Goal: Task Accomplishment & Management: Manage account settings

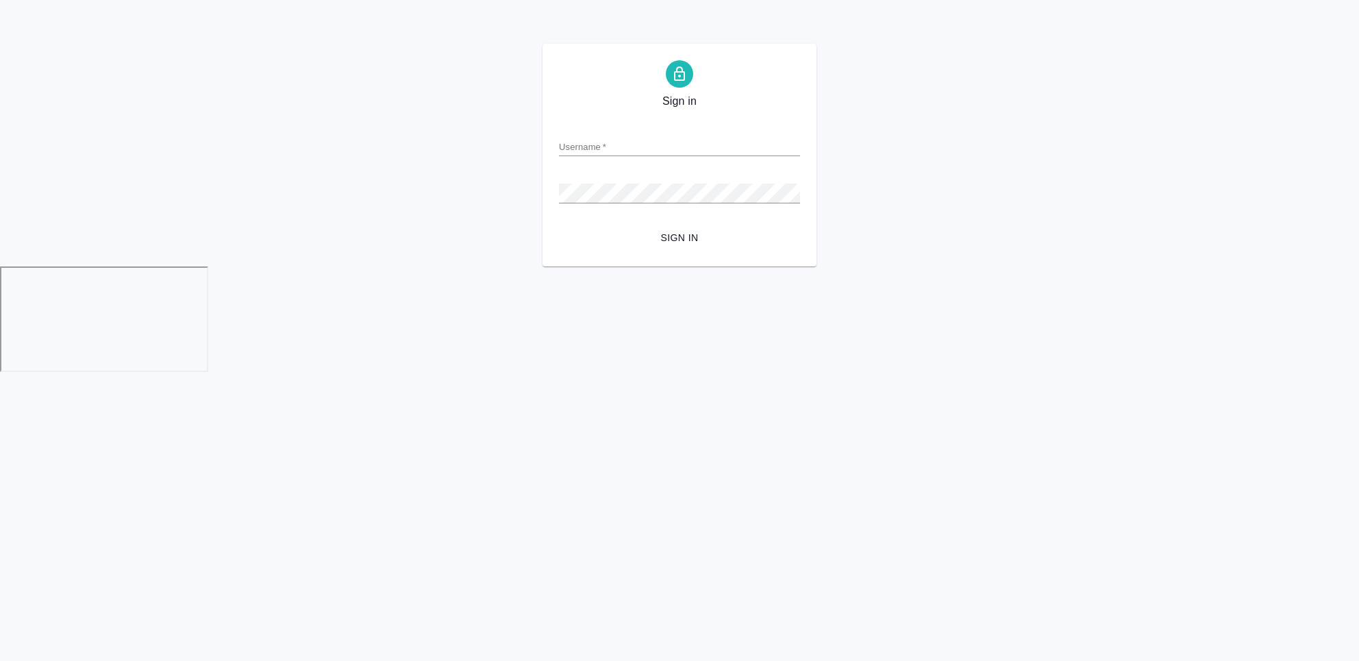
click at [594, 137] on input "Username   *" at bounding box center [679, 146] width 241 height 19
type input "a.chekhalkova@awatera.com"
click at [664, 214] on form "Username   * a.chekhalkova@awatera.com Password   * urlPath   * /conferences Si…" at bounding box center [679, 182] width 241 height 135
click at [666, 224] on form "Username   * a.chekhalkova@awatera.com Password   * urlPath   * /conferences Si…" at bounding box center [679, 182] width 241 height 135
click at [669, 226] on button "Sign in" at bounding box center [679, 237] width 241 height 25
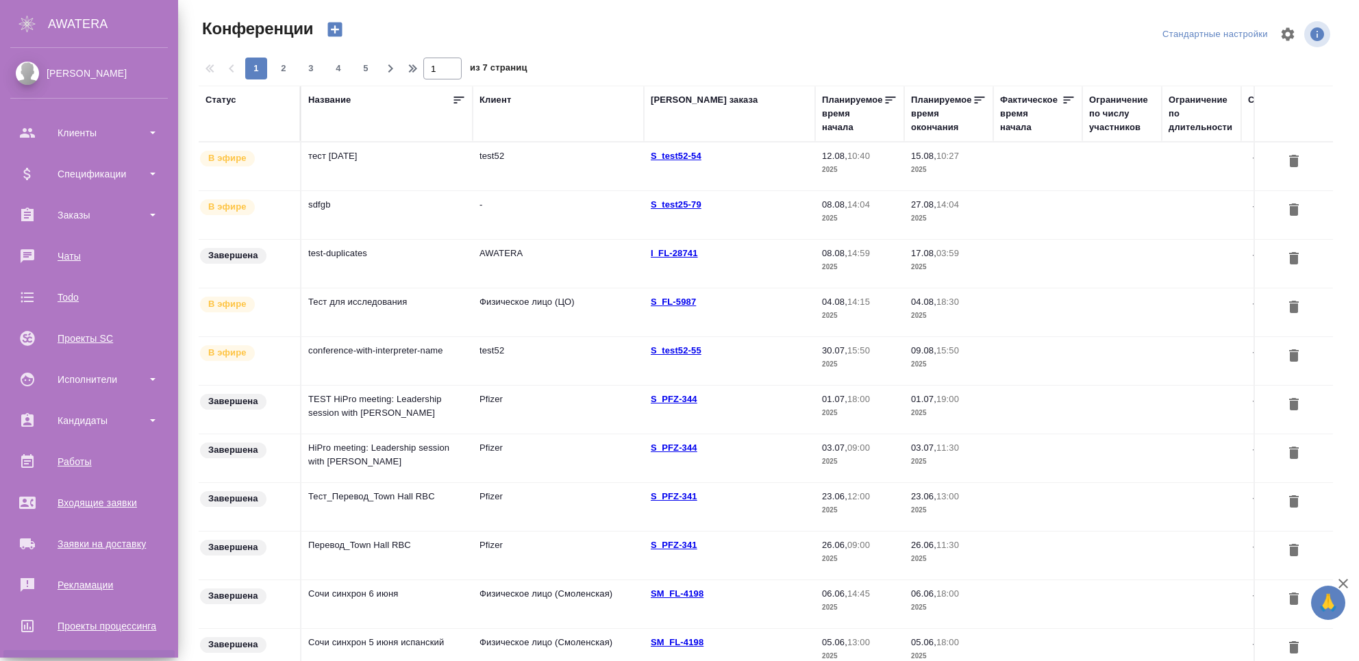
scroll to position [129, 0]
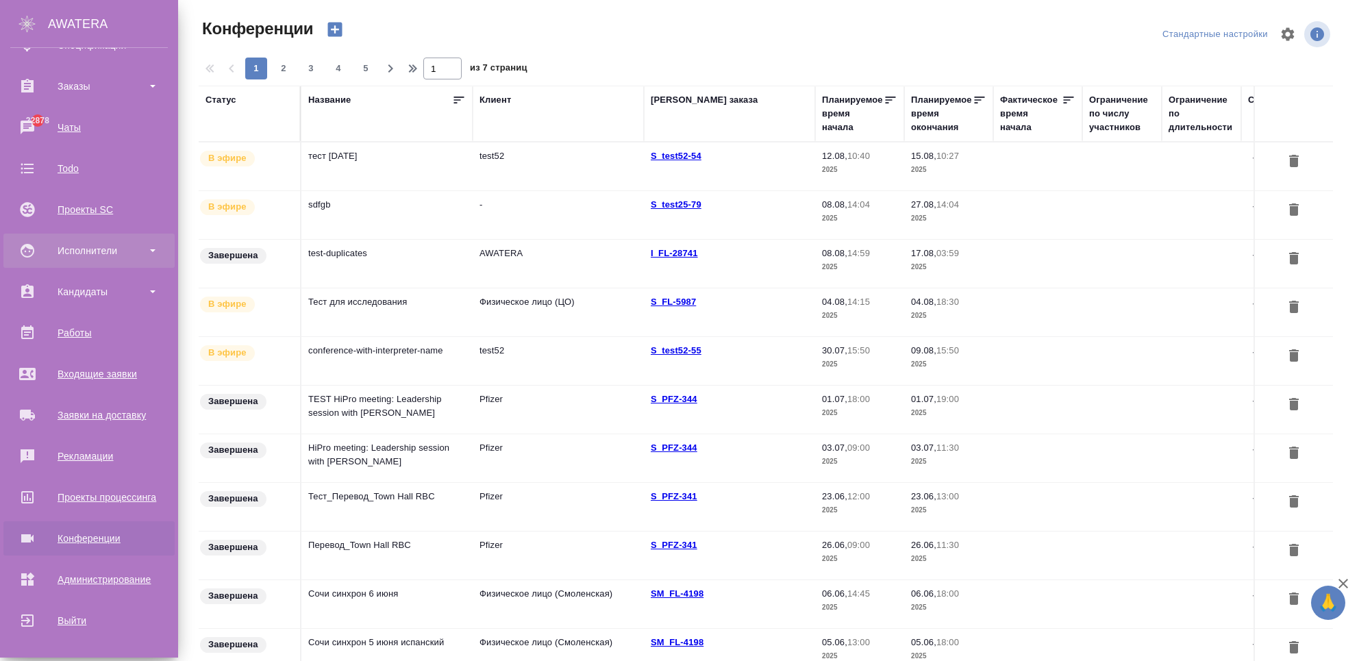
click at [72, 245] on div "Исполнители" at bounding box center [89, 250] width 158 height 21
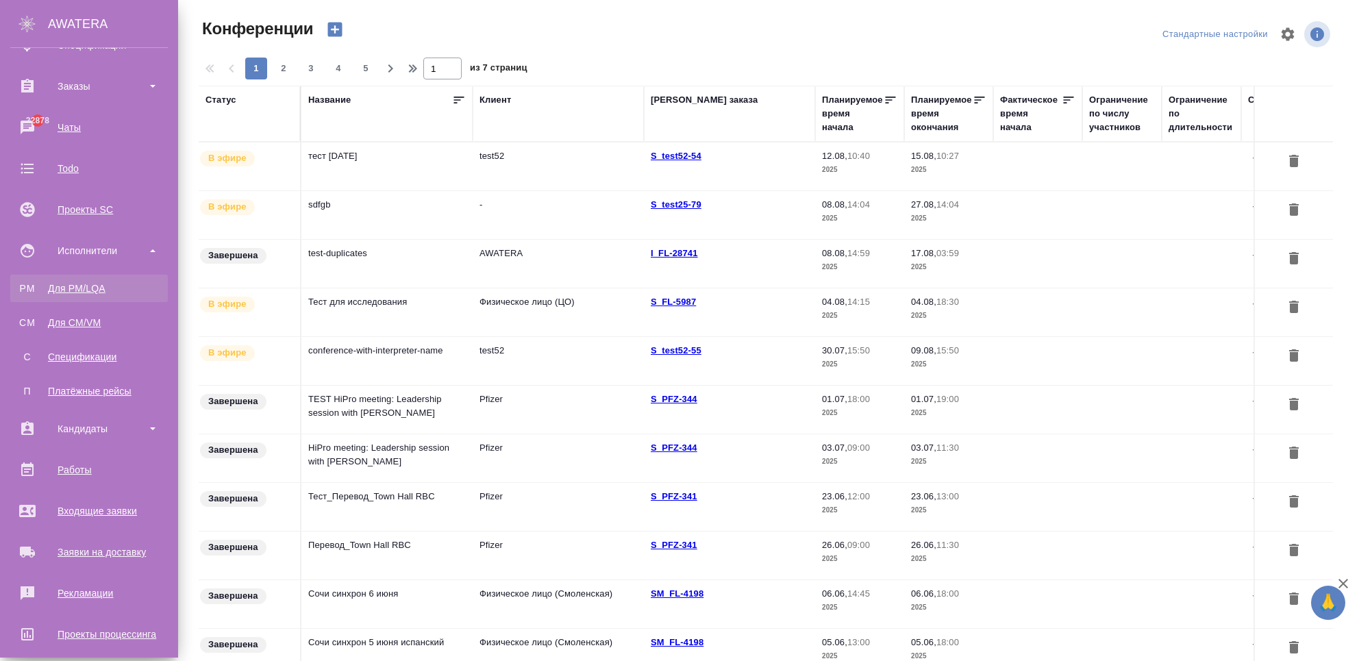
click at [86, 284] on div "Для PM/LQA" at bounding box center [89, 289] width 144 height 14
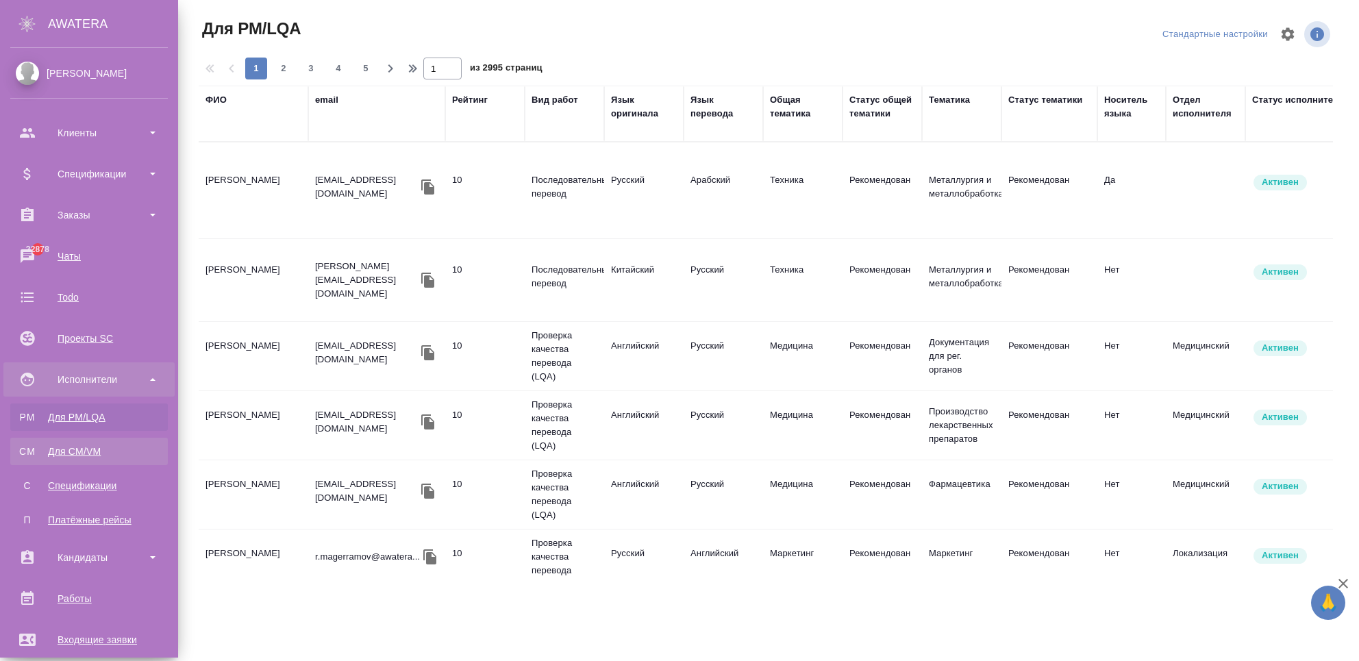
click at [31, 445] on div "Для CM/VM" at bounding box center [89, 452] width 144 height 14
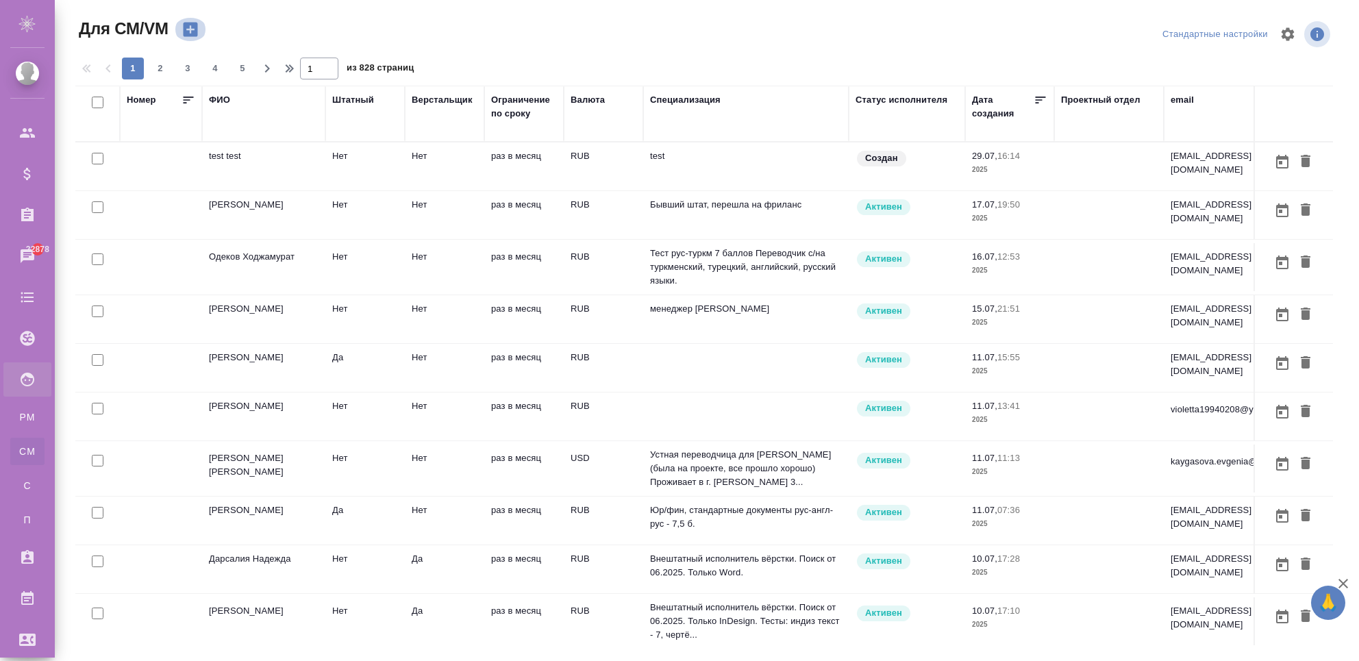
click at [185, 26] on icon "button" at bounding box center [190, 30] width 14 height 14
click at [184, 28] on icon "button" at bounding box center [190, 30] width 14 height 14
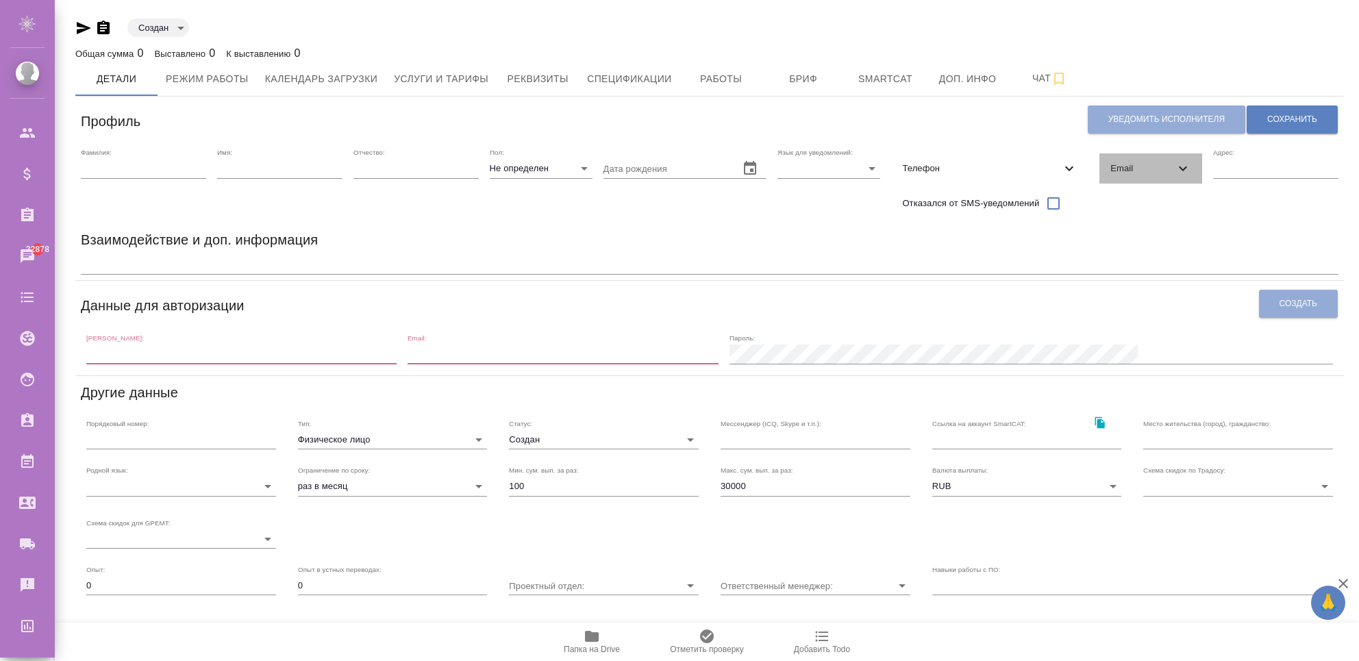
click at [1134, 164] on span "Email" at bounding box center [1142, 169] width 64 height 14
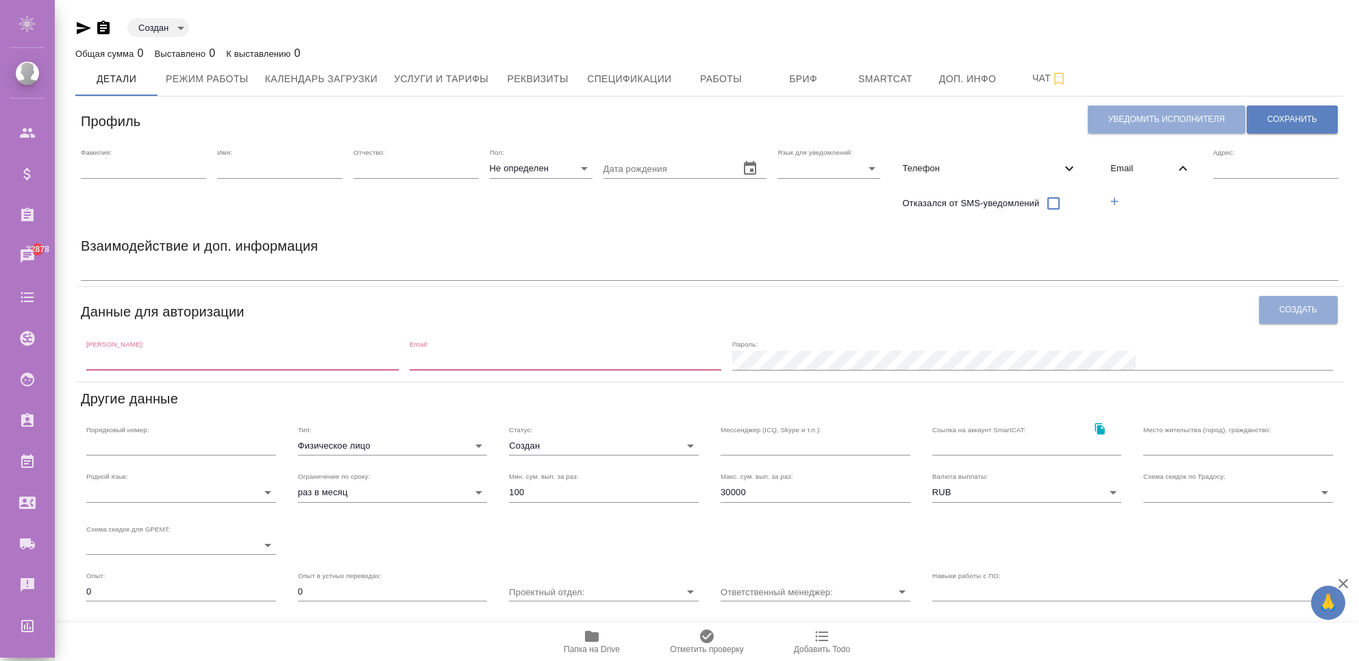
click at [97, 176] on input "text" at bounding box center [143, 168] width 125 height 19
type input "е"
type input "test"
click at [271, 168] on input "text" at bounding box center [279, 168] width 125 height 19
type input "test2"
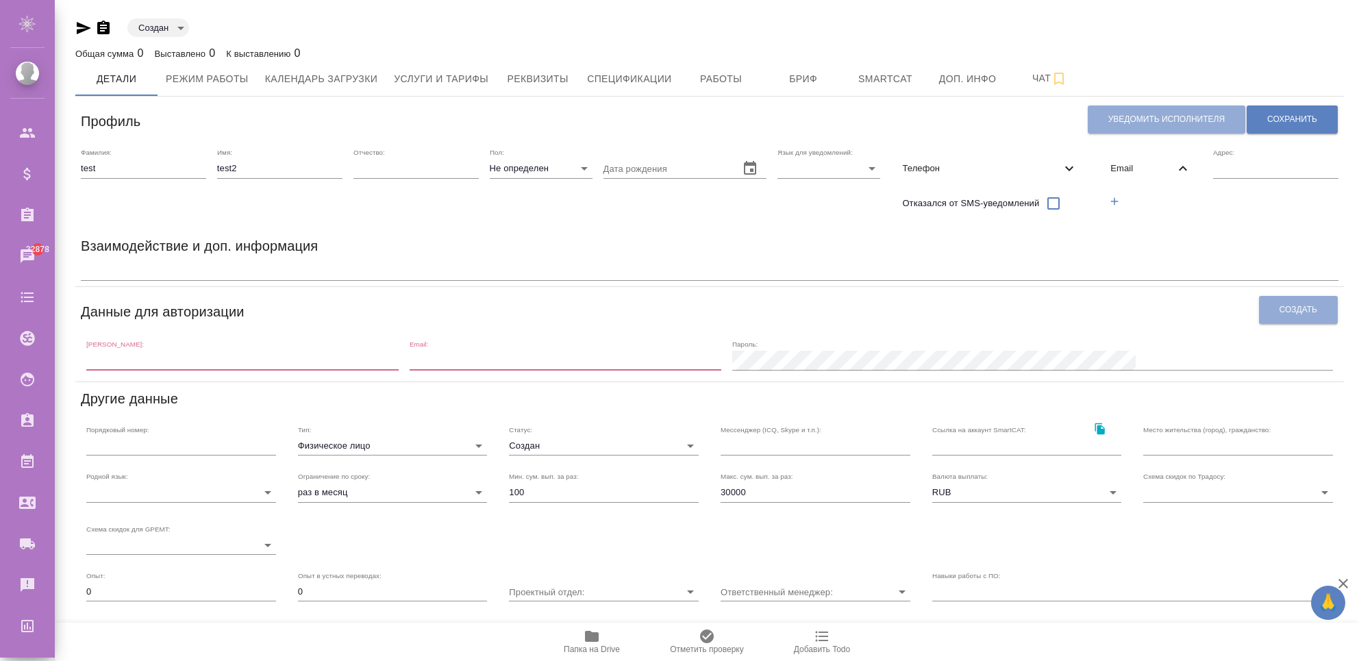
click at [145, 357] on input "text" at bounding box center [242, 360] width 312 height 19
type input "test2"
click at [1298, 125] on span "Сохранить" at bounding box center [1292, 120] width 50 height 12
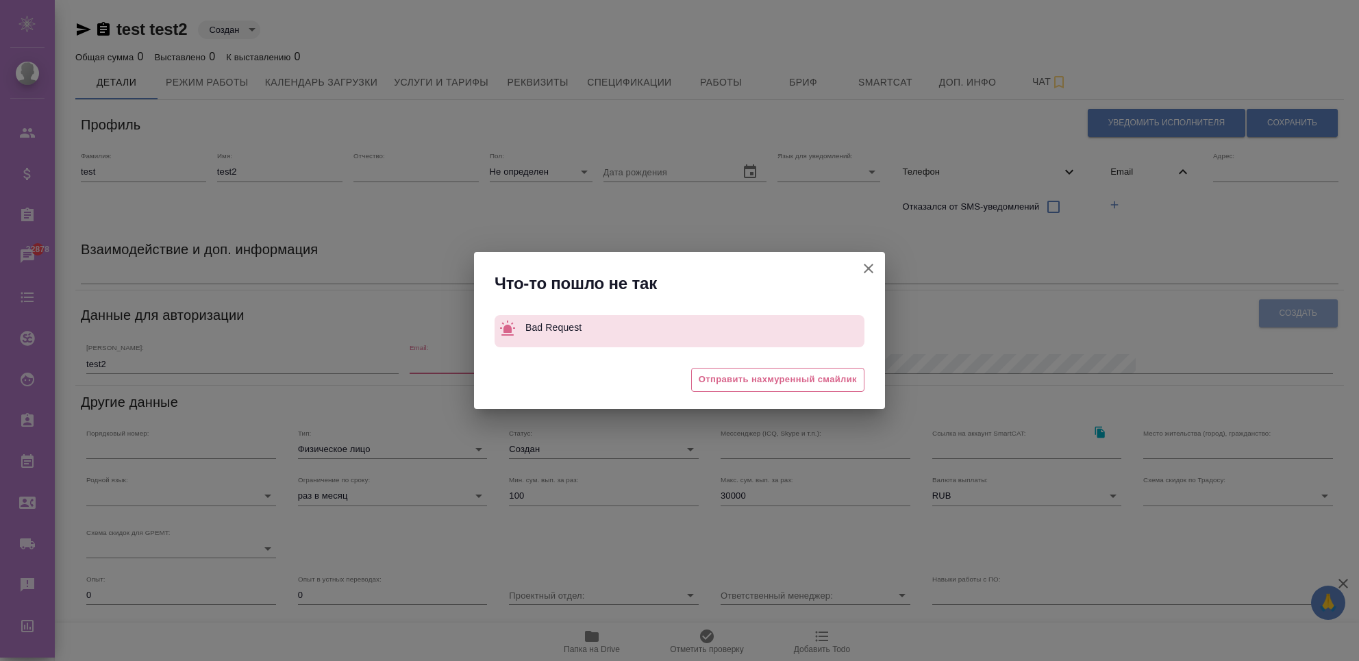
click at [872, 268] on icon "button" at bounding box center [868, 268] width 16 height 16
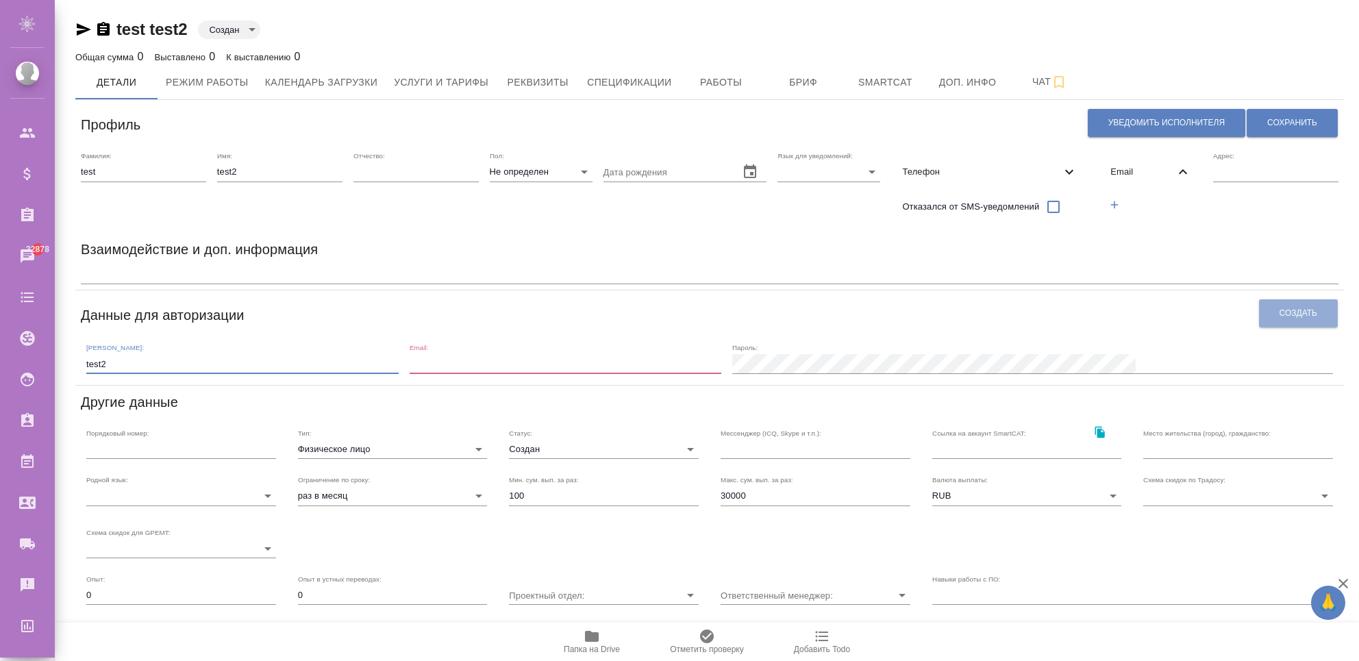
drag, startPoint x: 164, startPoint y: 364, endPoint x: -1, endPoint y: 364, distance: 165.8
click at [0, 364] on html "🙏 .cls-1 fill:#fff; AWATERA Chekhalkova Anastasia Клиенты Спецификации Заказы 2…" at bounding box center [679, 385] width 1359 height 771
click at [605, 248] on div "Взаимодействие и доп. информация" at bounding box center [710, 251] width 1258 height 27
click at [1267, 124] on span "Сохранить" at bounding box center [1292, 123] width 50 height 12
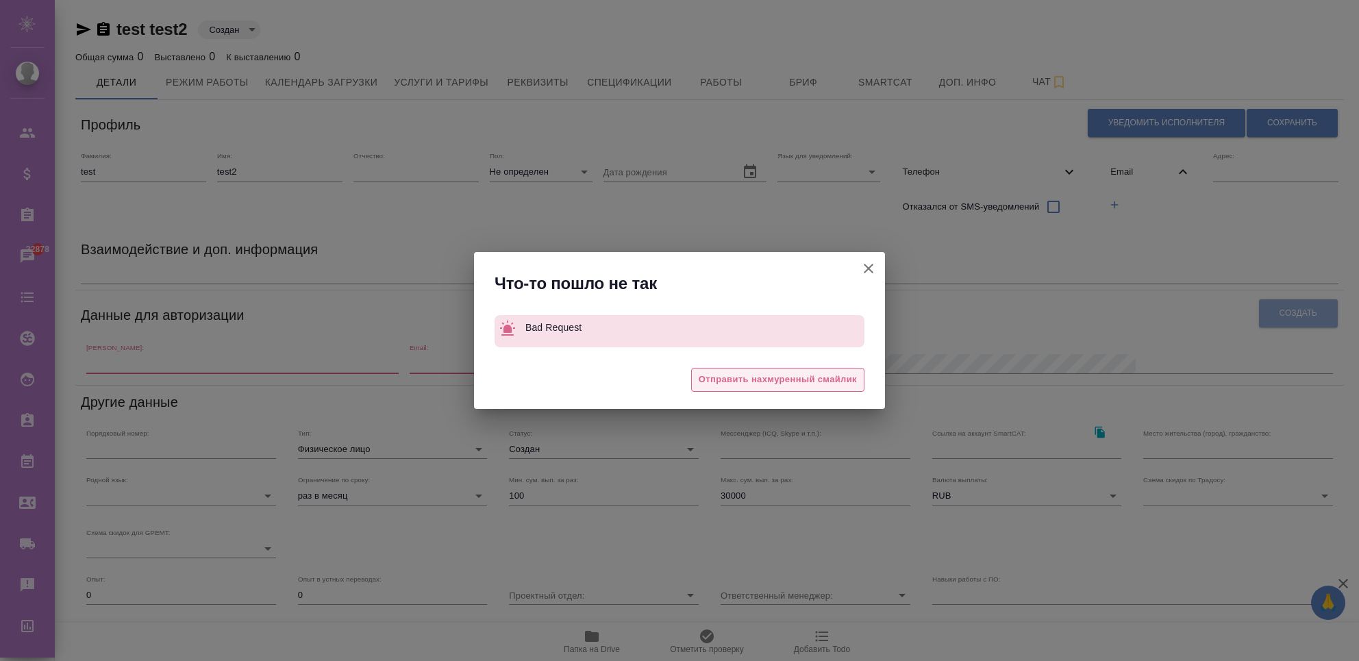
click at [814, 376] on span "Отправить нахмуренный смайлик" at bounding box center [778, 380] width 158 height 16
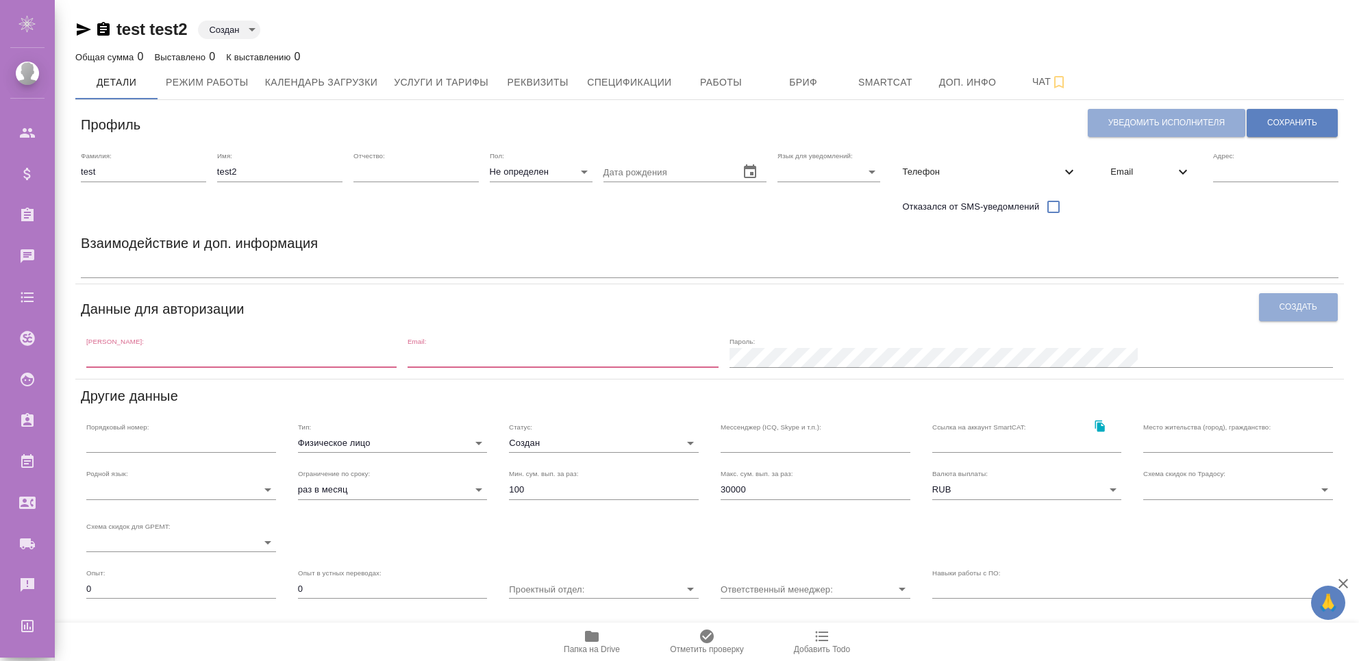
click at [220, 357] on input "text" at bounding box center [241, 357] width 310 height 19
type input "test2"
click at [1153, 129] on button "Уведомить исполнителя" at bounding box center [1167, 123] width 158 height 28
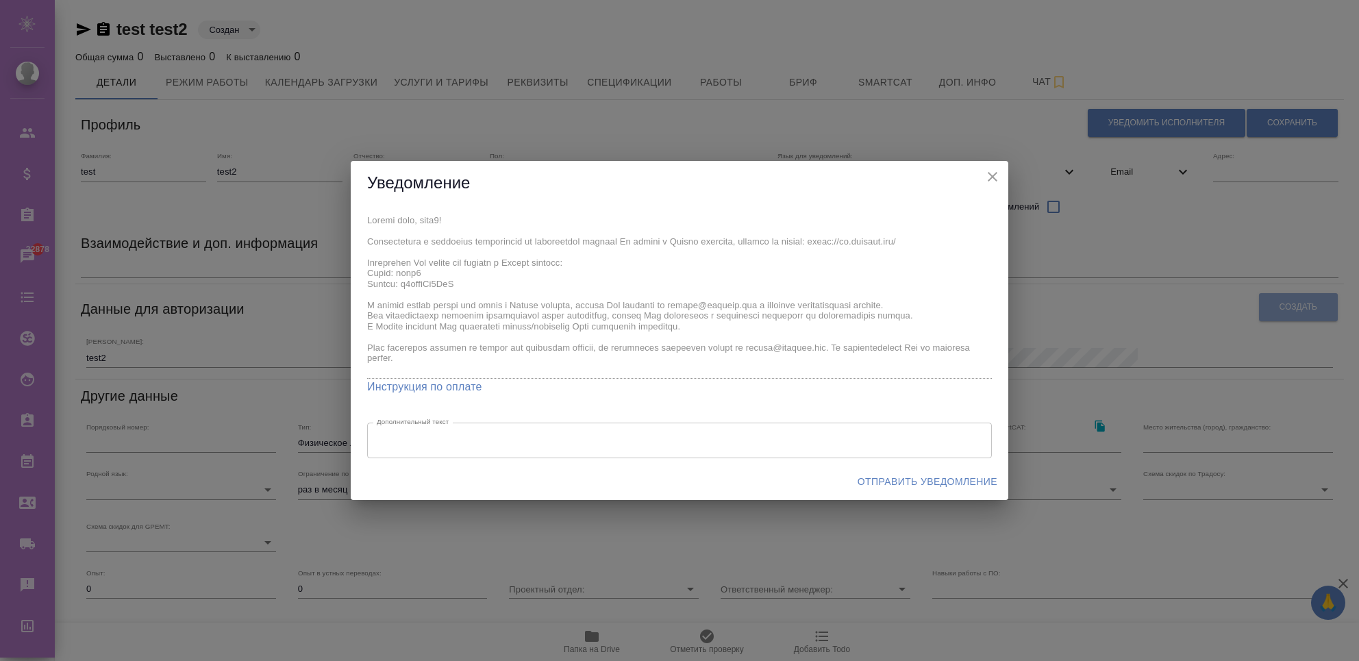
click at [959, 486] on span "Отправить уведомление" at bounding box center [928, 481] width 140 height 17
click at [879, 488] on span "Отправить уведомление" at bounding box center [928, 481] width 140 height 17
click at [892, 482] on span "Отправить уведомление" at bounding box center [928, 481] width 140 height 17
click at [880, 481] on span "Отправить уведомление" at bounding box center [928, 481] width 140 height 17
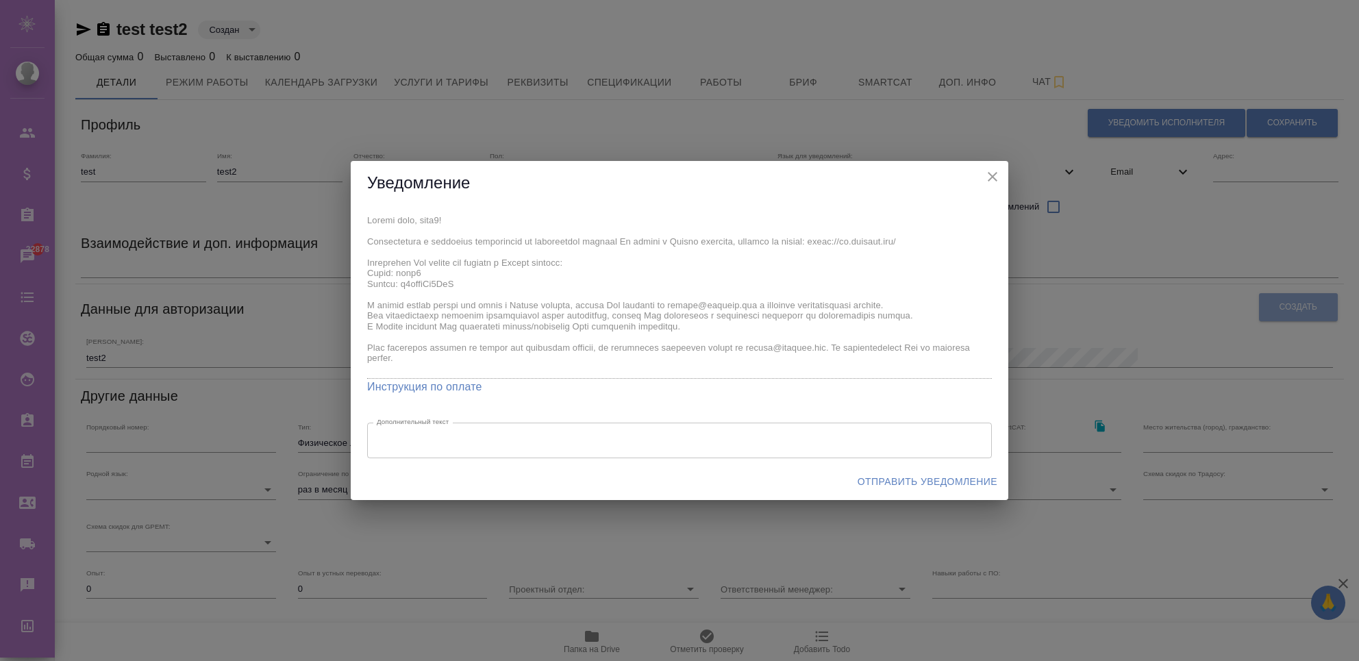
click at [880, 481] on span "Отправить уведомление" at bounding box center [928, 481] width 140 height 17
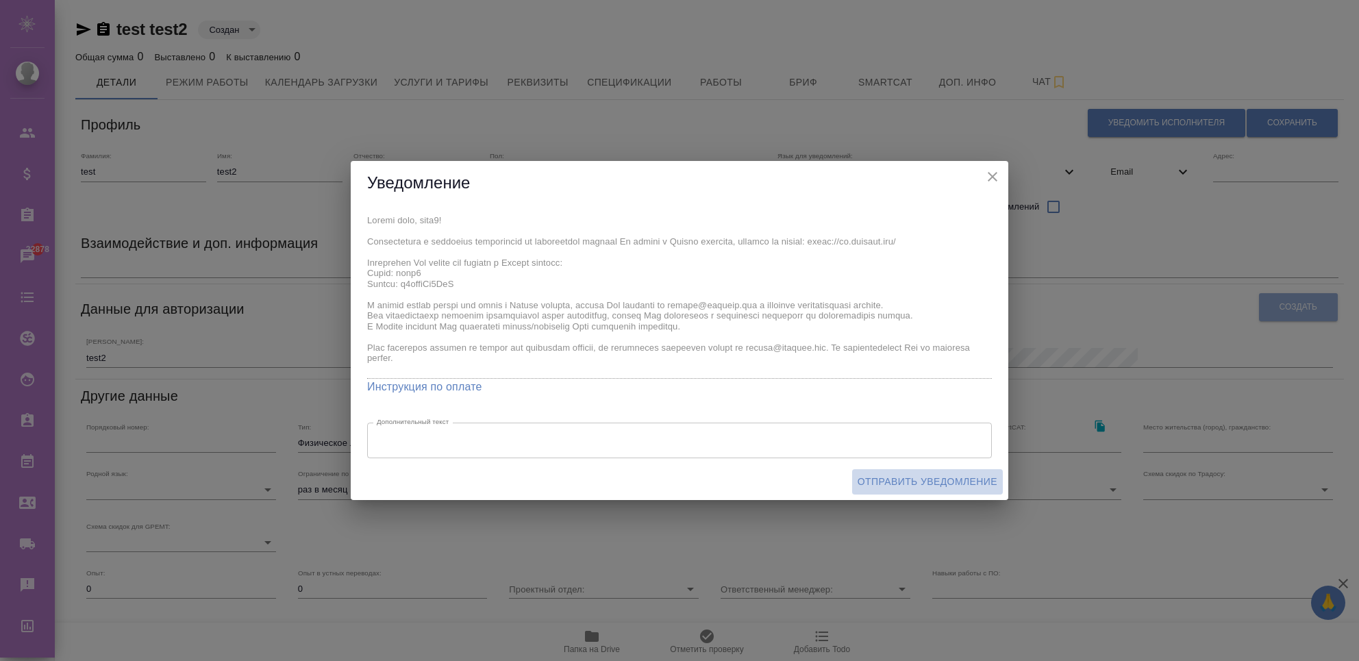
click at [880, 481] on span "Отправить уведомление" at bounding box center [928, 481] width 140 height 17
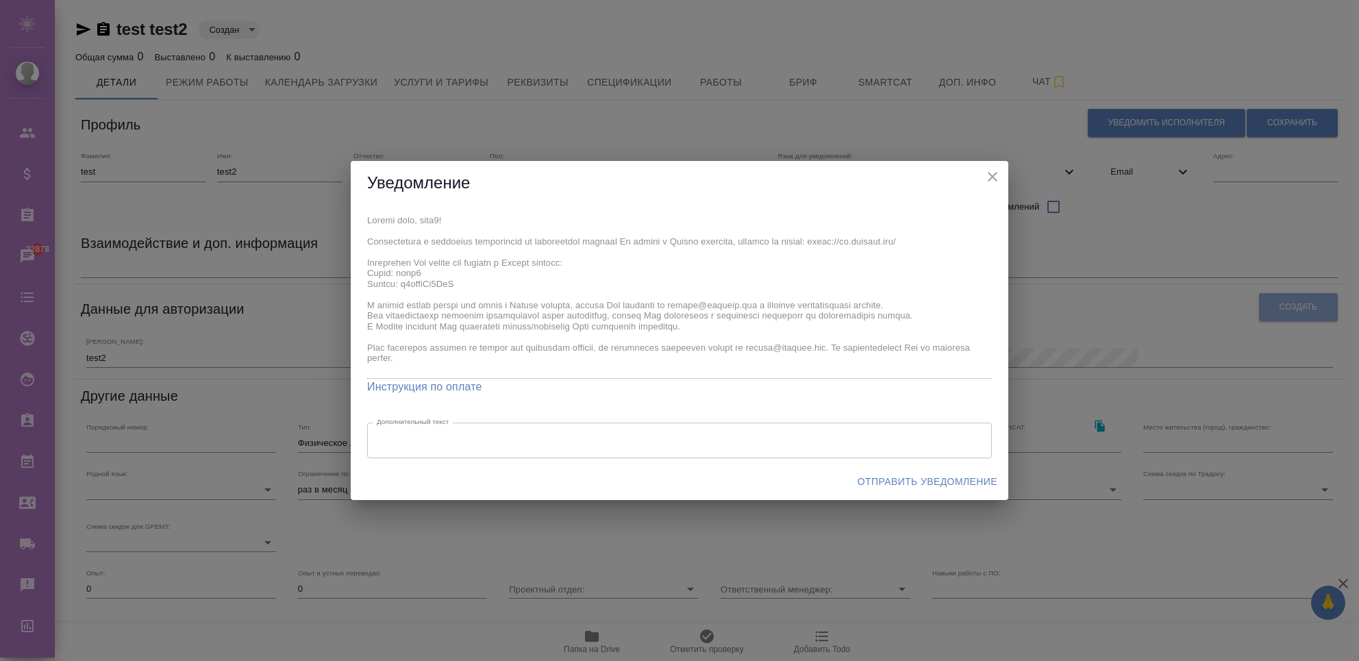
click at [880, 481] on span "Отправить уведомление" at bounding box center [928, 481] width 140 height 17
click at [934, 479] on span "Отправить уведомление" at bounding box center [928, 481] width 140 height 17
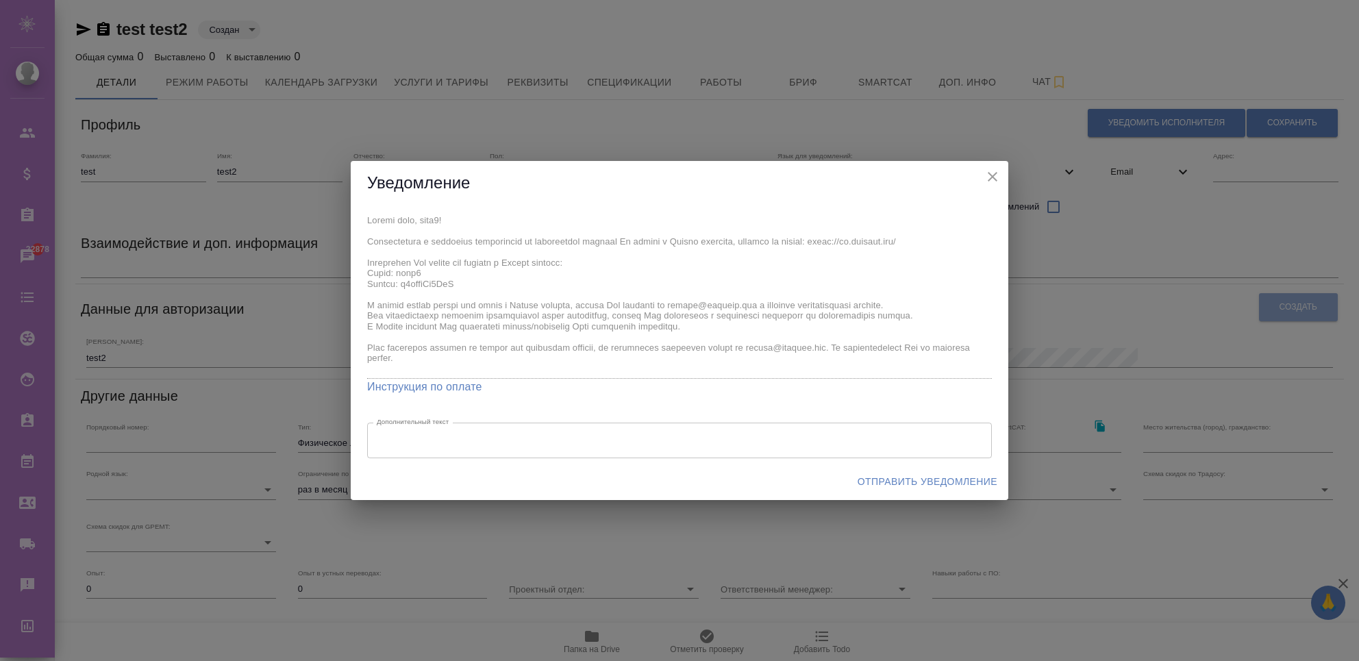
click at [934, 479] on span "Отправить уведомление" at bounding box center [928, 481] width 140 height 17
click at [997, 180] on icon "close" at bounding box center [992, 176] width 16 height 16
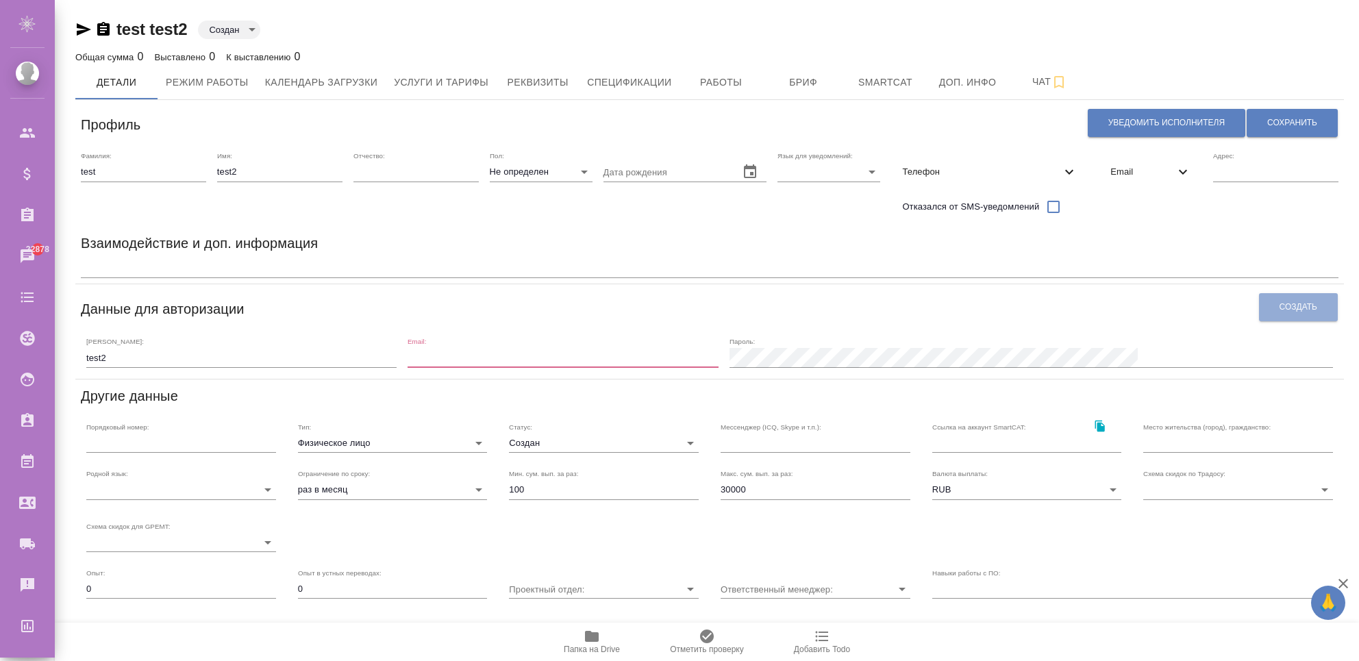
click at [653, 364] on input "email" at bounding box center [563, 357] width 310 height 19
type input "fosters1805@mail.ru"
click at [1169, 123] on span "Уведомить исполнителя" at bounding box center [1166, 123] width 116 height 12
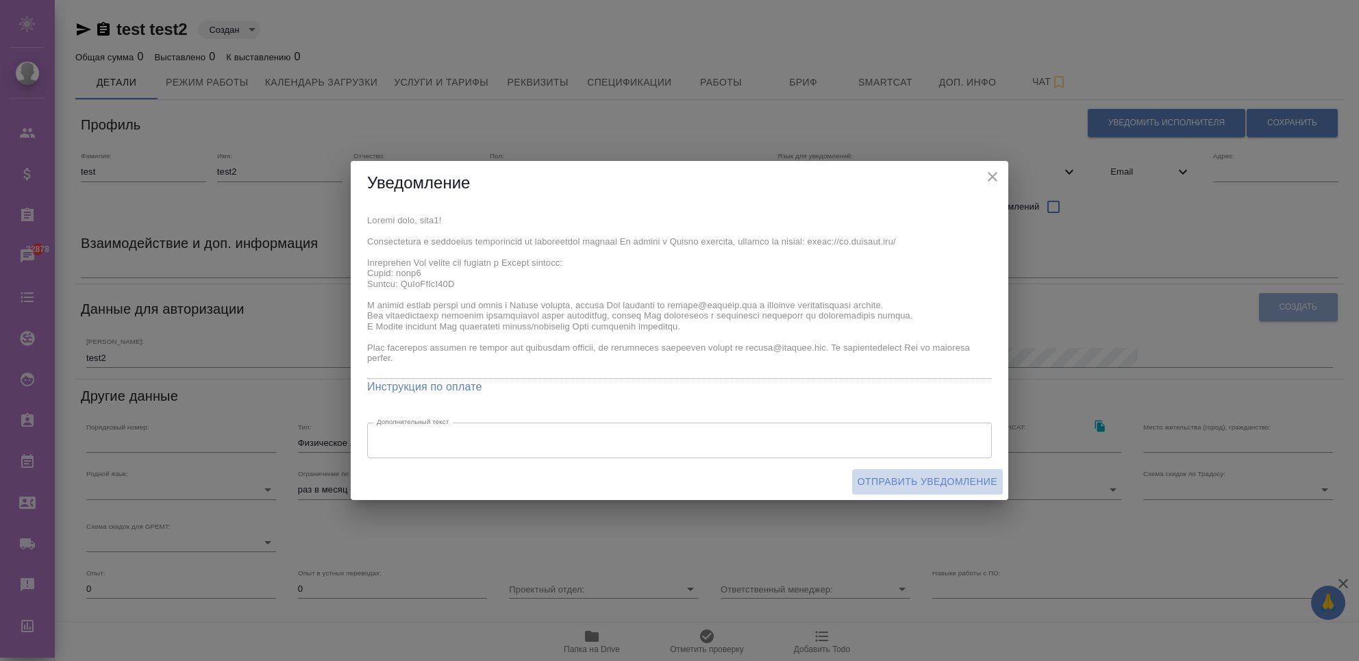
click at [939, 487] on span "Отправить уведомление" at bounding box center [928, 481] width 140 height 17
click at [933, 484] on span "Отправить уведомление" at bounding box center [928, 481] width 140 height 17
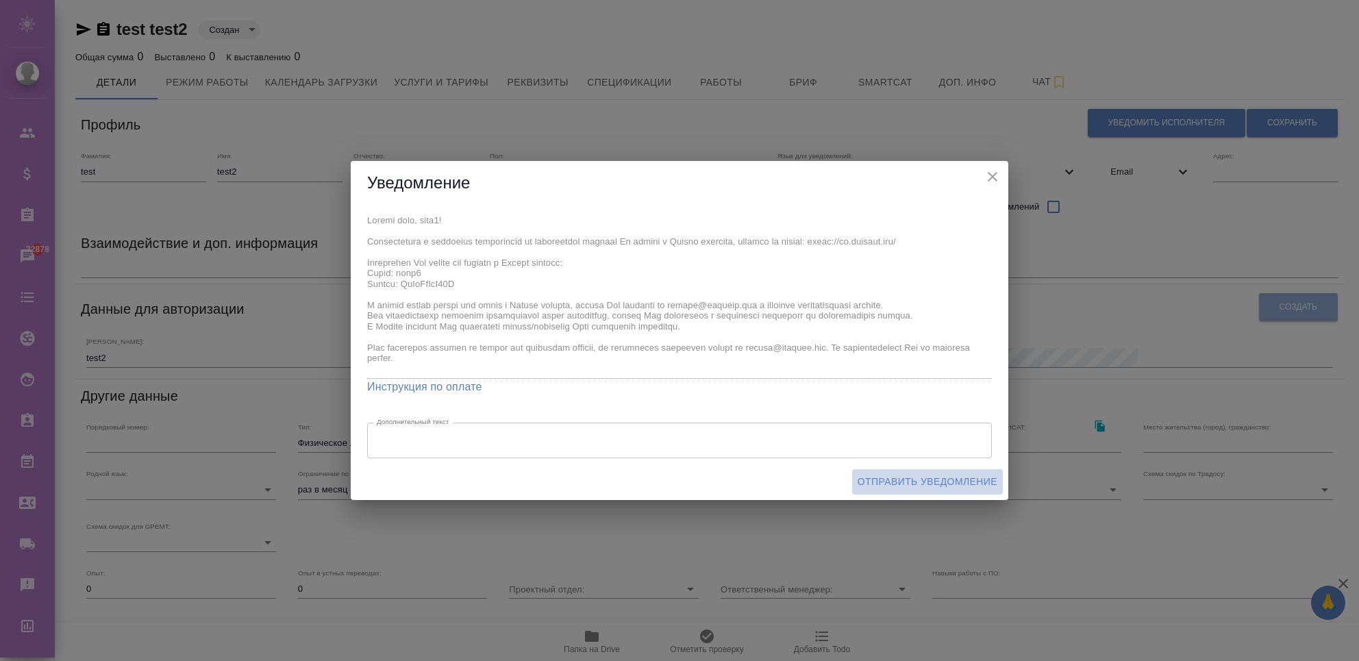
click at [933, 484] on span "Отправить уведомление" at bounding box center [928, 481] width 140 height 17
click at [950, 481] on span "Отправить уведомление" at bounding box center [928, 481] width 140 height 17
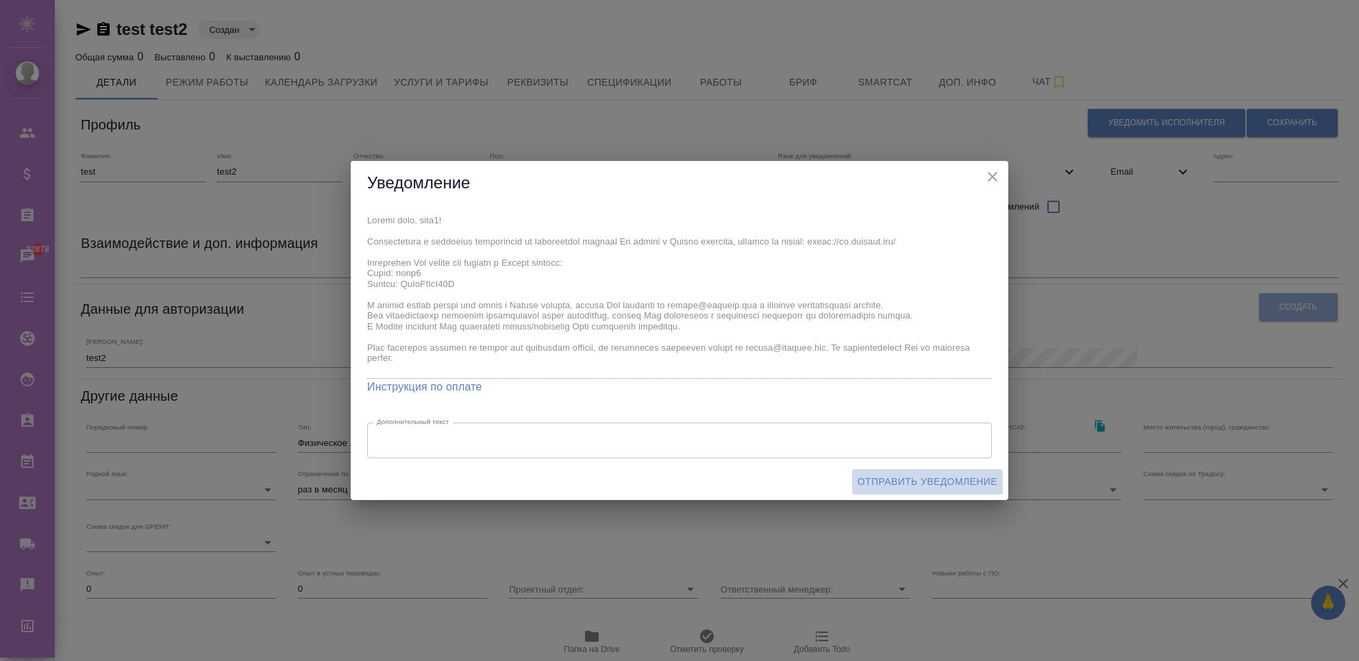
click at [950, 481] on span "Отправить уведомление" at bounding box center [928, 481] width 140 height 17
drag, startPoint x: 992, startPoint y: 181, endPoint x: 627, endPoint y: 200, distance: 366.3
click at [992, 181] on icon "close" at bounding box center [992, 176] width 16 height 16
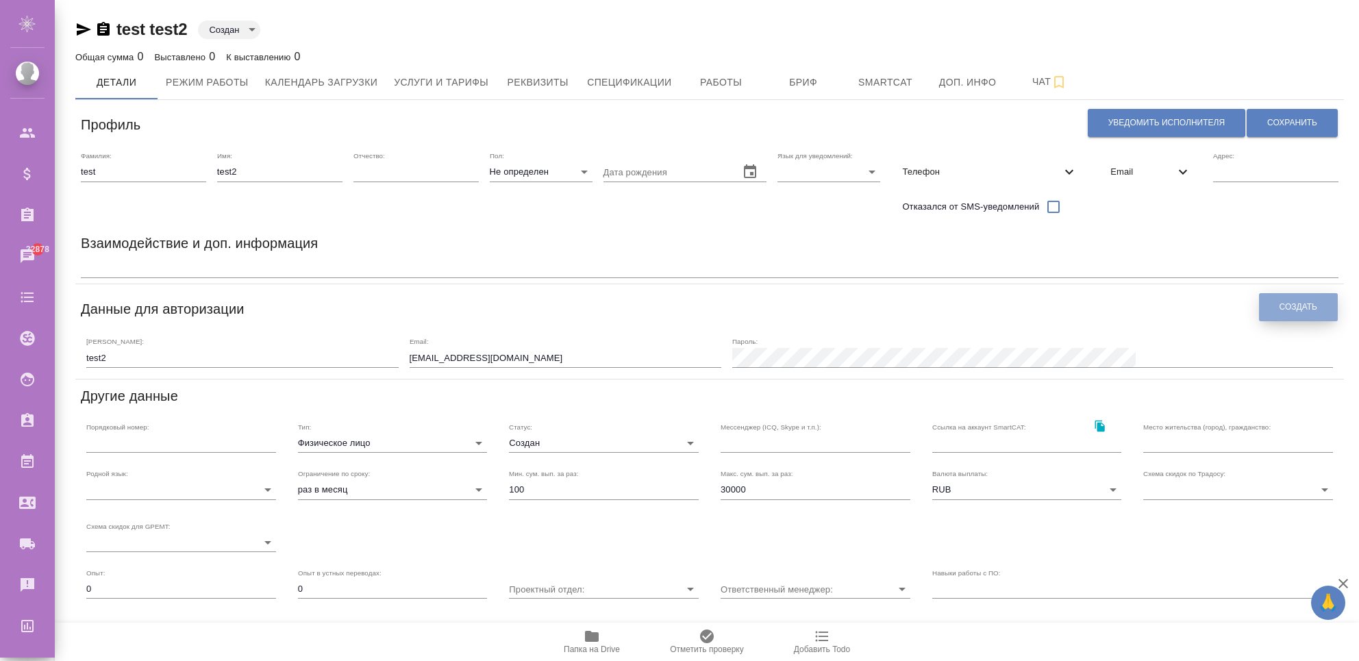
click at [1279, 312] on span "Создать" at bounding box center [1298, 307] width 38 height 12
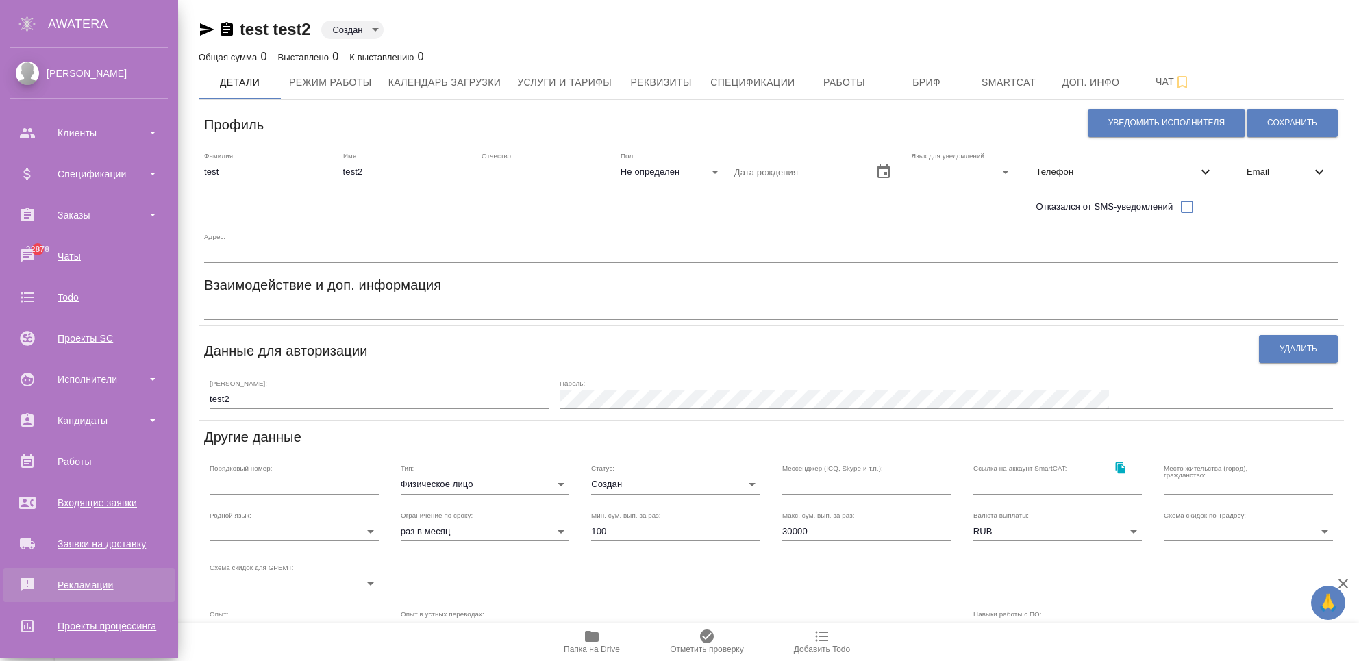
scroll to position [129, 0]
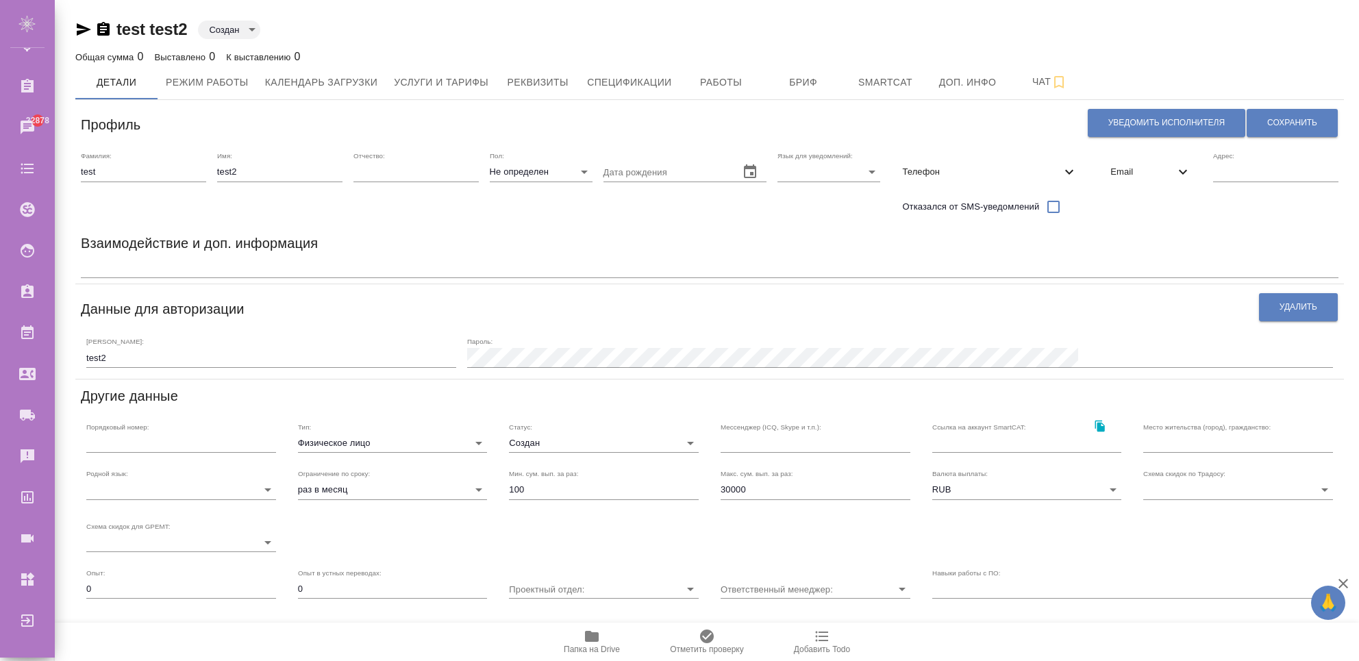
click at [1179, 173] on icon at bounding box center [1183, 172] width 8 height 5
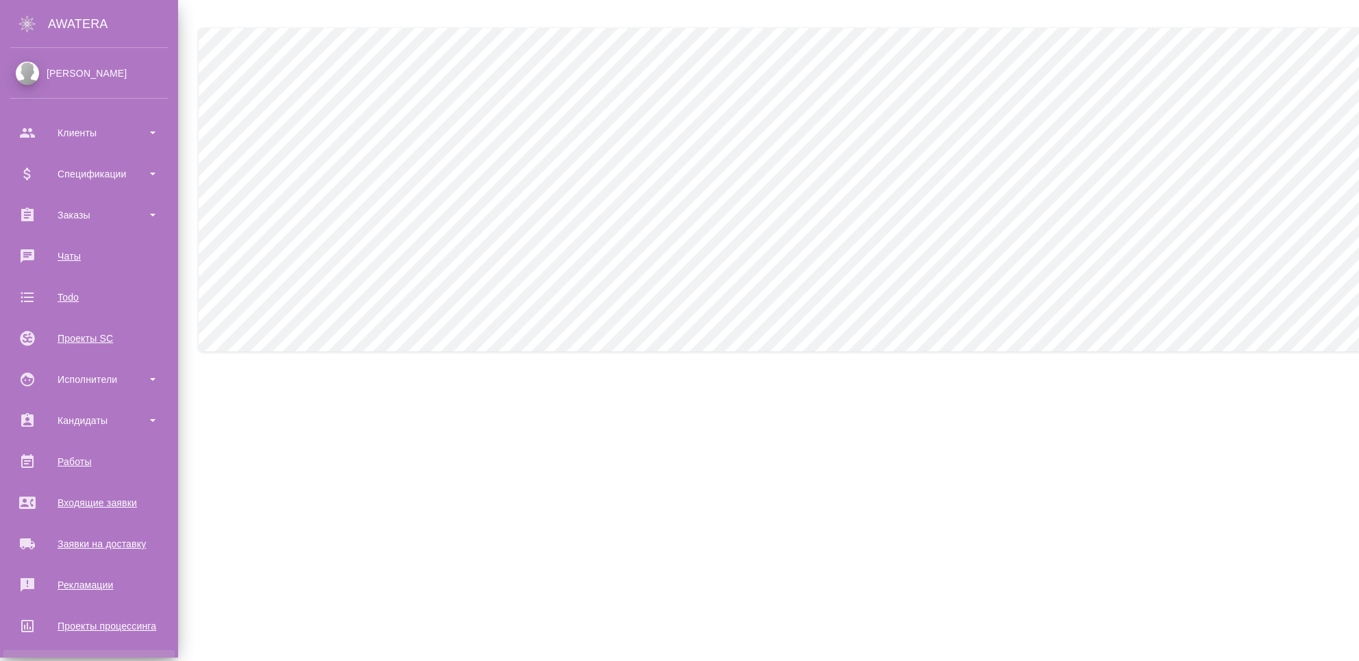
scroll to position [129, 0]
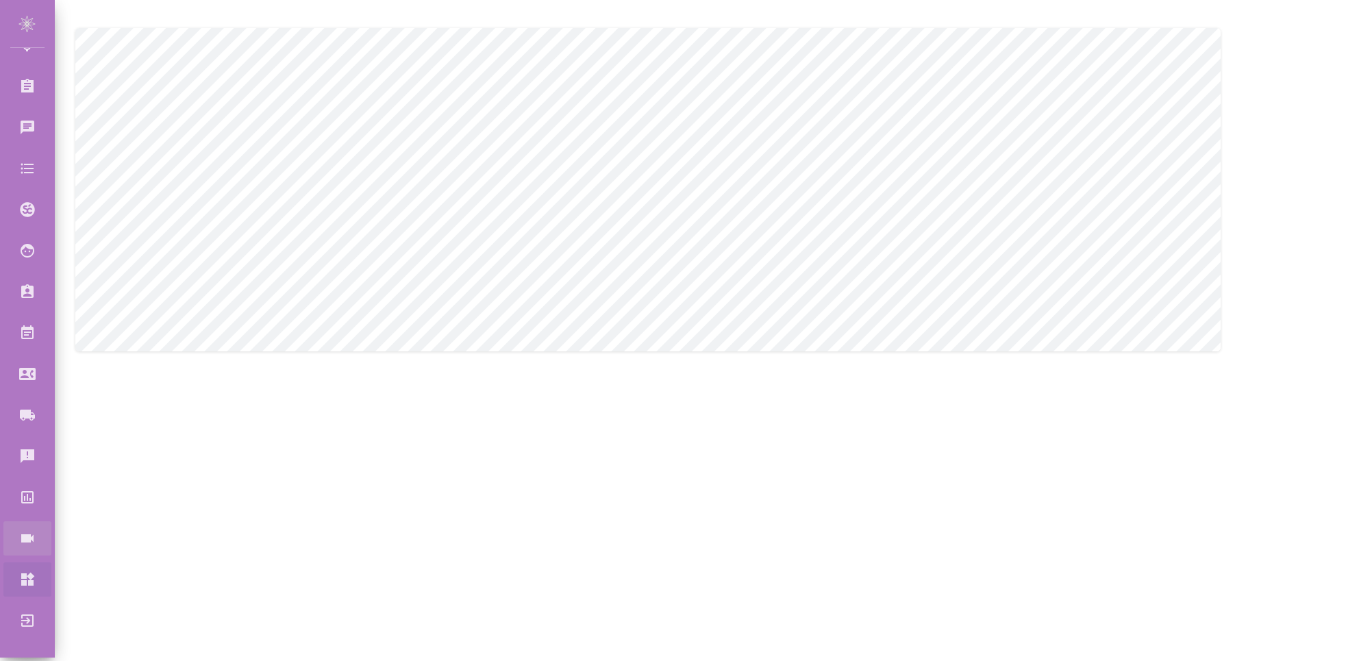
click at [27, 533] on div "Конференции" at bounding box center [10, 538] width 34 height 21
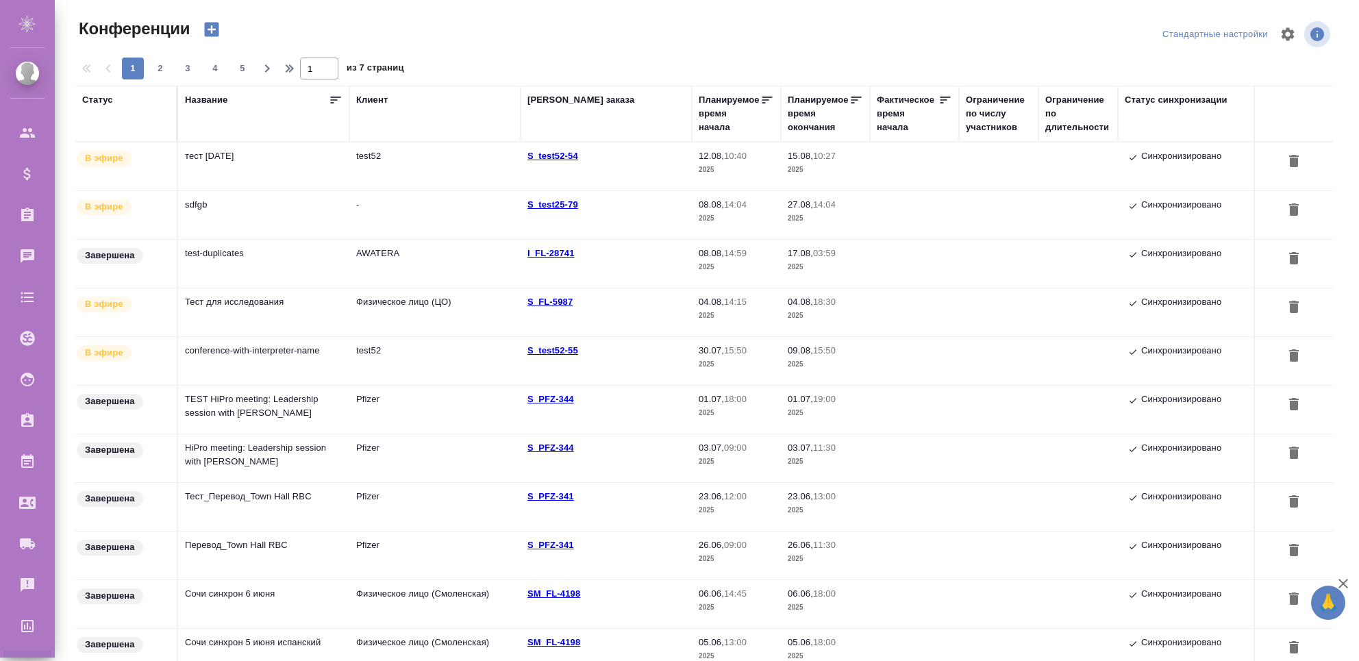
click at [266, 178] on td "тест [DATE]" at bounding box center [263, 166] width 171 height 48
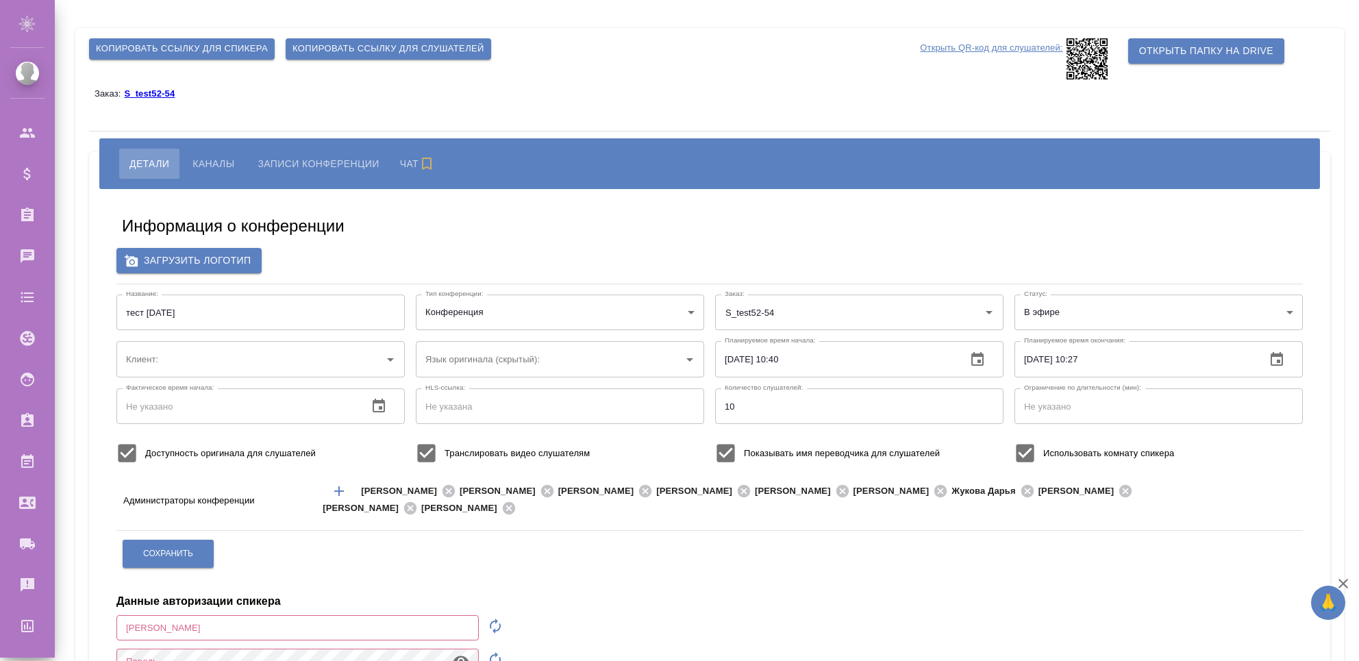
click at [190, 129] on div "Копировать ссылку для спикера Копировать ссылку для слушателей Открыть QR-код д…" at bounding box center [709, 402] width 1269 height 749
click at [208, 158] on button "Каналы" at bounding box center [213, 164] width 62 height 30
type input "test52"
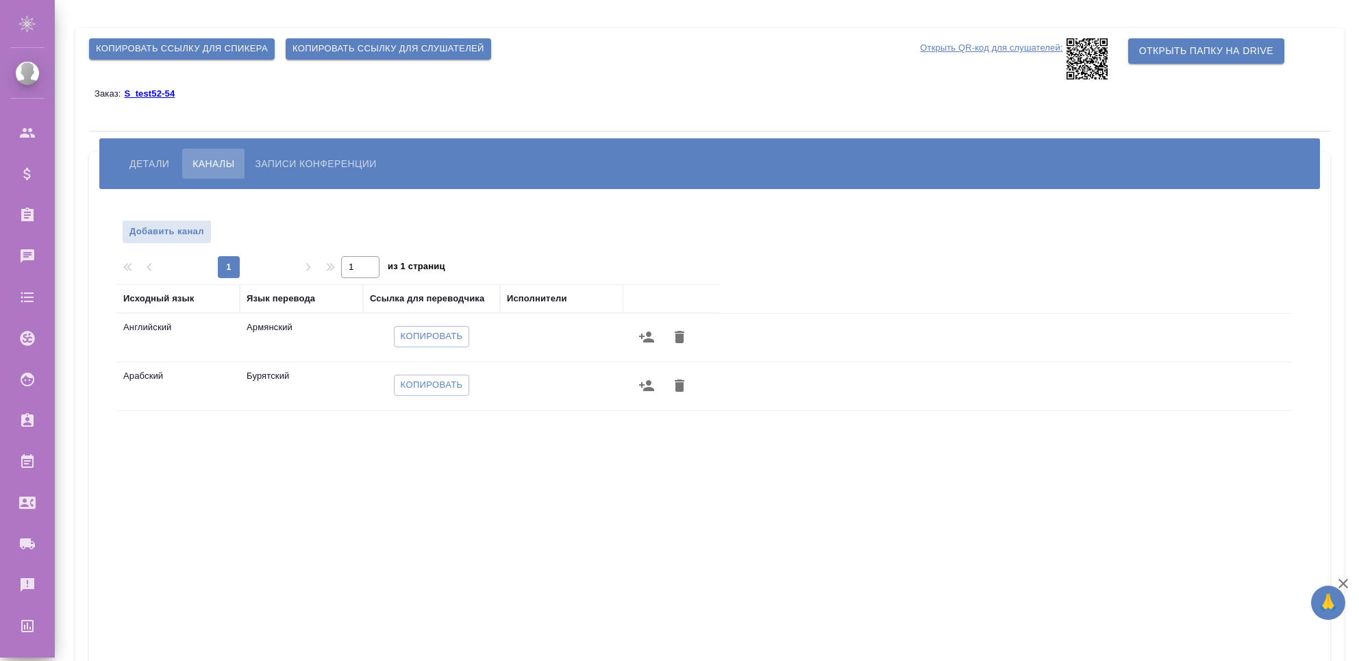
click at [644, 346] on button "button" at bounding box center [646, 337] width 33 height 33
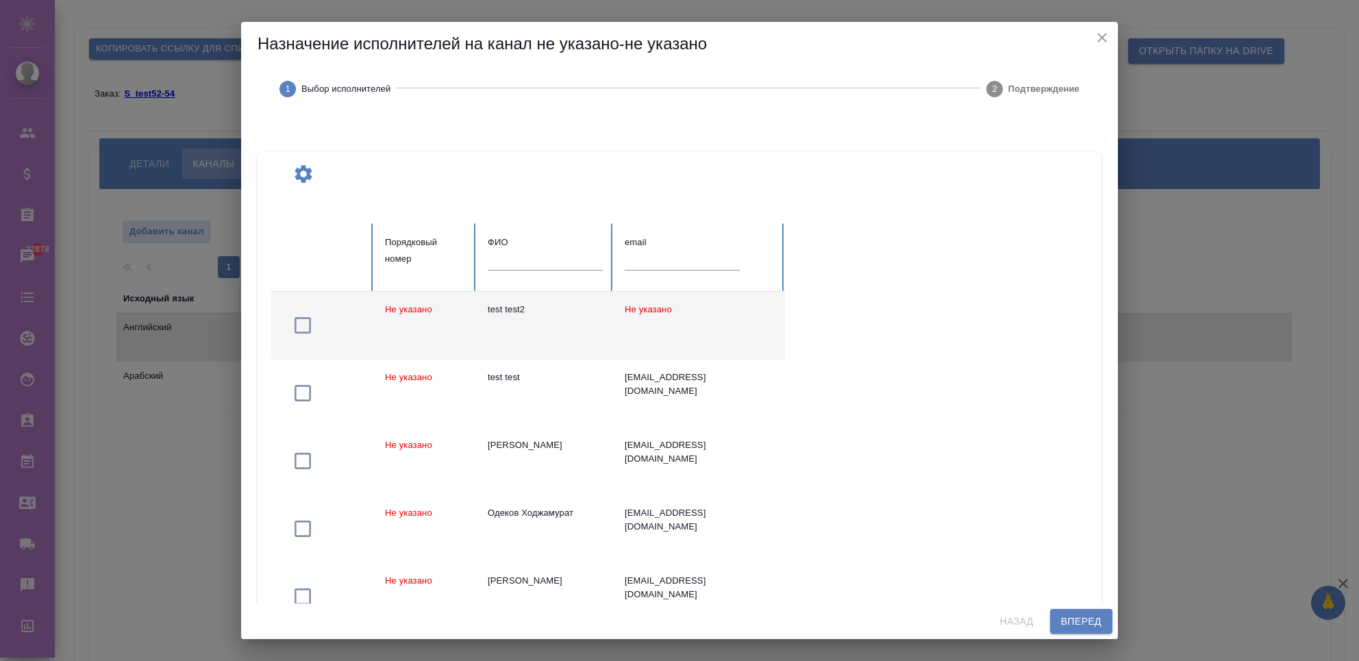
click at [547, 325] on td "test test2" at bounding box center [545, 326] width 137 height 68
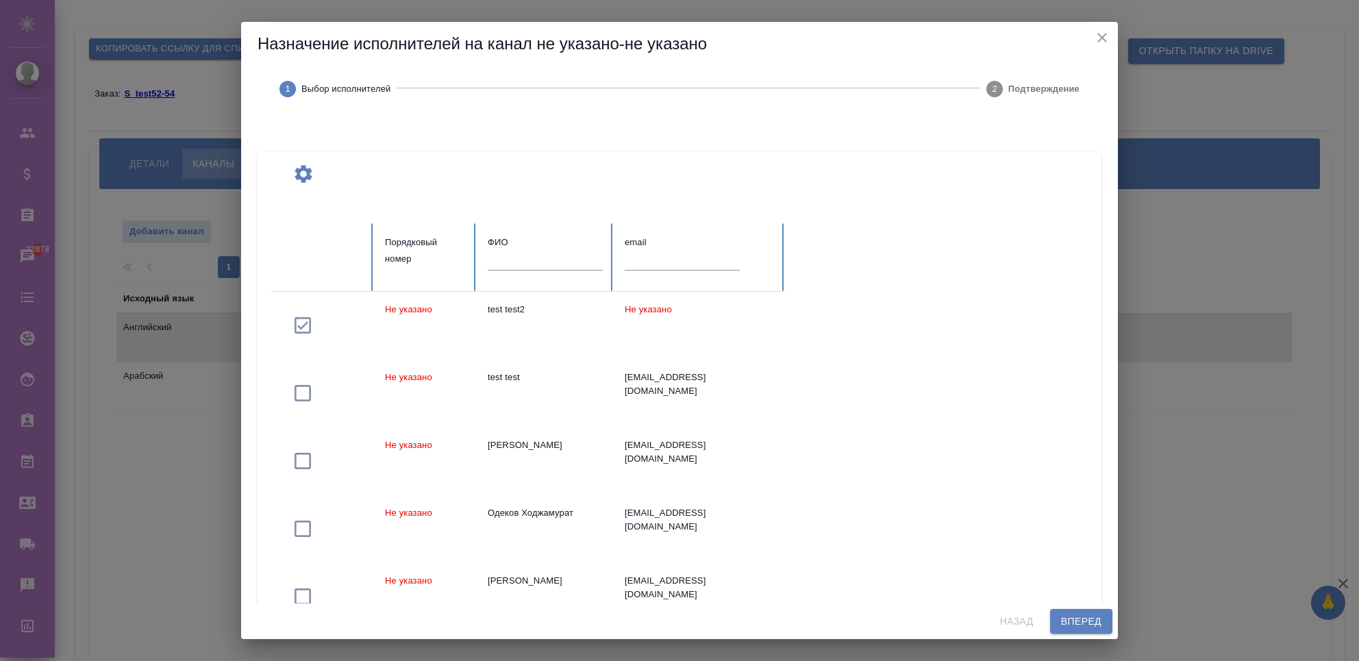
click at [1090, 625] on span "Вперед" at bounding box center [1081, 621] width 40 height 17
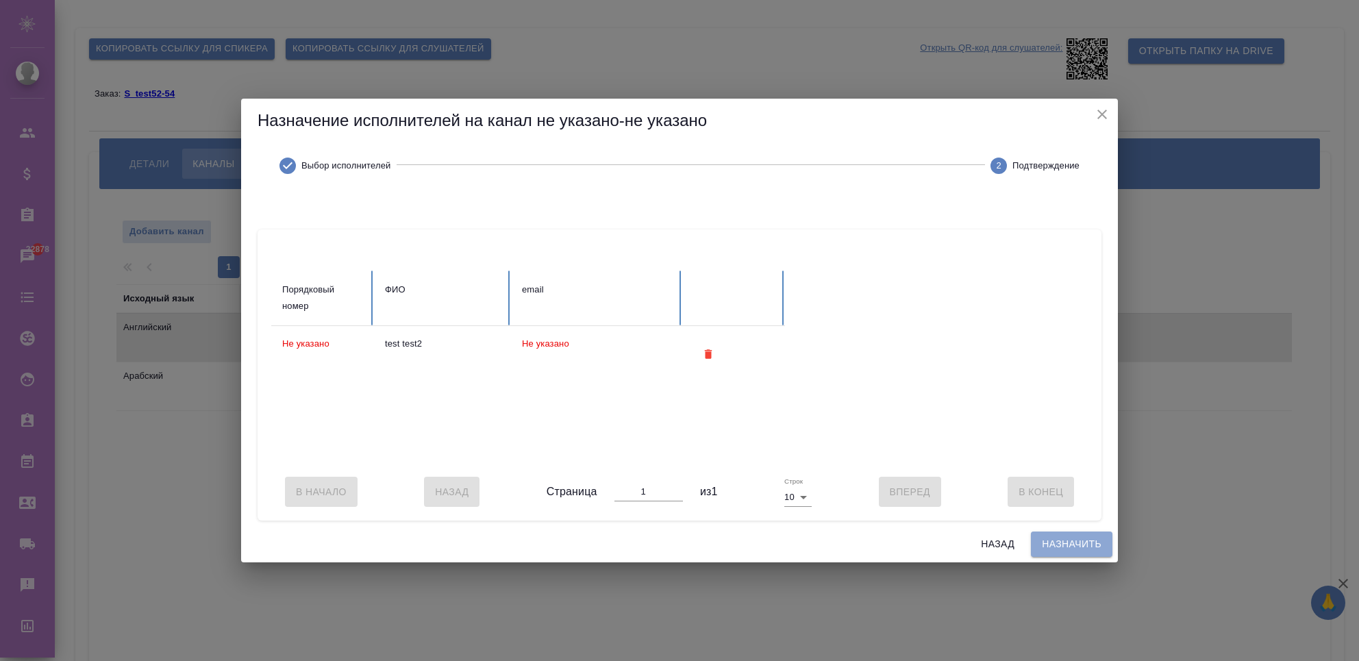
click at [1059, 553] on span "Назначить" at bounding box center [1072, 544] width 60 height 17
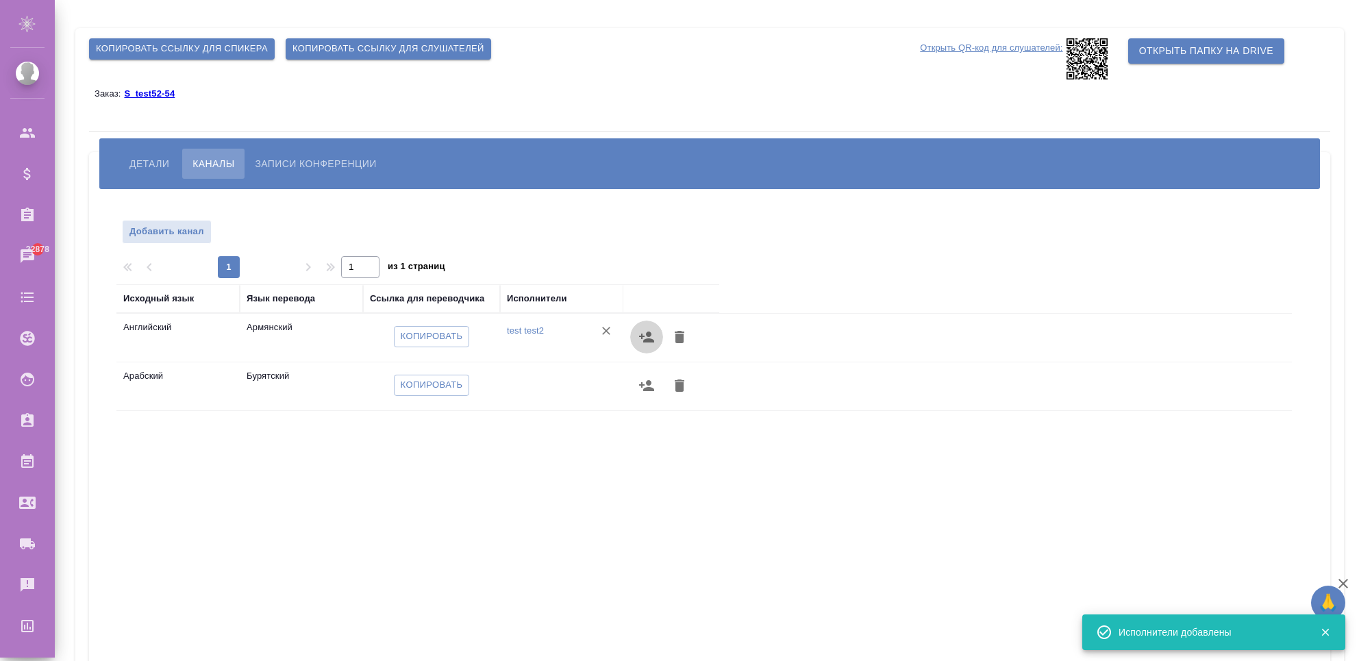
click at [643, 337] on icon "button" at bounding box center [646, 337] width 16 height 16
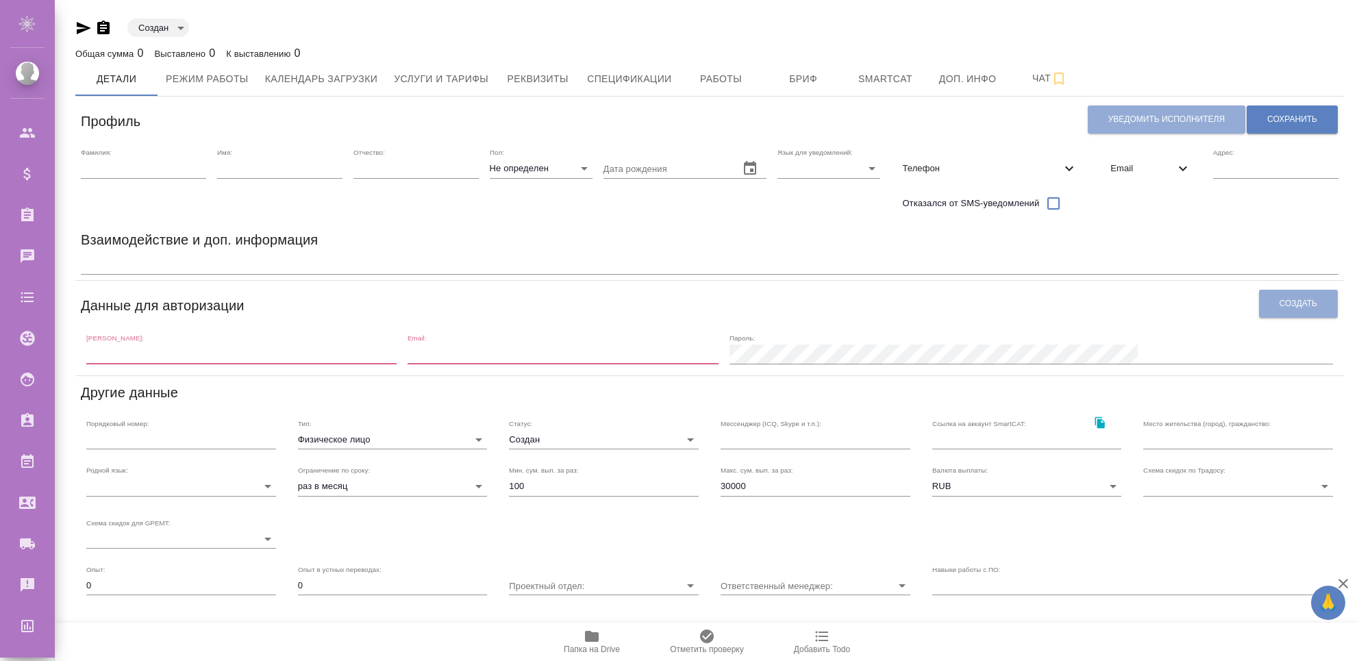
click at [170, 166] on input "text" at bounding box center [143, 168] width 125 height 19
type input "е"
type input "test"
click at [250, 157] on div "Имя:" at bounding box center [279, 163] width 125 height 30
click at [252, 166] on input "text" at bounding box center [279, 168] width 125 height 19
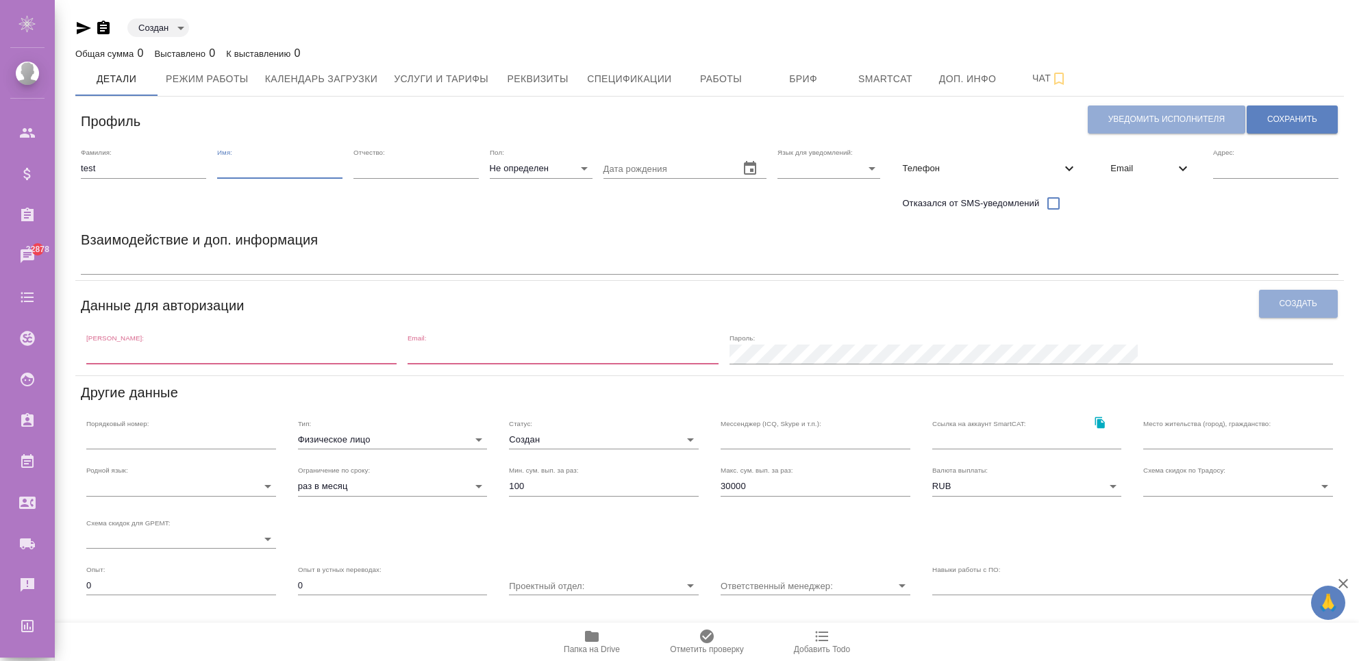
type input "test2"
click at [262, 165] on input "test2" at bounding box center [279, 168] width 125 height 19
type input "test3"
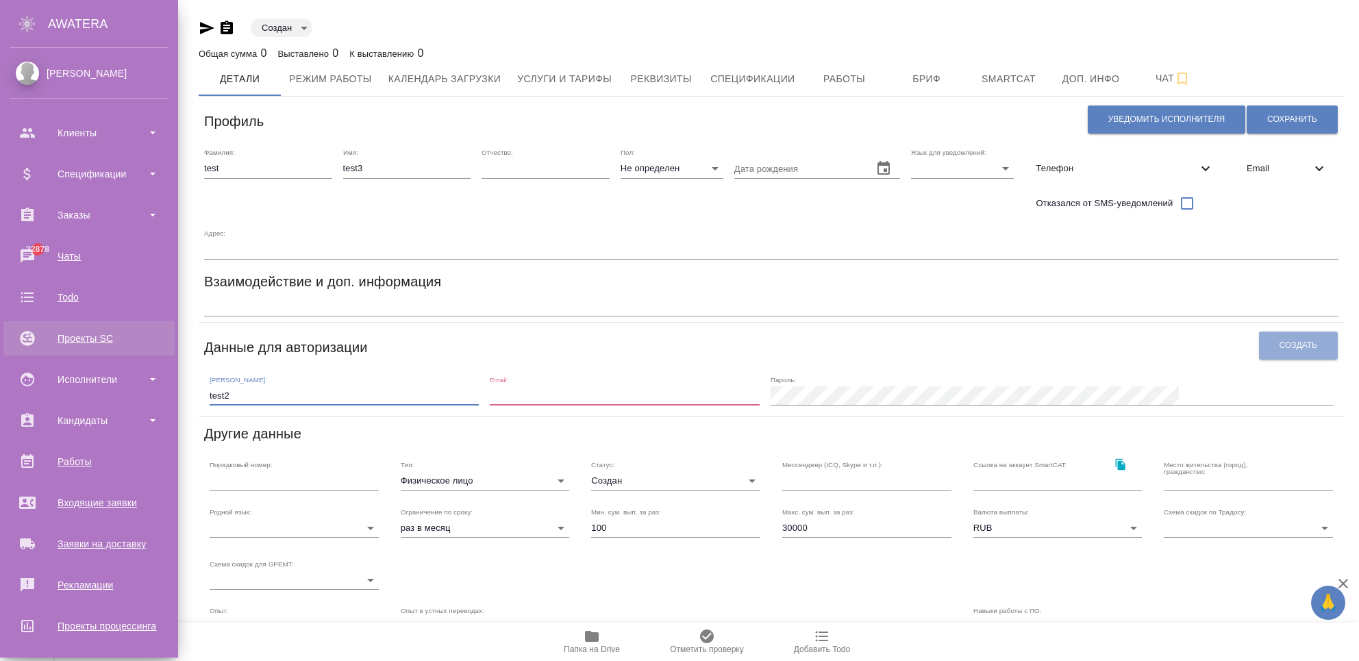
drag, startPoint x: 155, startPoint y: 355, endPoint x: 45, endPoint y: 349, distance: 110.4
click at [45, 349] on div ".cls-1 fill:#fff; AWATERA Chekhalkova Anastasia Клиенты Спецификации Заказы 228…" at bounding box center [679, 330] width 1359 height 661
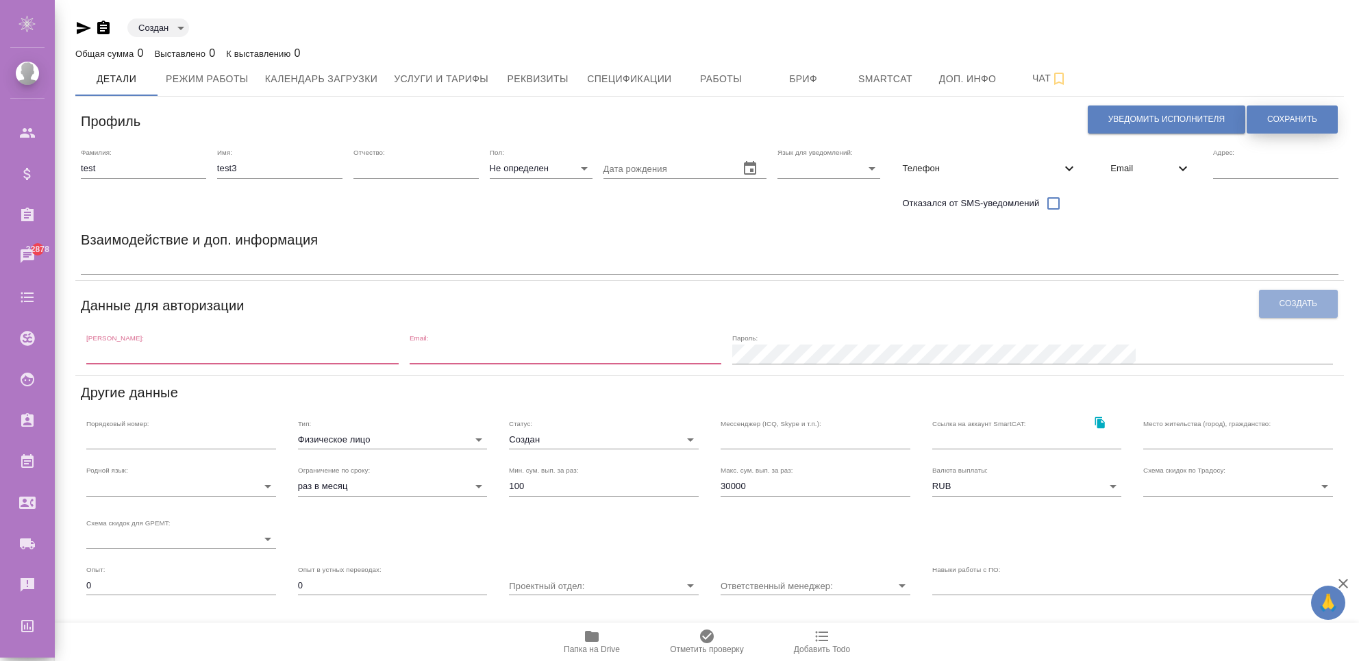
click at [1283, 121] on span "Сохранить" at bounding box center [1292, 120] width 50 height 12
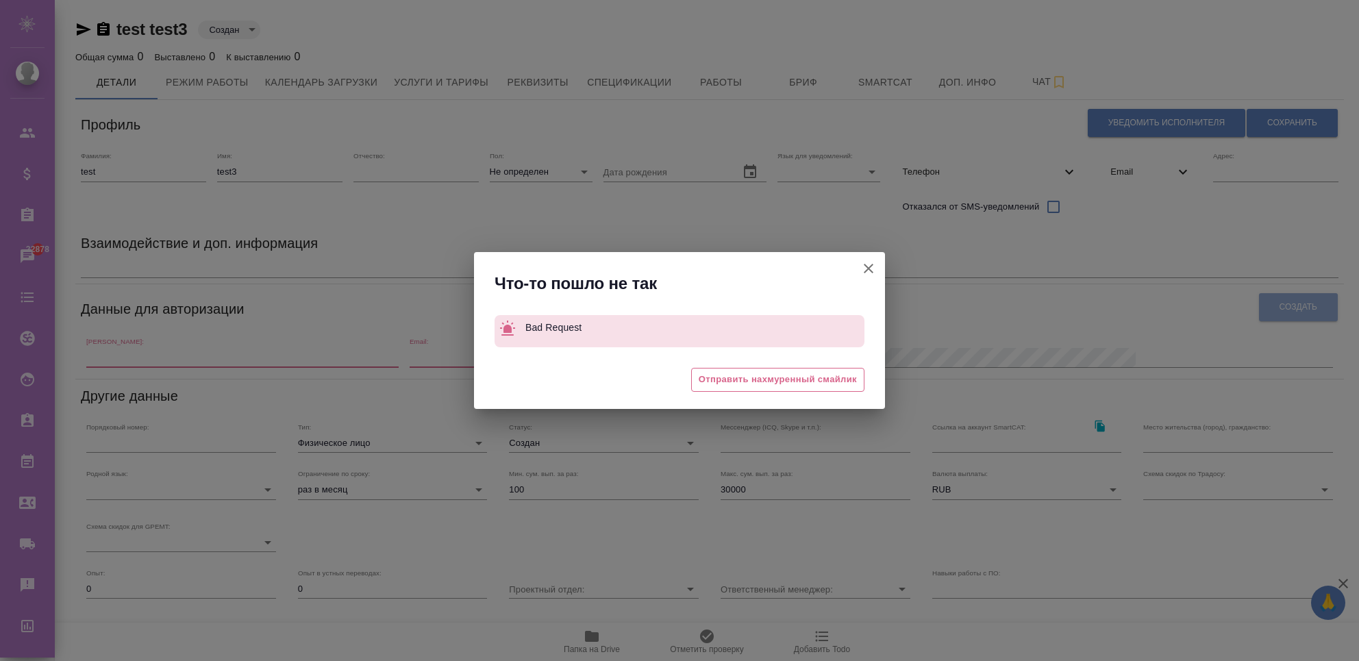
click at [872, 257] on button "Штатный" at bounding box center [868, 268] width 33 height 33
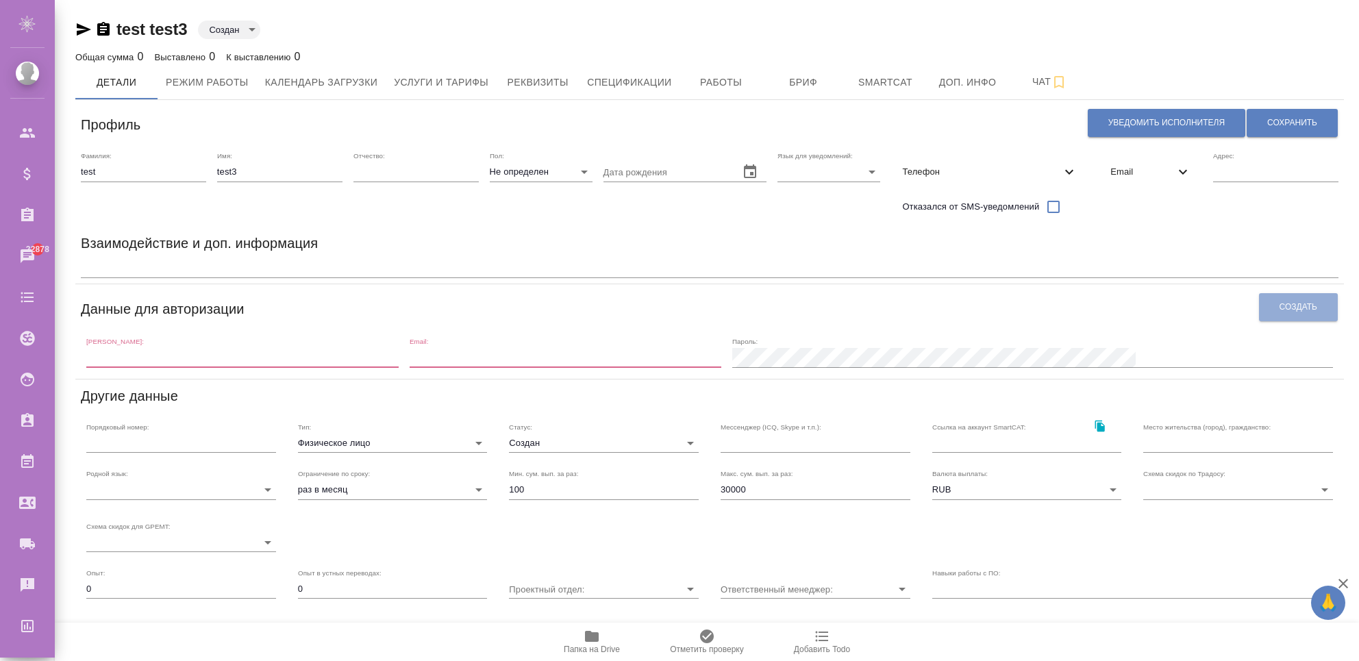
click at [303, 355] on input "text" at bounding box center [242, 357] width 312 height 19
click at [162, 355] on input "text" at bounding box center [241, 357] width 310 height 19
click at [204, 177] on div "Фамилия: test Имя: test3 Отчество: Пол: Не определен none Дата рождения Язык дл…" at bounding box center [709, 186] width 1269 height 81
click at [250, 358] on input "text" at bounding box center [241, 357] width 310 height 19
paste input "test3"
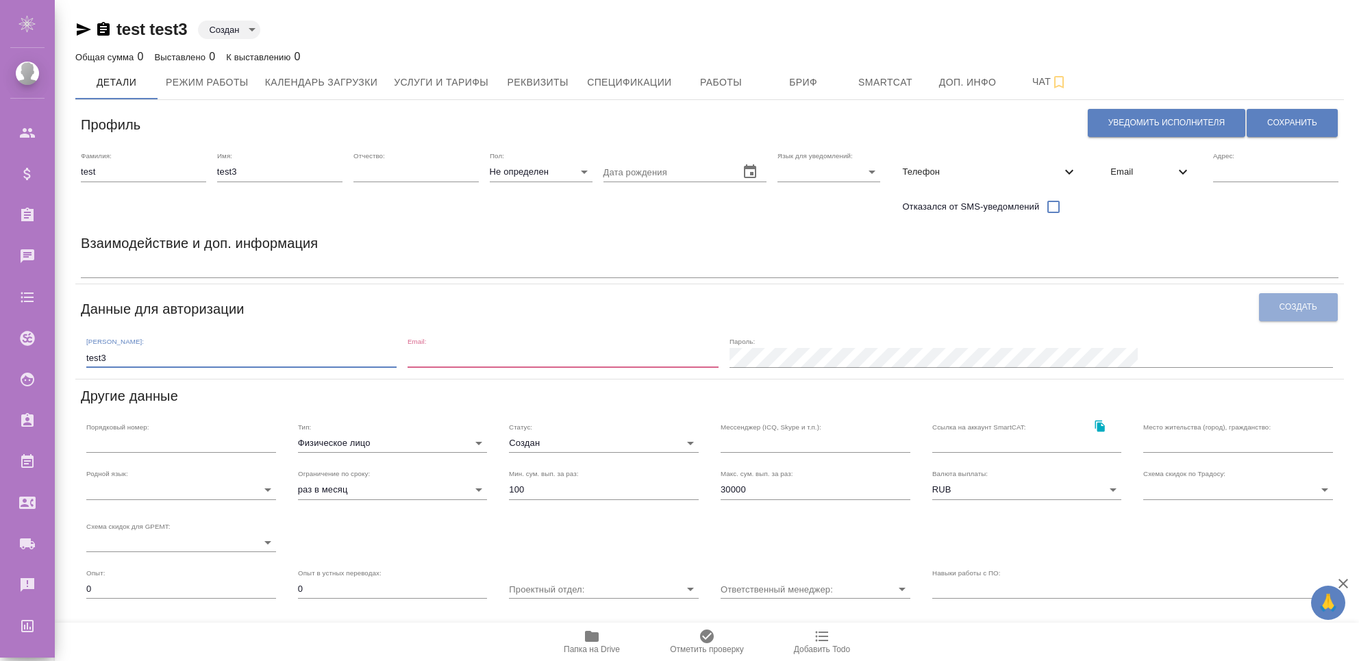
type input "test3"
click at [542, 360] on input "email" at bounding box center [563, 357] width 310 height 19
click at [1154, 129] on button "Уведомить исполнителя" at bounding box center [1167, 123] width 158 height 28
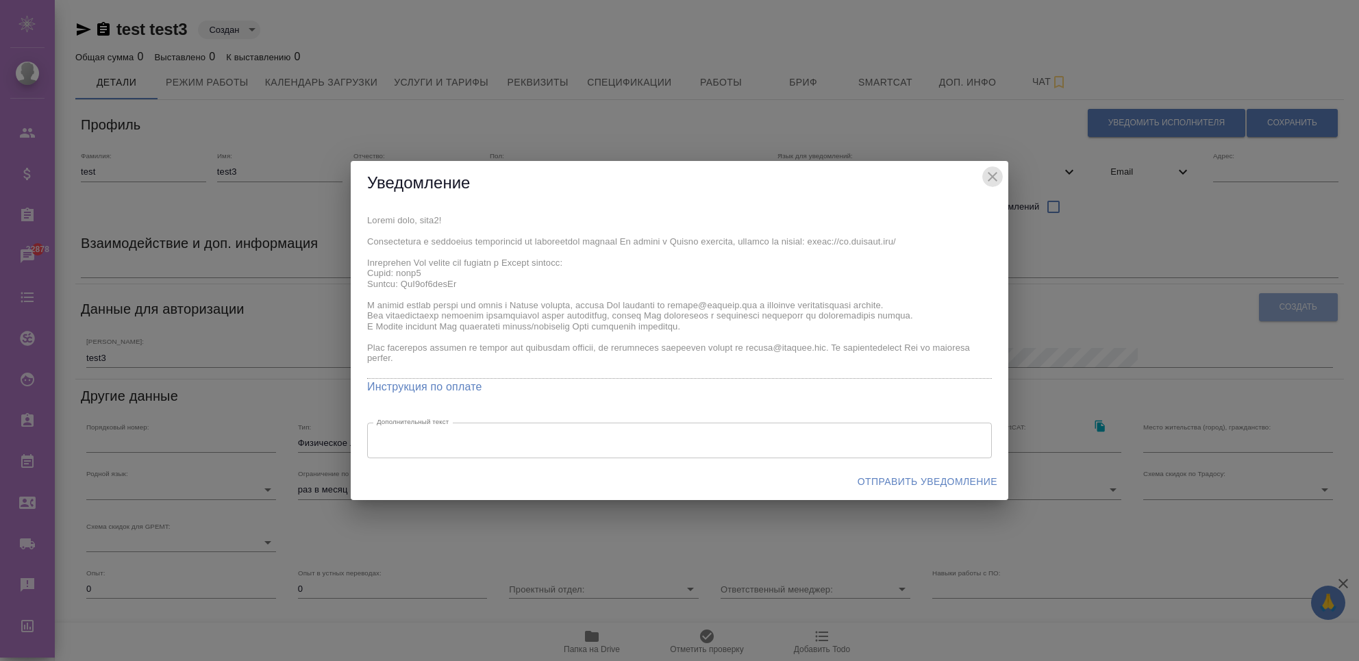
click at [993, 179] on icon "close" at bounding box center [992, 176] width 16 height 16
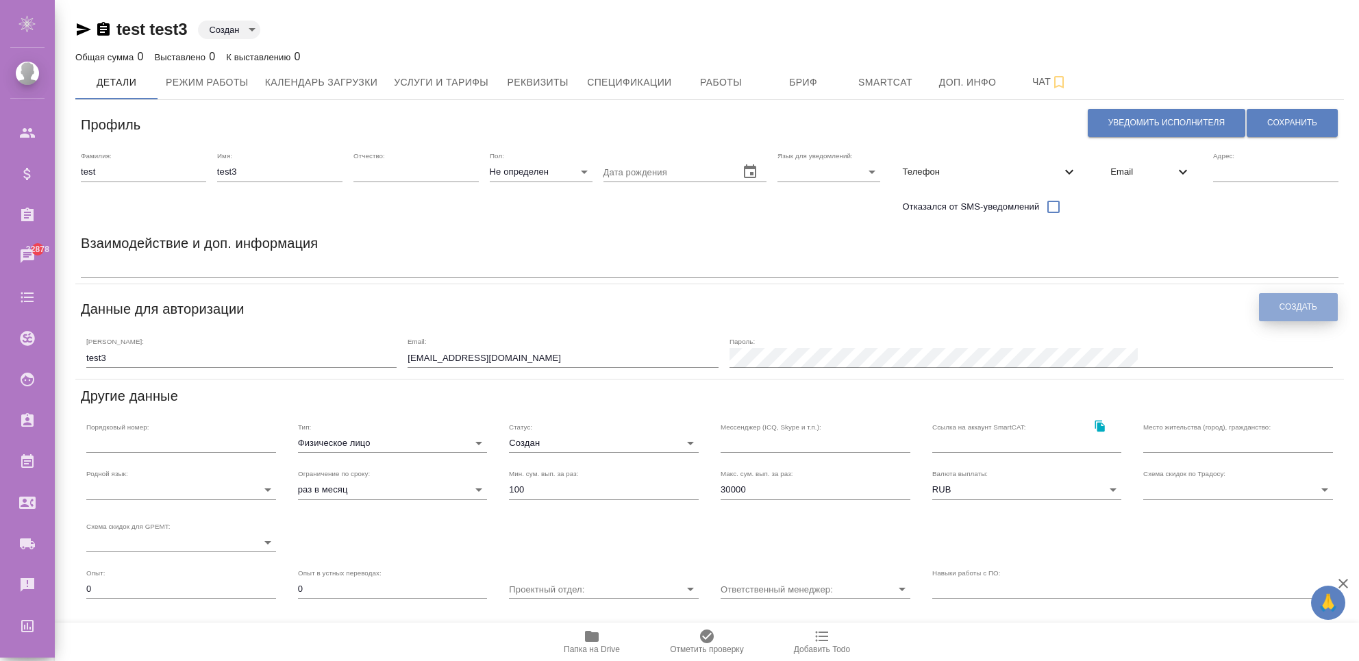
click at [1321, 303] on button "Создать" at bounding box center [1298, 307] width 79 height 28
click at [555, 362] on input "fosters1805@mail.ru" at bounding box center [563, 357] width 310 height 19
type input "[EMAIL_ADDRESS][DOMAIN_NAME]"
click at [1133, 174] on span "Email" at bounding box center [1142, 172] width 64 height 14
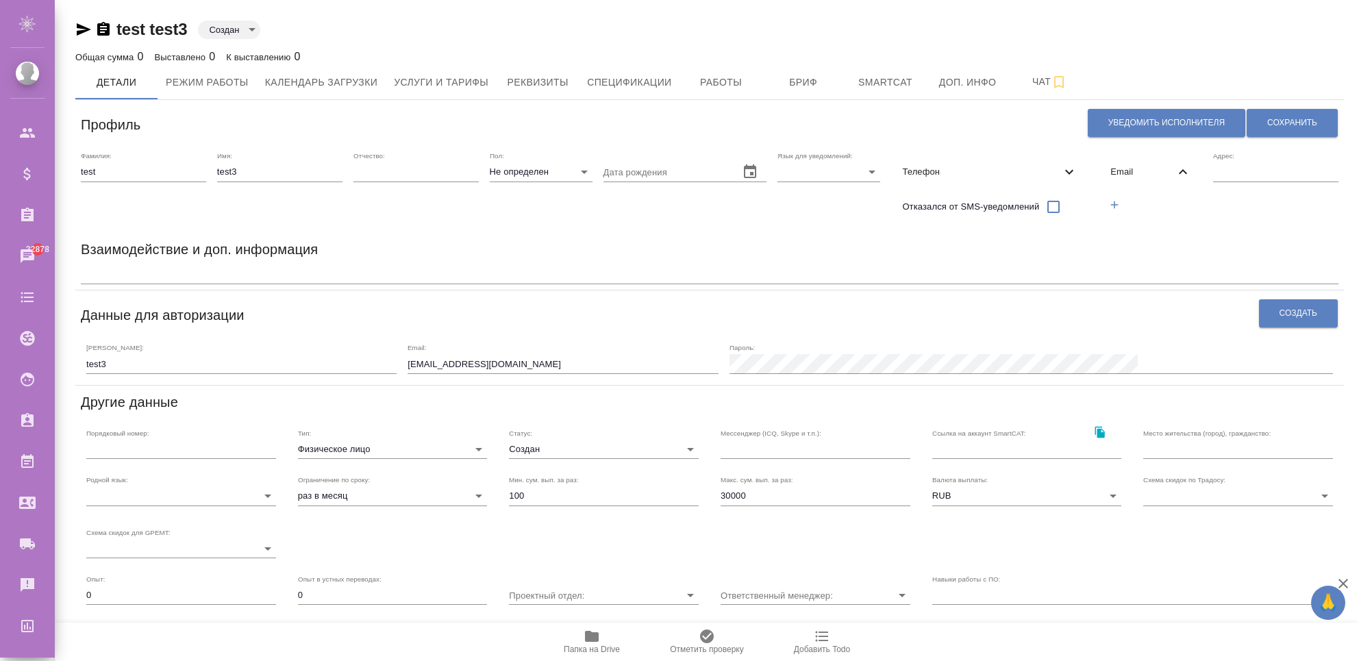
click at [1116, 204] on icon "button" at bounding box center [1114, 205] width 8 height 8
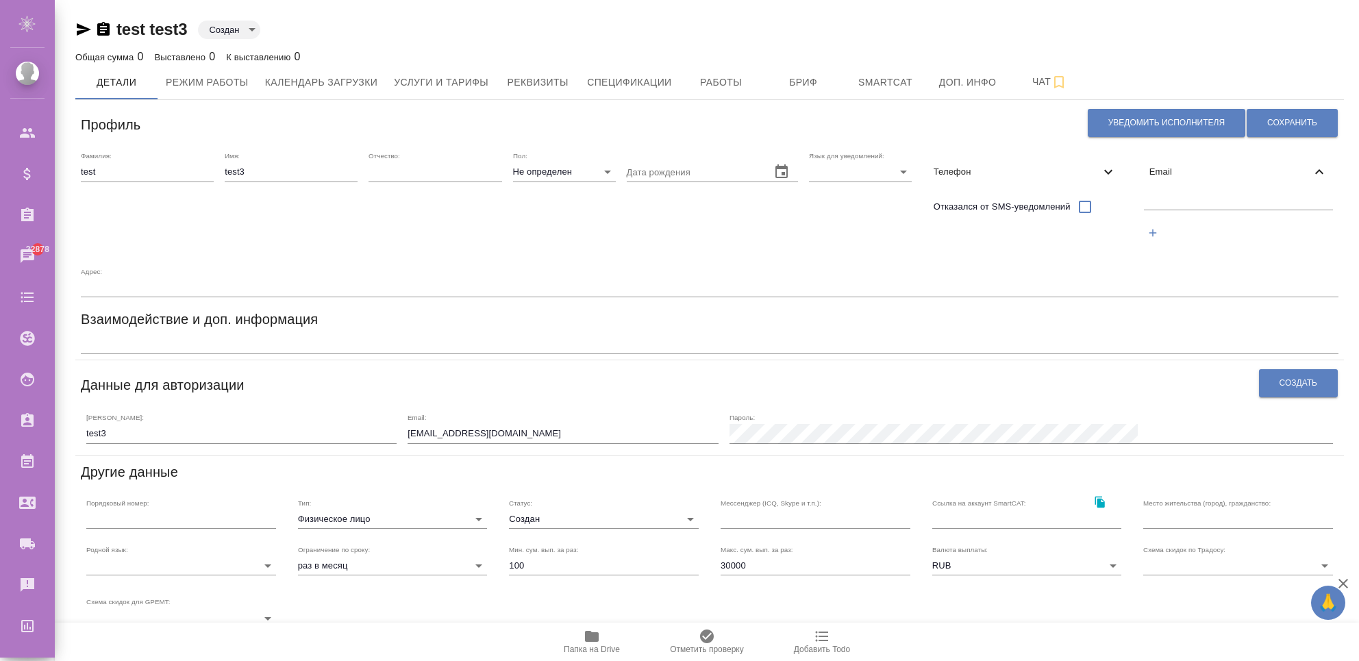
click at [1144, 198] on input "text" at bounding box center [1238, 200] width 189 height 17
type input "fosters1805@mail.ru"
click at [1169, 129] on button "Уведомить исполнителя" at bounding box center [1167, 123] width 158 height 28
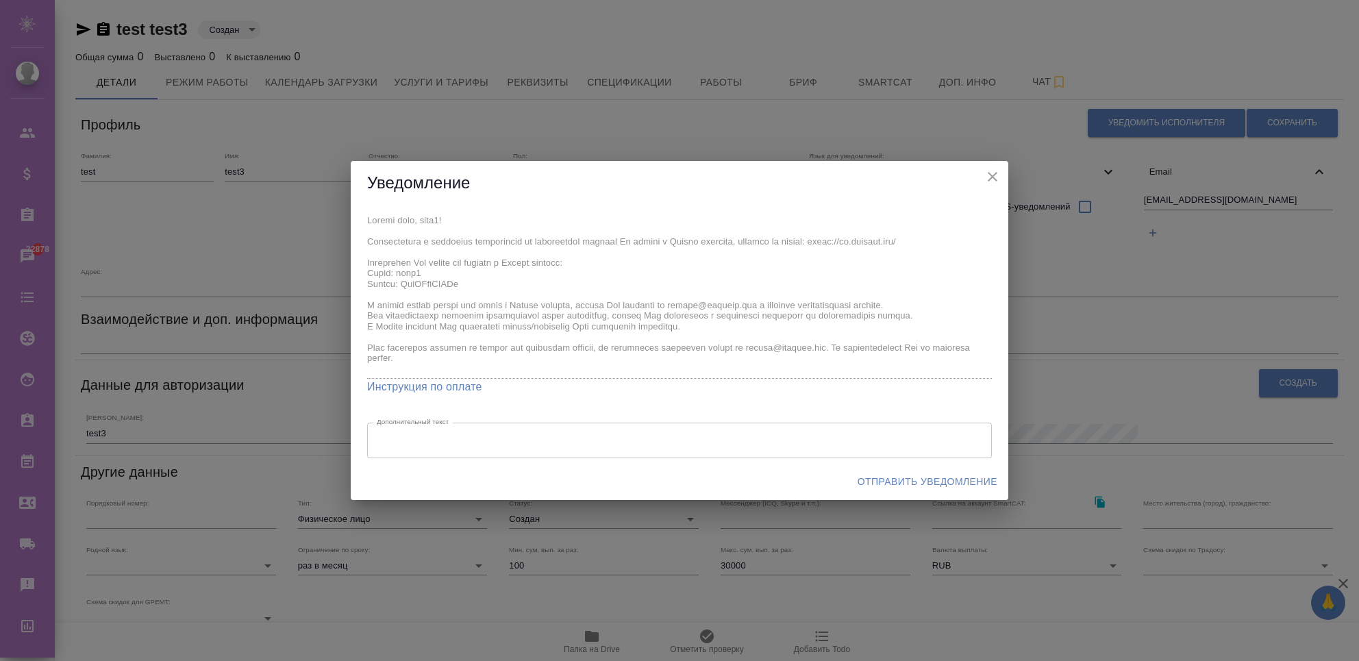
click at [921, 499] on div "Отправить уведомление" at bounding box center [680, 482] width 658 height 36
click at [927, 484] on span "Отправить уведомление" at bounding box center [928, 481] width 140 height 17
click at [907, 483] on span "Отправить уведомление" at bounding box center [928, 481] width 140 height 17
click at [992, 171] on icon "close" at bounding box center [992, 176] width 16 height 16
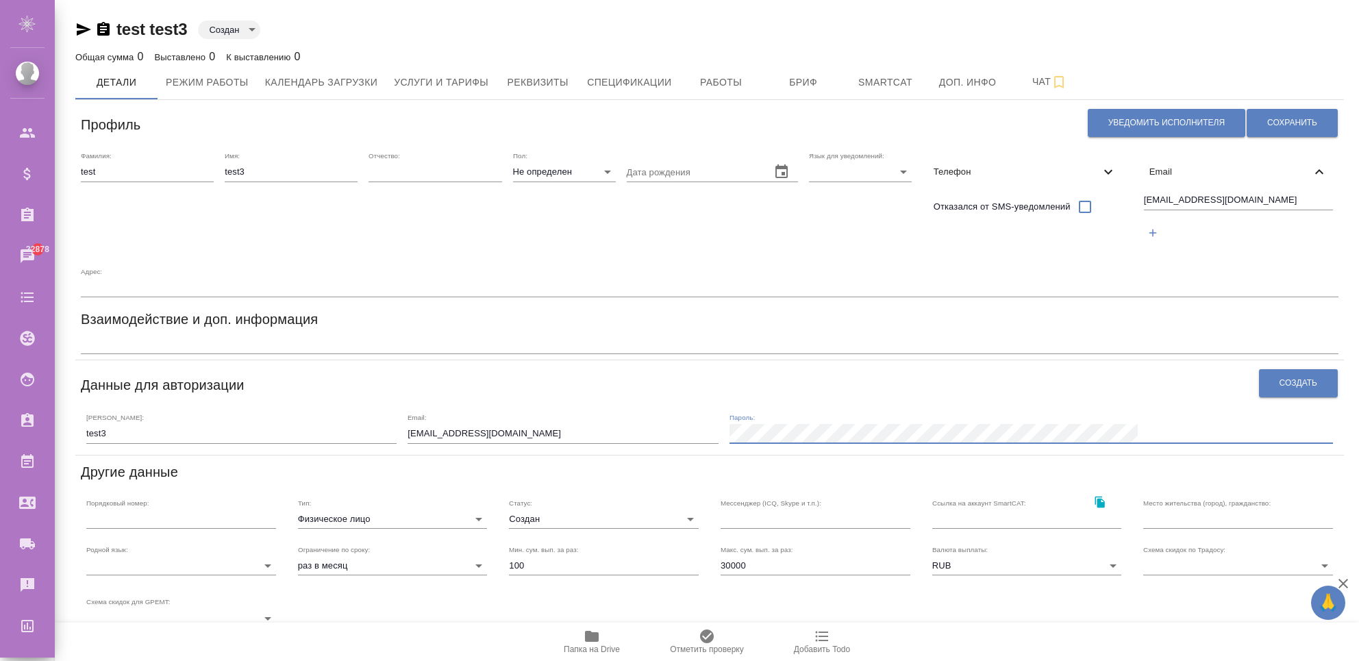
click at [911, 406] on div "Логин: test3 Email: fosters18051@mail.ru Пароль:" at bounding box center [710, 427] width 1258 height 42
click at [1287, 377] on span "Создать" at bounding box center [1298, 383] width 38 height 12
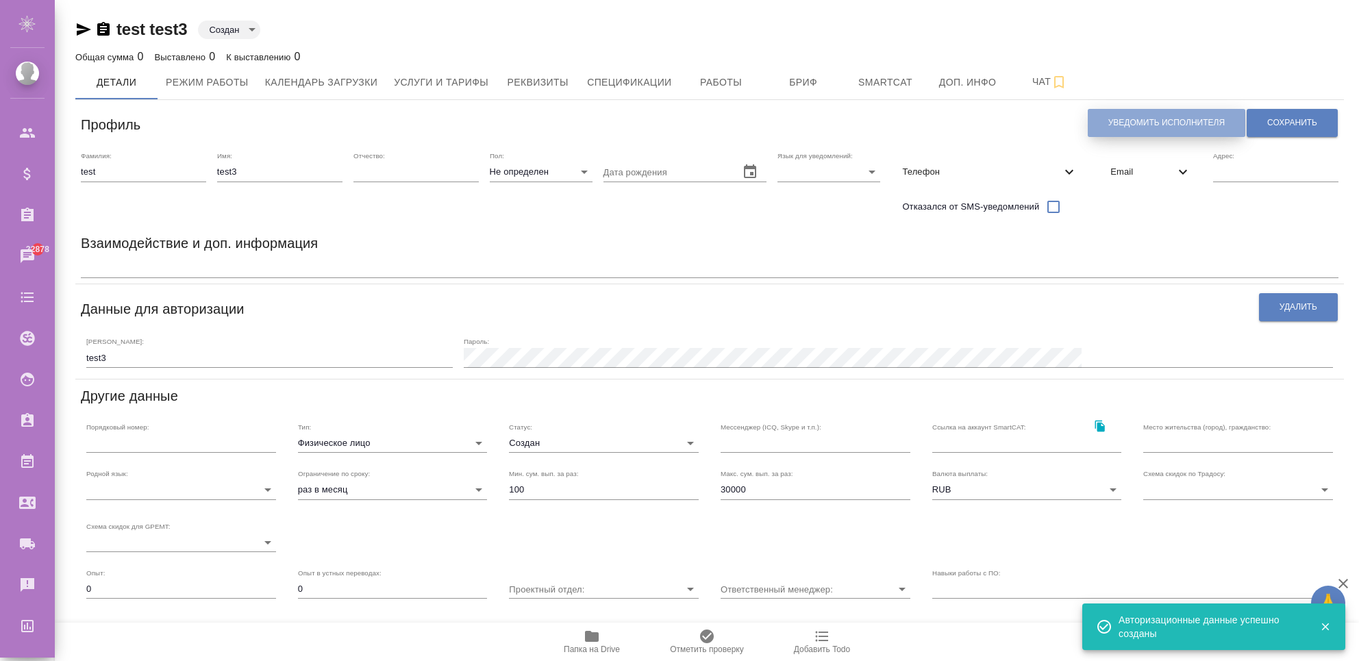
click at [1191, 125] on span "Уведомить исполнителя" at bounding box center [1166, 123] width 116 height 12
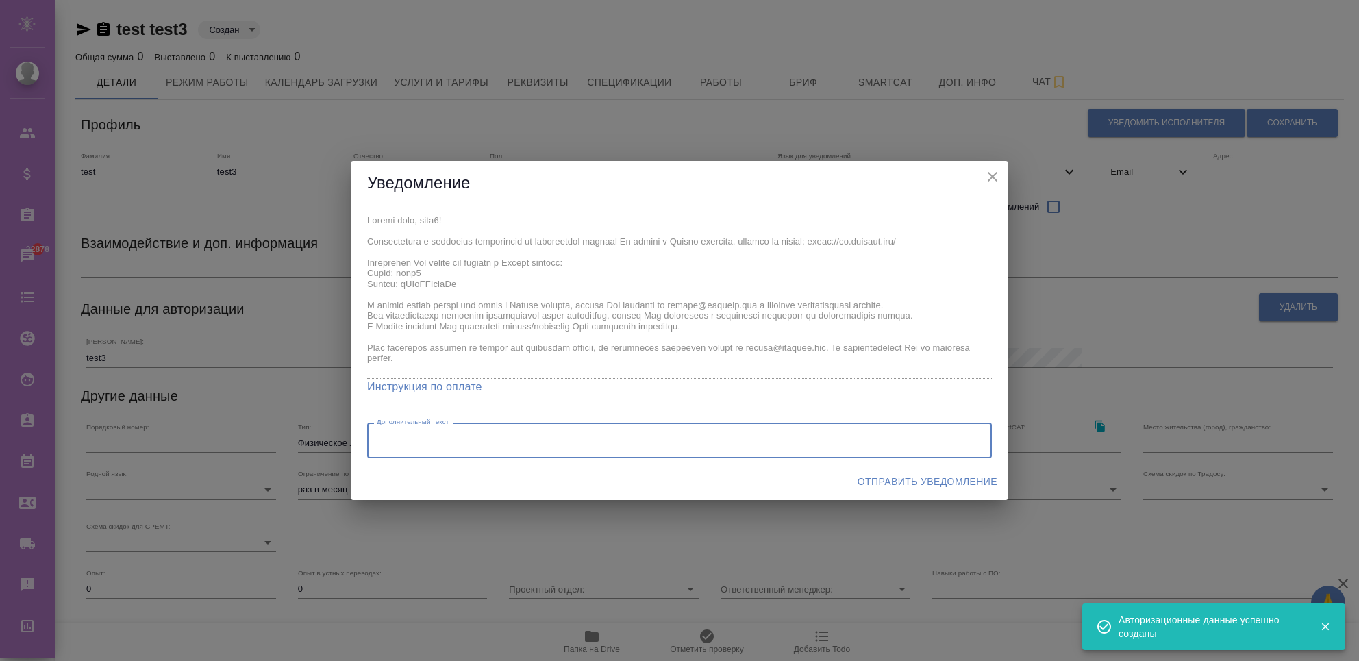
click at [553, 440] on textarea "Дополнительный текст" at bounding box center [679, 441] width 605 height 10
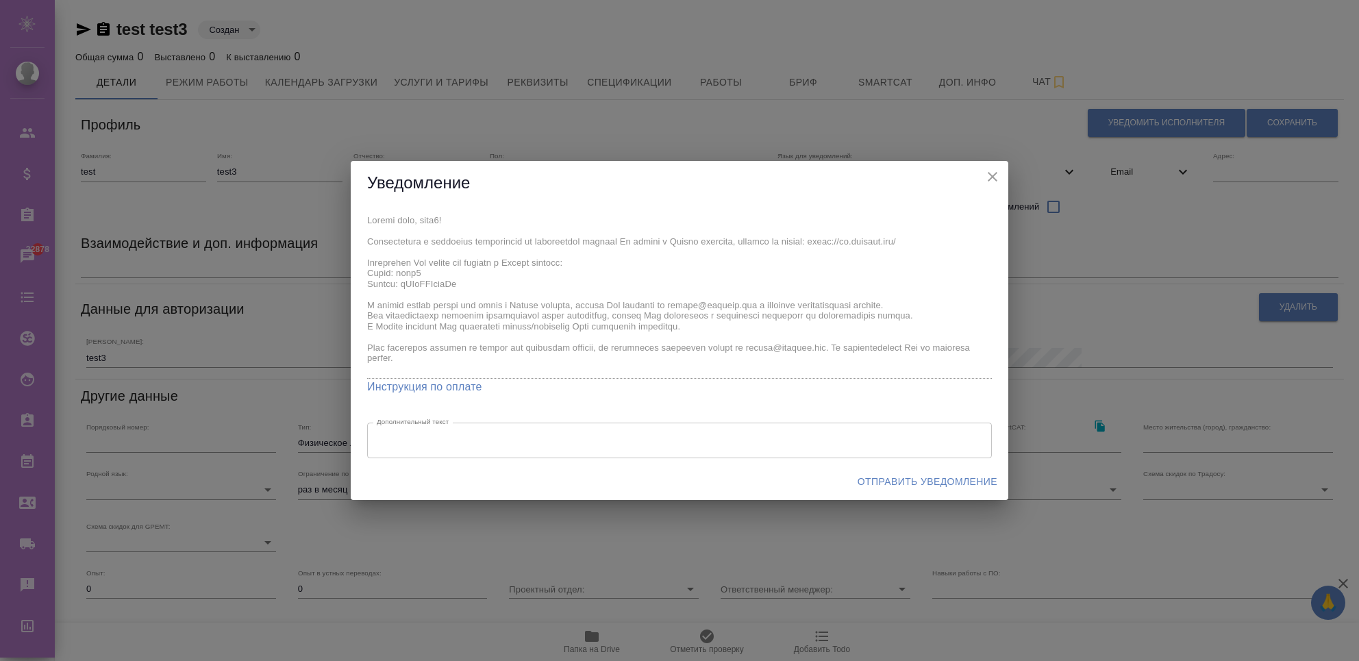
click at [943, 477] on span "Отправить уведомление" at bounding box center [928, 481] width 140 height 17
click at [936, 481] on span "Отправить уведомление" at bounding box center [928, 481] width 140 height 17
click at [993, 171] on icon "close" at bounding box center [992, 176] width 16 height 16
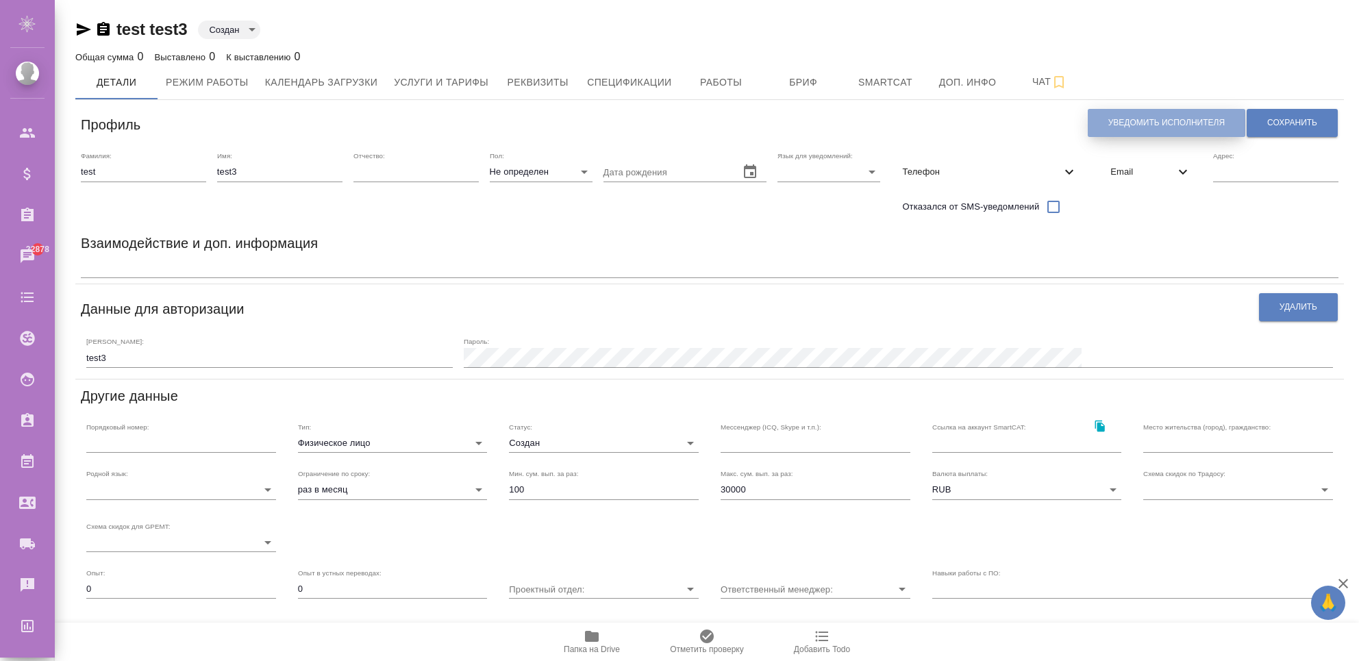
click at [1125, 127] on span "Уведомить исполнителя" at bounding box center [1166, 123] width 116 height 12
type textarea "Добрый день, test3! Ознакомиться с подробной информацией по выполненным работам…"
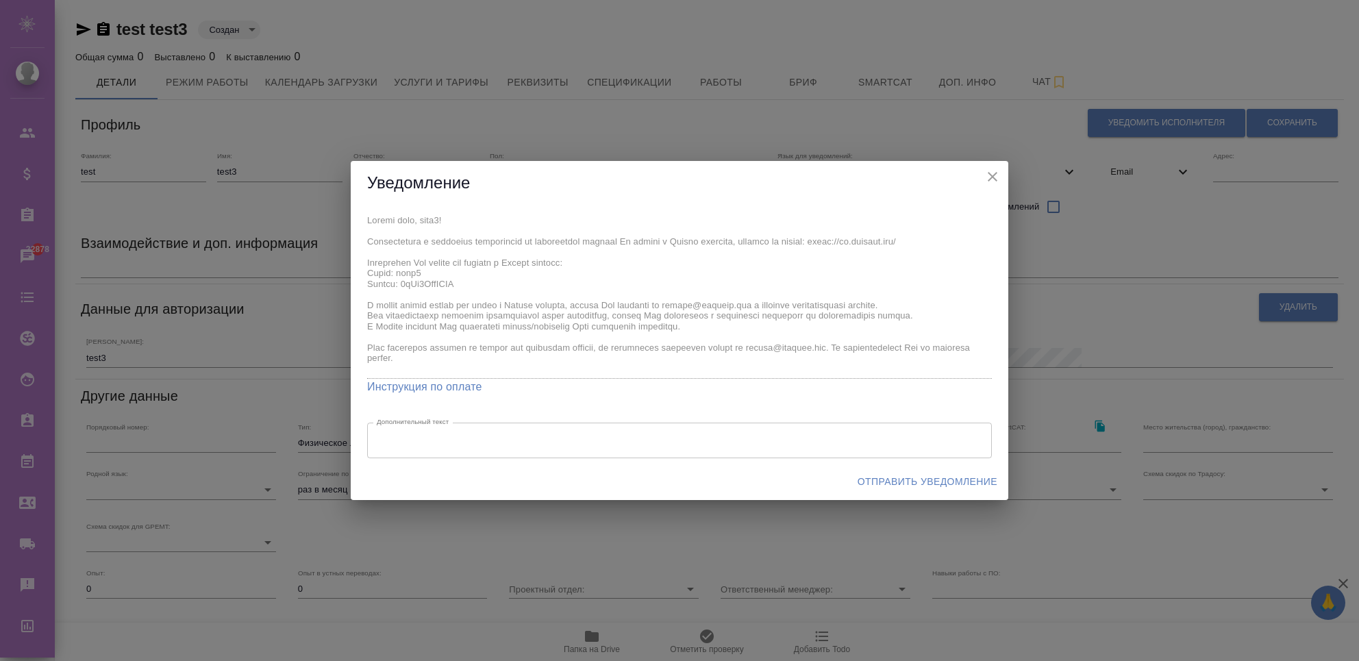
click at [951, 479] on span "Отправить уведомление" at bounding box center [928, 481] width 140 height 17
click at [905, 475] on span "Отправить уведомление" at bounding box center [928, 481] width 140 height 17
click at [1088, 297] on div "Уведомление x Инструкция по оплате Дополнительный текст x Дополнительный текст …" at bounding box center [679, 330] width 1359 height 661
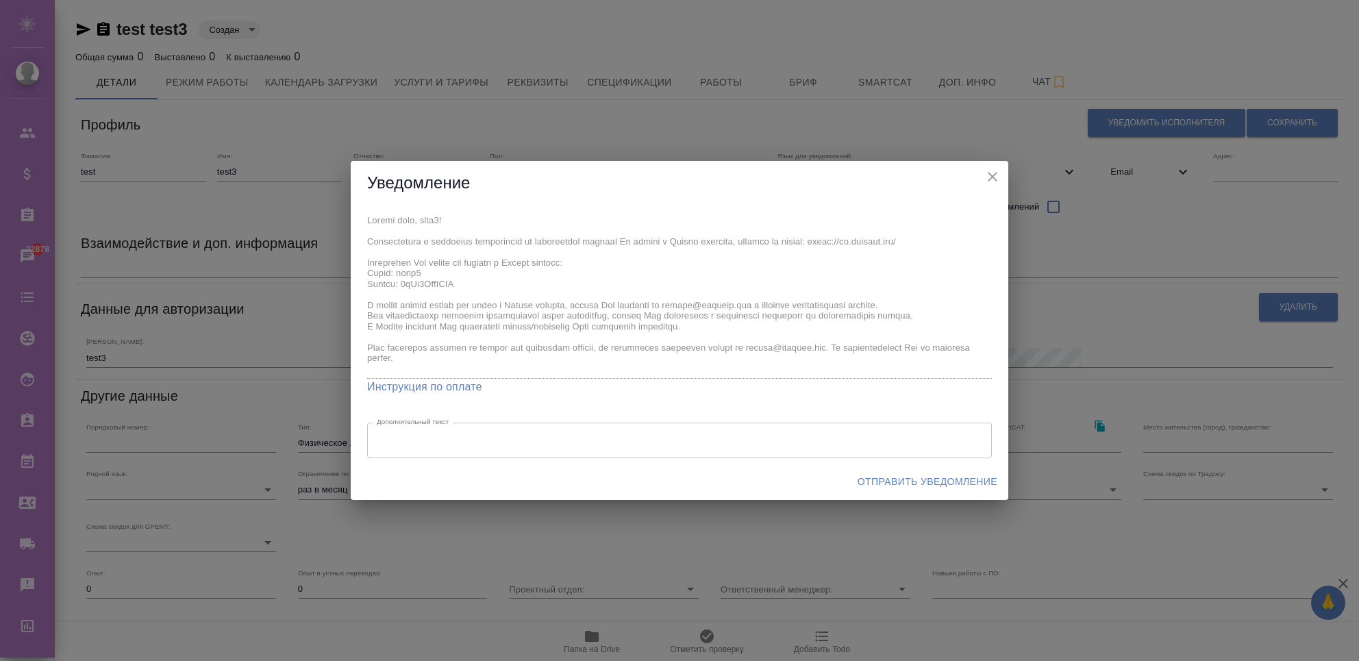
click at [982, 190] on h2 "Уведомление" at bounding box center [679, 183] width 625 height 23
click at [992, 173] on icon "close" at bounding box center [992, 176] width 16 height 16
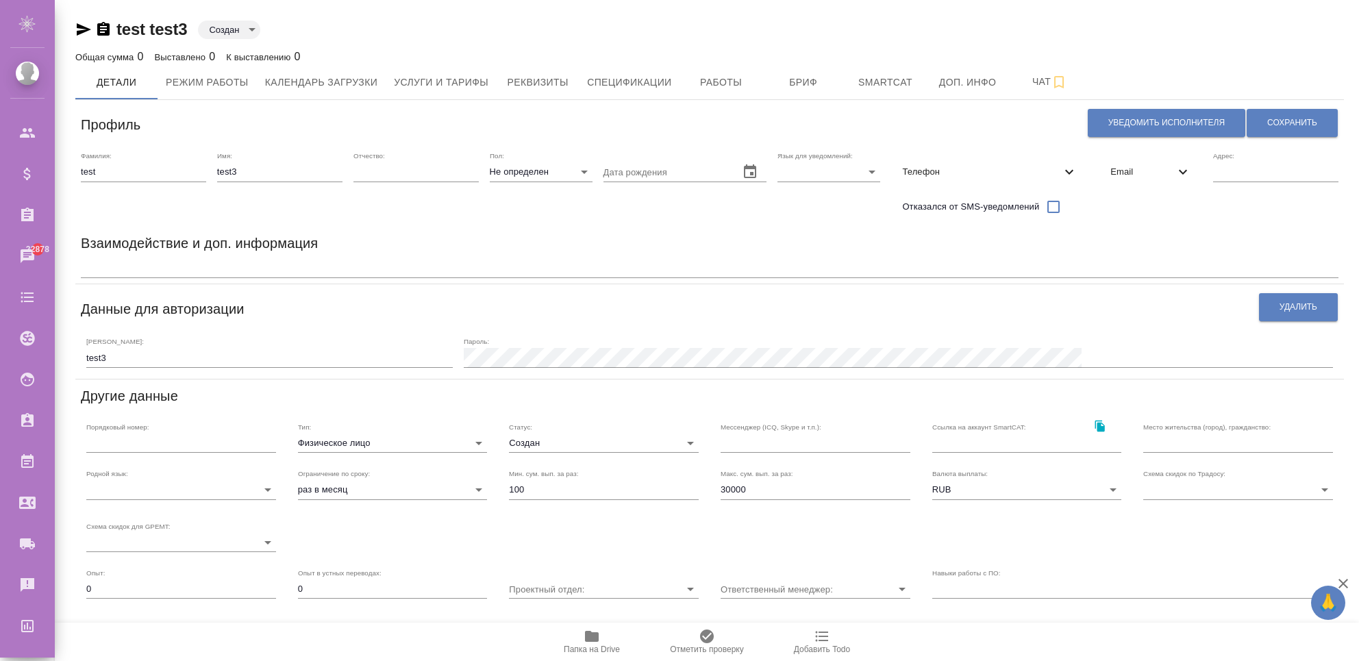
click at [1173, 162] on div "Email" at bounding box center [1150, 172] width 103 height 30
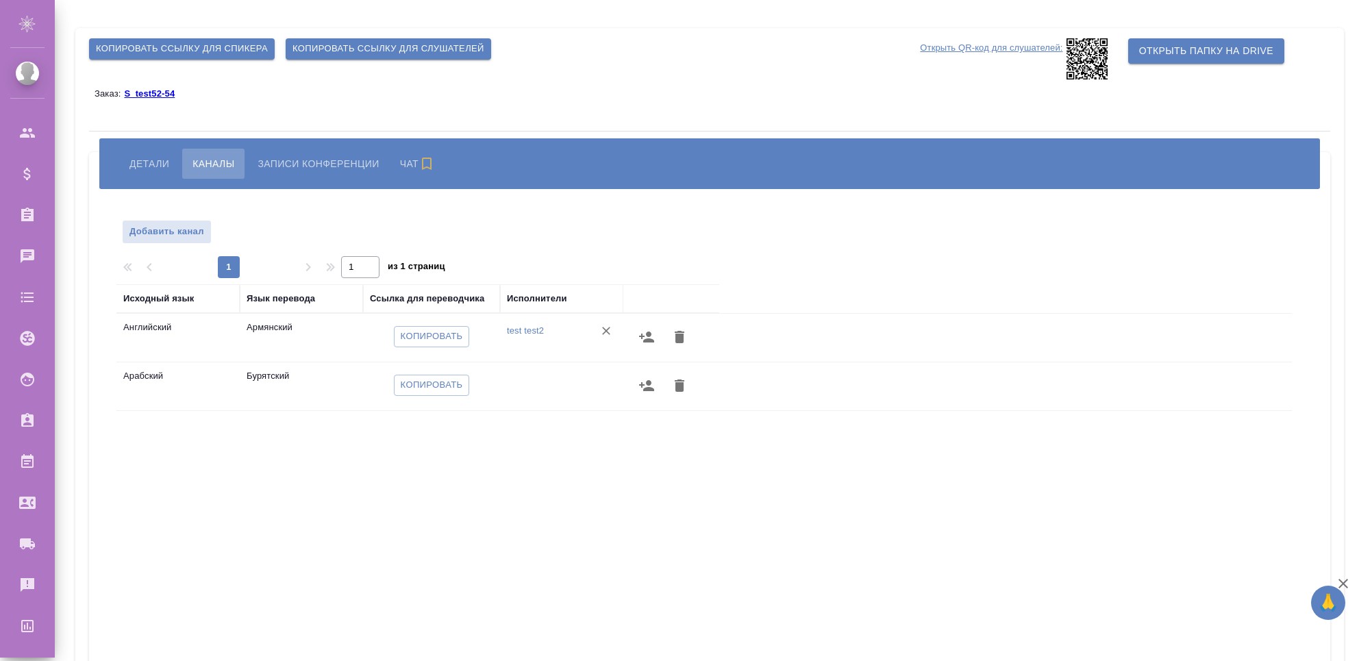
click at [632, 333] on button "button" at bounding box center [646, 337] width 33 height 33
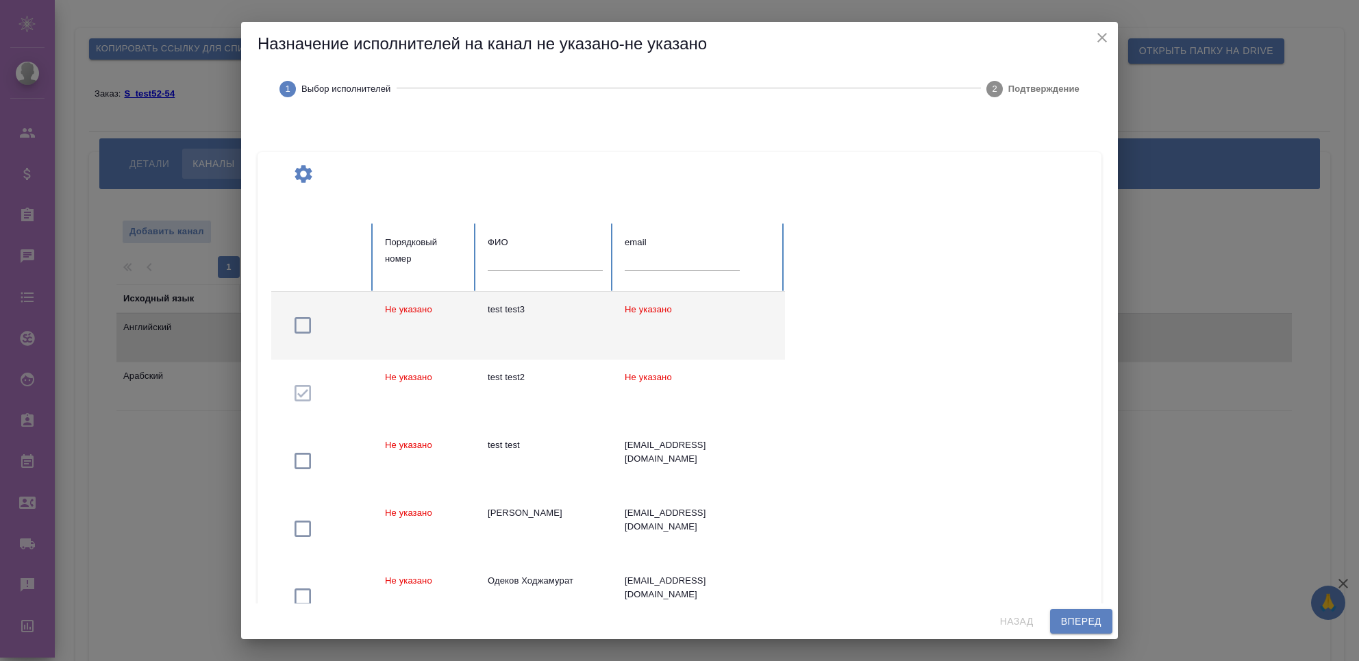
click at [520, 312] on div "test test3" at bounding box center [545, 310] width 115 height 14
click at [1055, 627] on button "Вперед" at bounding box center [1081, 621] width 62 height 25
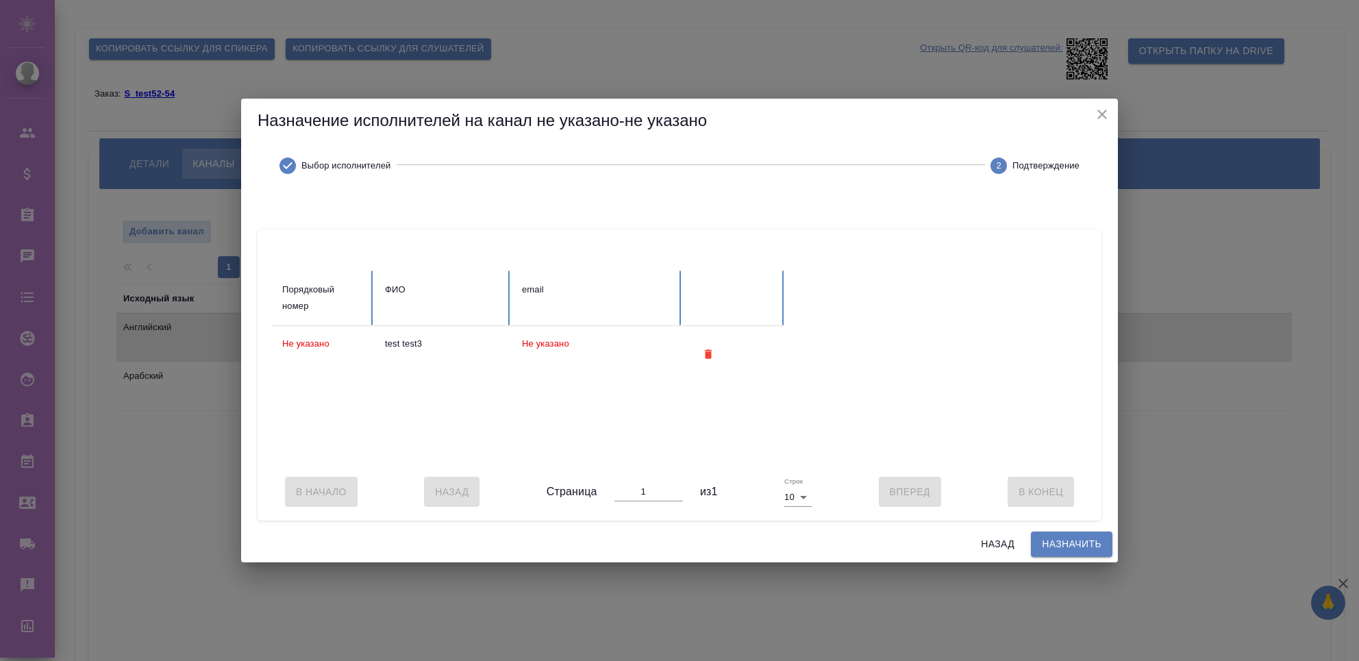
click at [1050, 574] on div "Назначение исполнителей на канал не указано-не указано Выбор исполнителей 2 Под…" at bounding box center [679, 330] width 1359 height 661
click at [1055, 552] on span "Назначить" at bounding box center [1072, 544] width 60 height 17
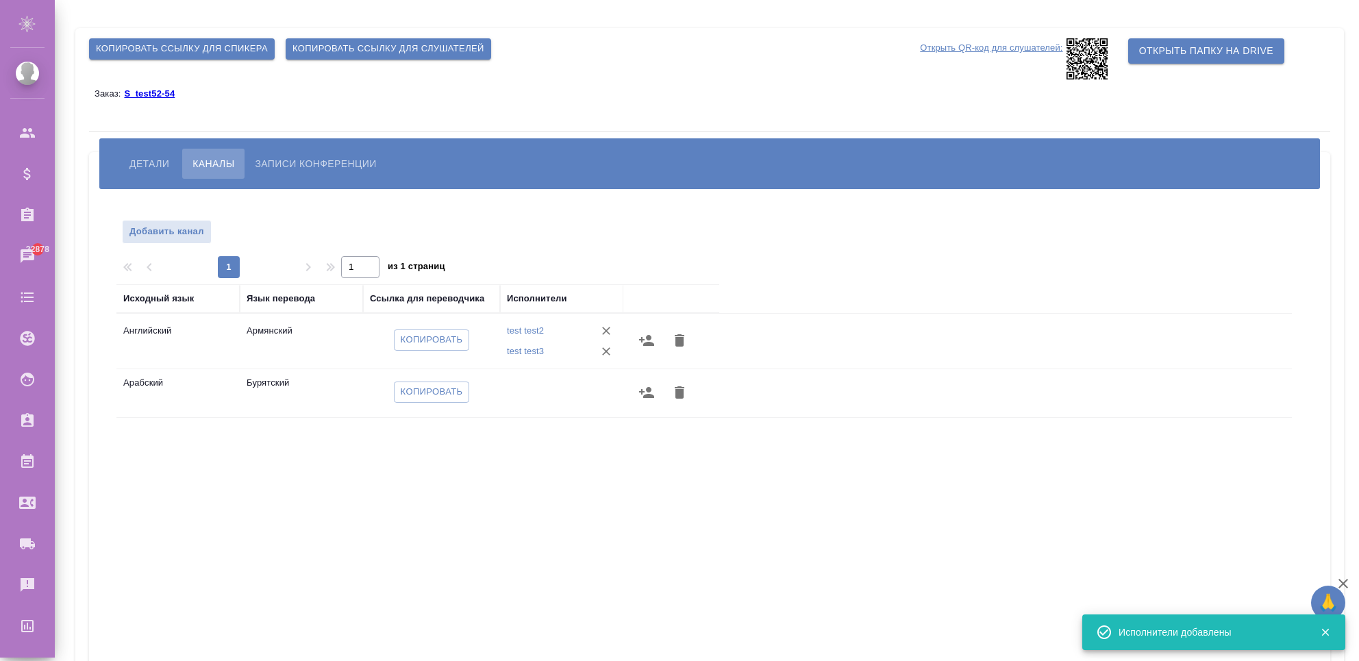
click at [590, 347] on div "test test3" at bounding box center [562, 351] width 110 height 21
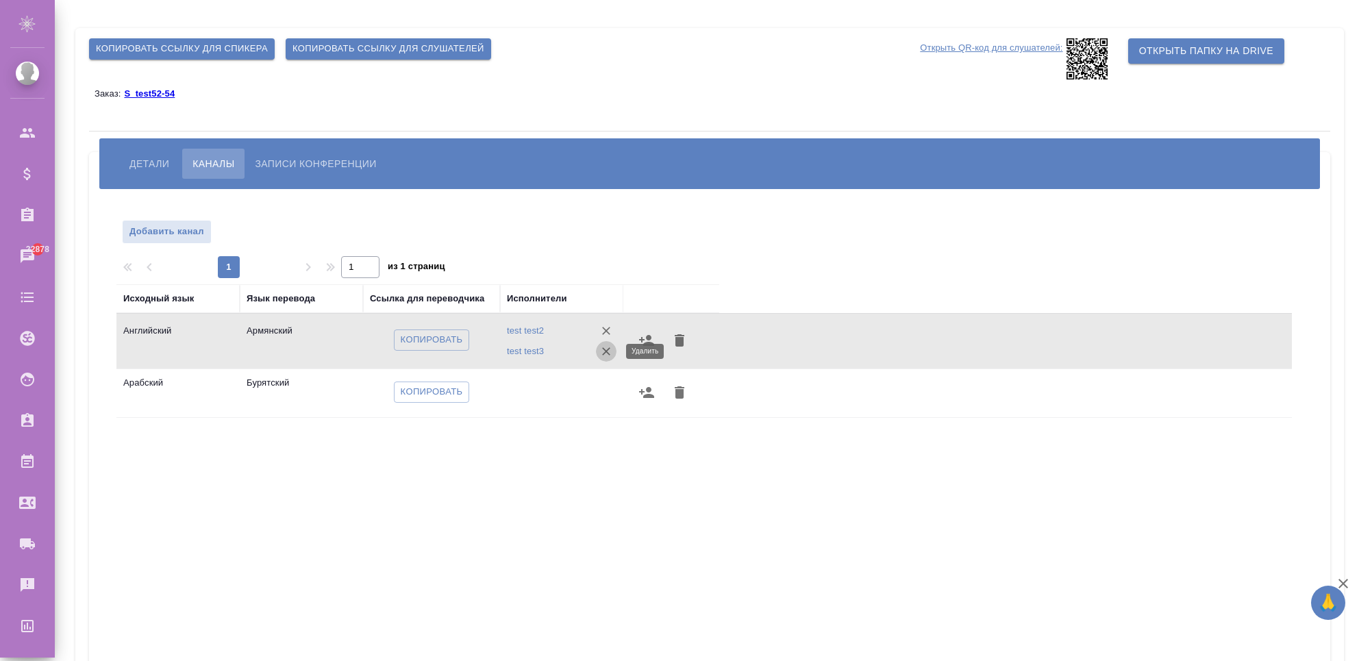
click at [603, 351] on icon "button" at bounding box center [606, 352] width 14 height 14
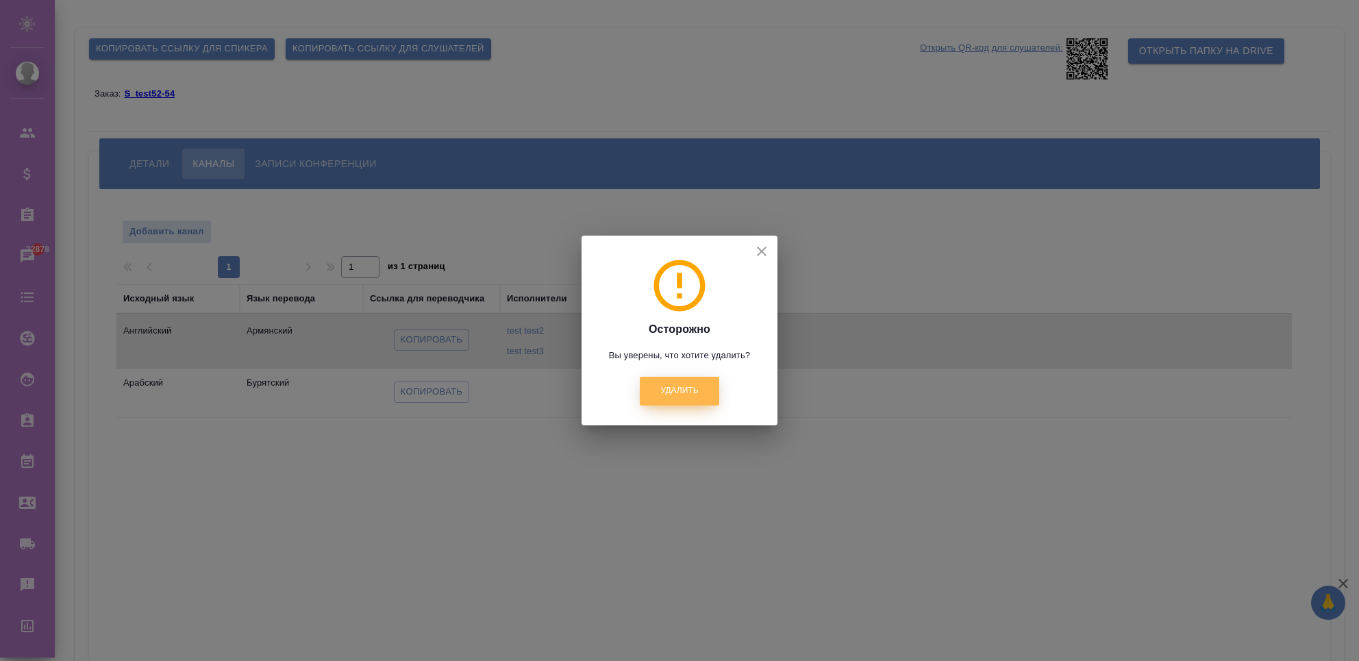
click at [674, 399] on button "Удалить" at bounding box center [679, 391] width 79 height 28
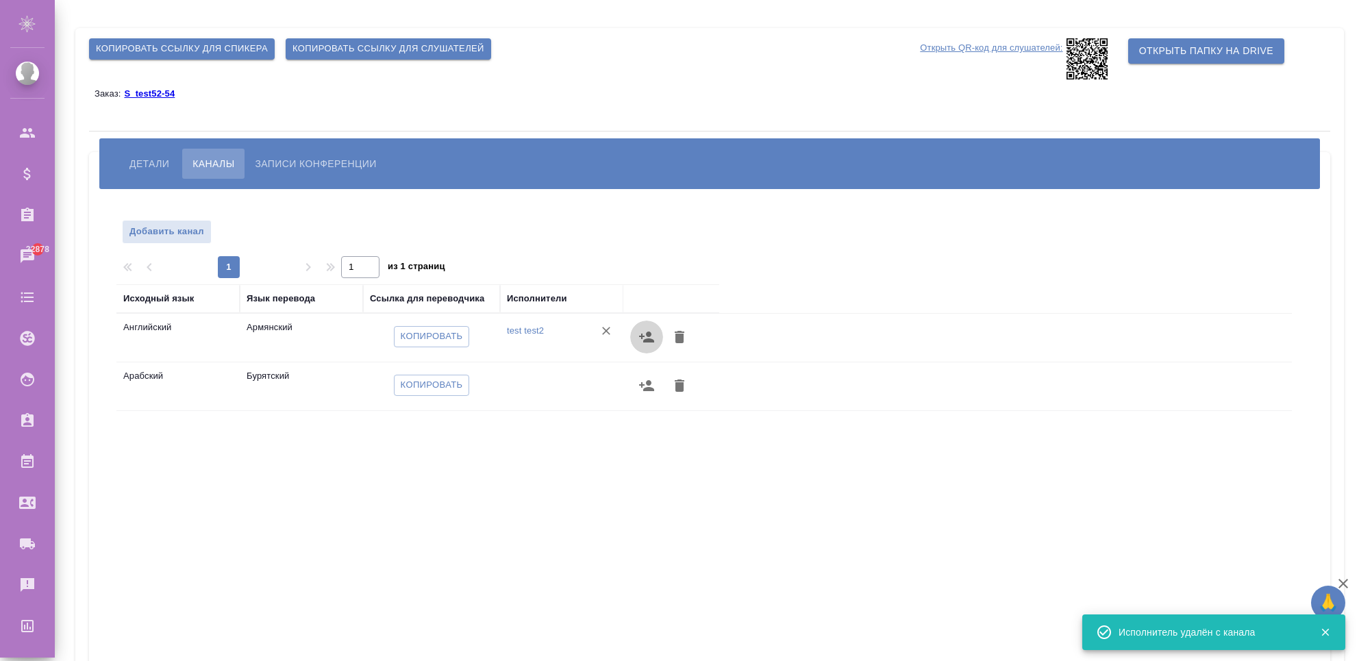
click at [647, 338] on icon "button" at bounding box center [646, 337] width 16 height 16
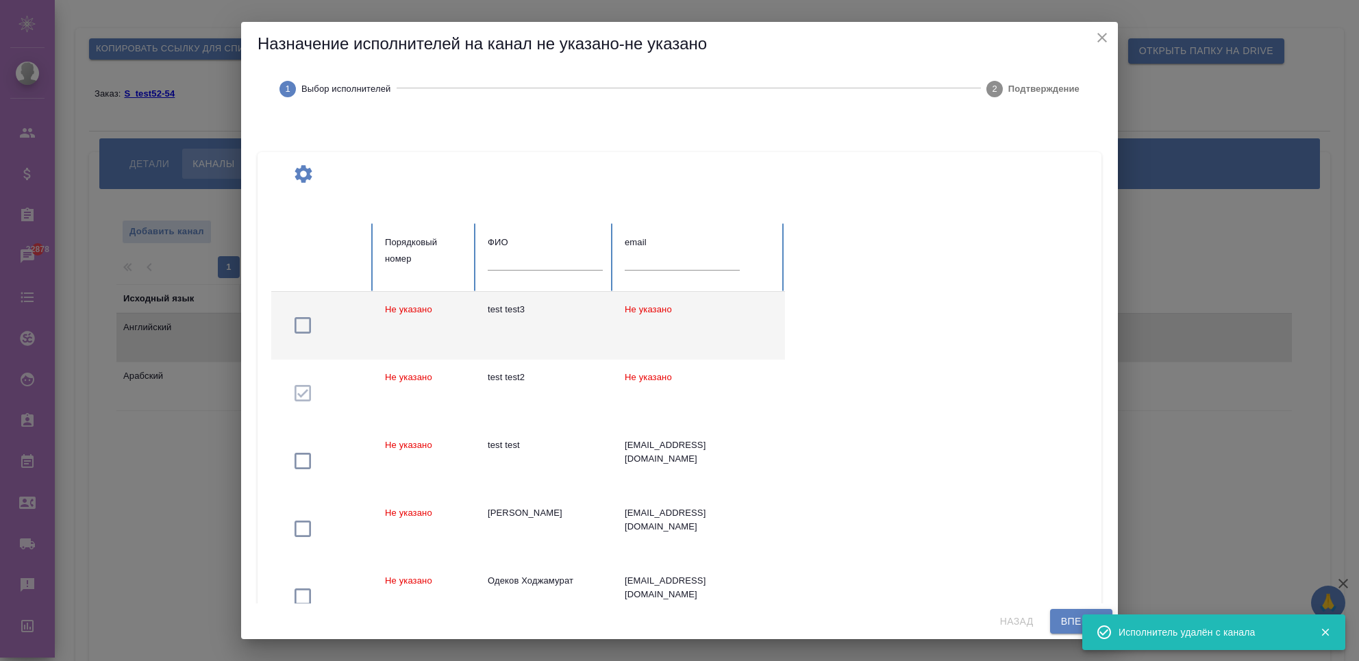
click at [510, 314] on div "test test3" at bounding box center [545, 310] width 115 height 14
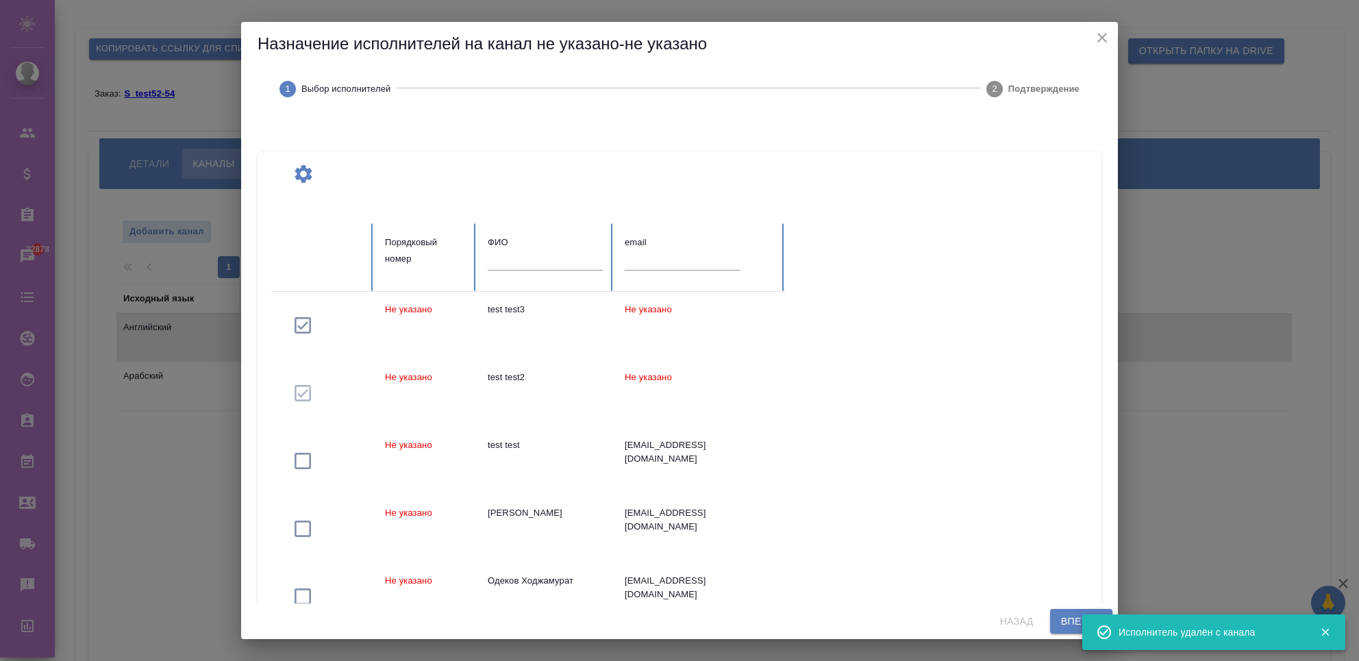
click at [1058, 625] on button "Вперед" at bounding box center [1081, 621] width 62 height 25
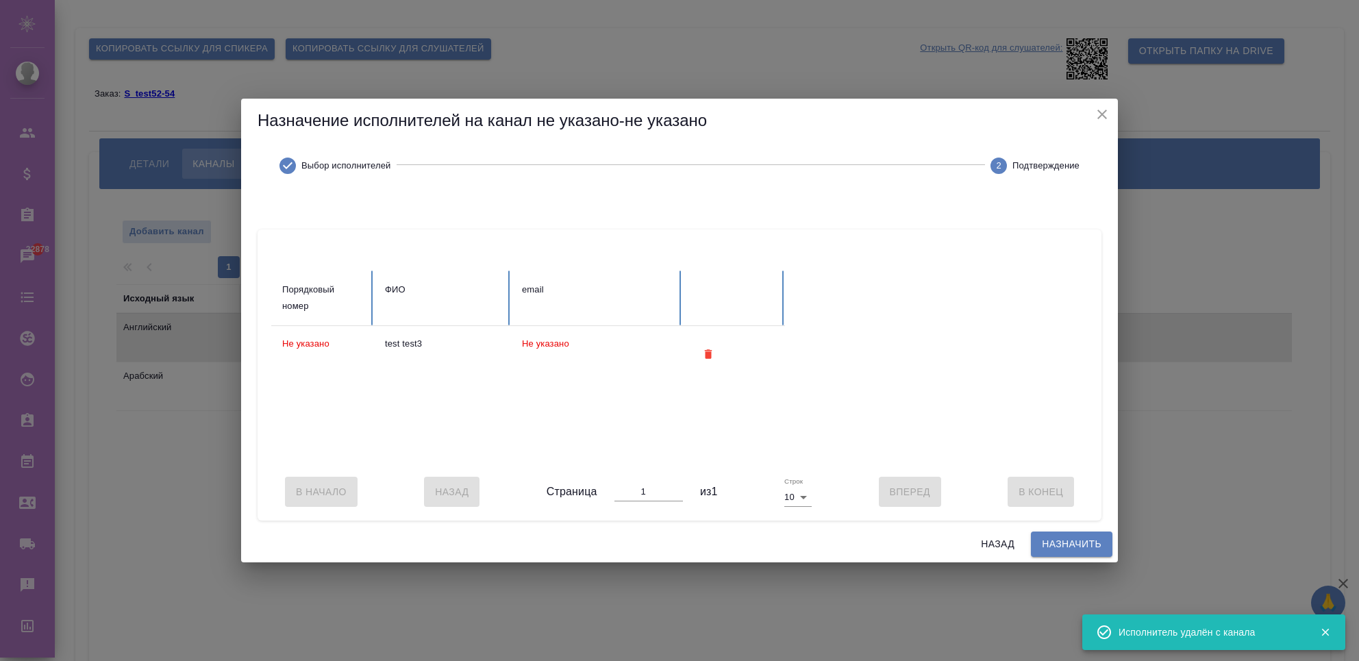
click at [1055, 548] on span "Назначить" at bounding box center [1072, 544] width 60 height 17
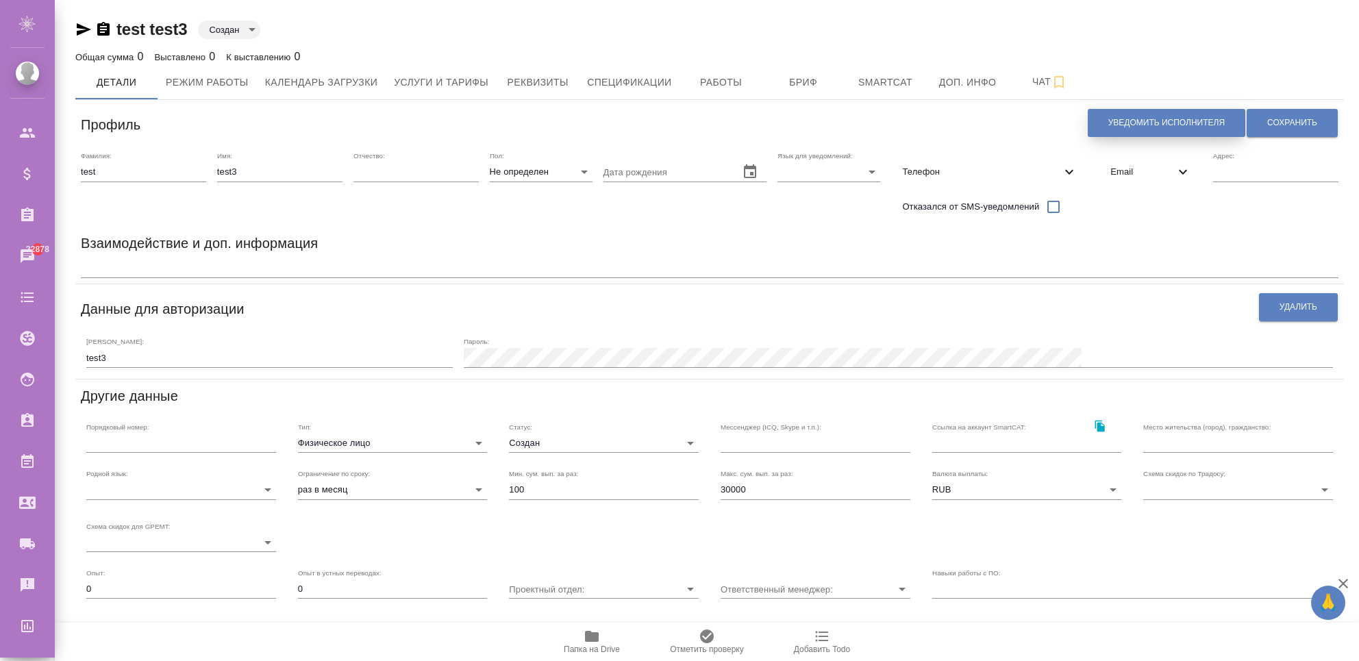
click at [1112, 117] on span "Уведомить исполнителя" at bounding box center [1166, 123] width 116 height 12
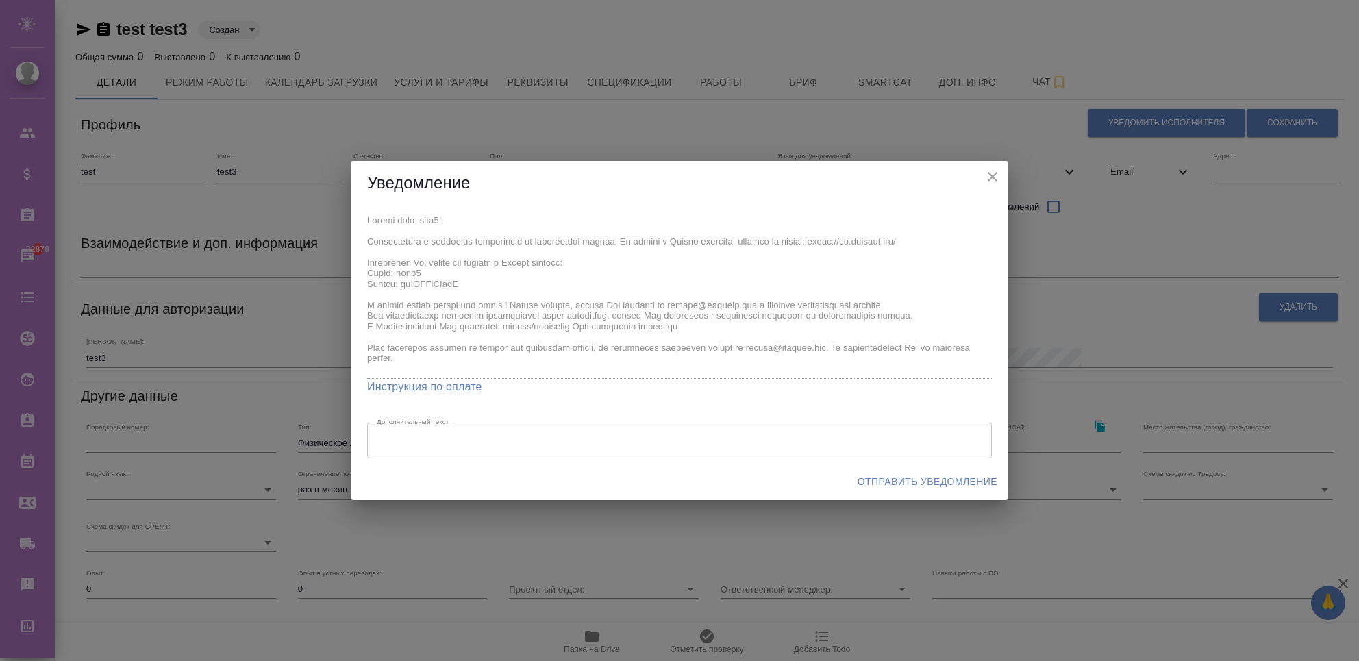
click at [936, 476] on span "Отправить уведомление" at bounding box center [928, 481] width 140 height 17
click at [869, 484] on span "Отправить уведомление" at bounding box center [928, 481] width 140 height 17
click at [872, 481] on span "Отправить уведомление" at bounding box center [928, 481] width 140 height 17
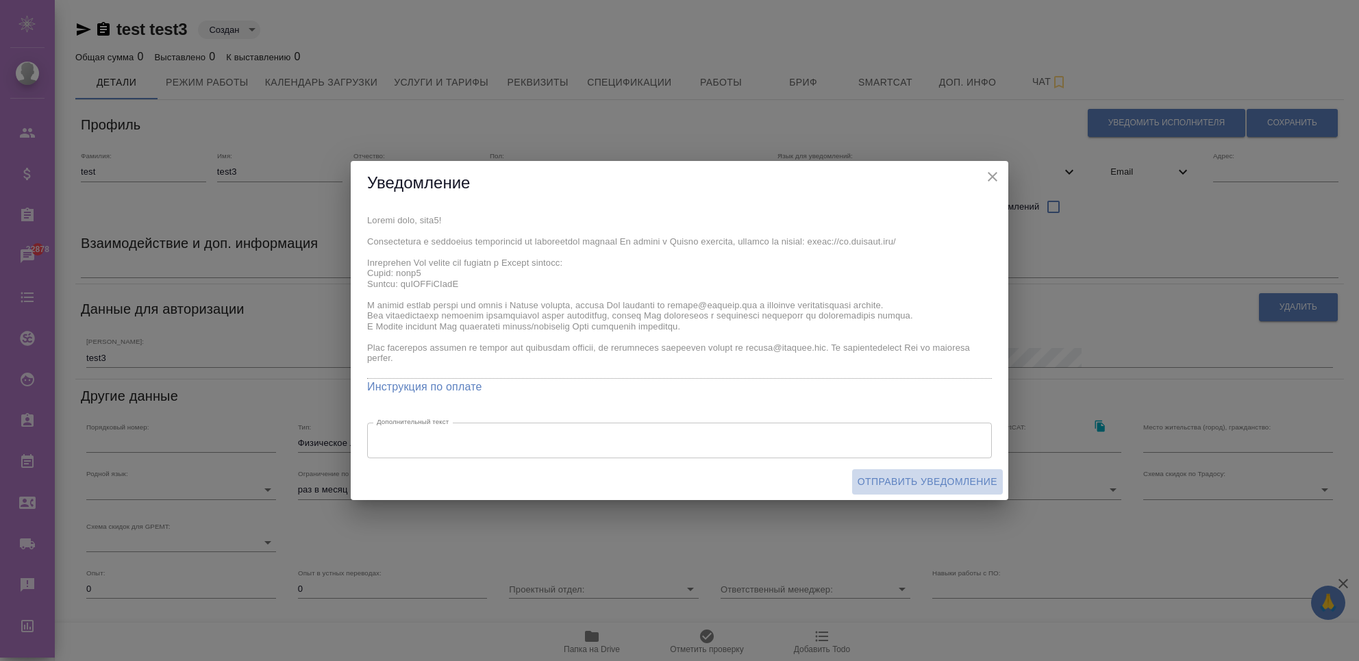
click at [872, 481] on span "Отправить уведомление" at bounding box center [928, 481] width 140 height 17
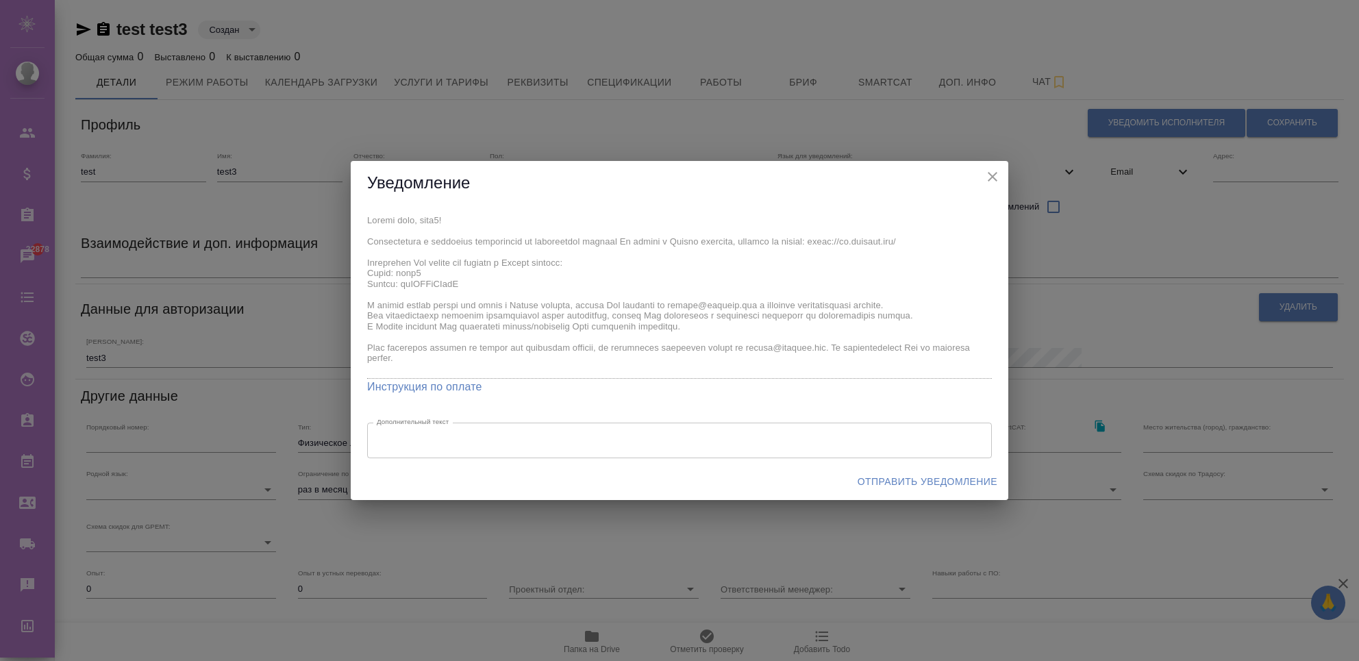
click at [995, 179] on icon "close" at bounding box center [993, 177] width 10 height 10
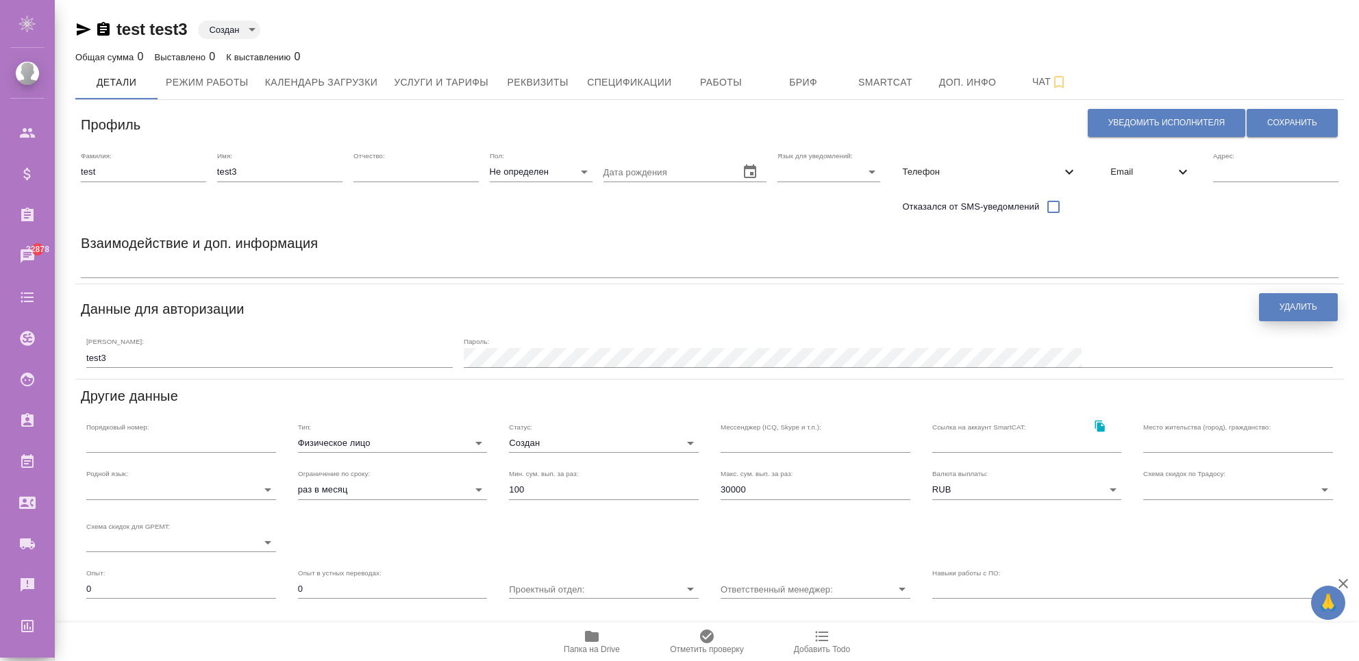
click at [1275, 305] on button "Удалить" at bounding box center [1298, 307] width 79 height 28
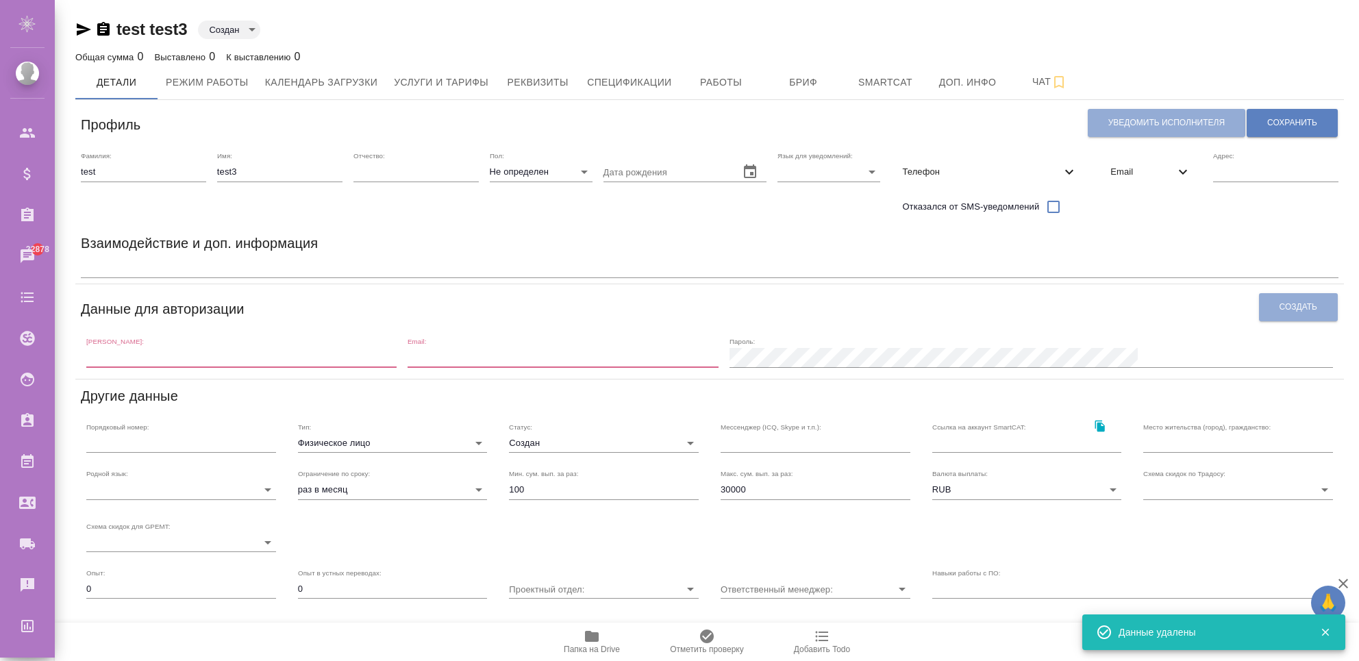
click at [275, 364] on input "text" at bounding box center [241, 357] width 310 height 19
type input "test3"
click at [540, 349] on input "email" at bounding box center [563, 357] width 310 height 19
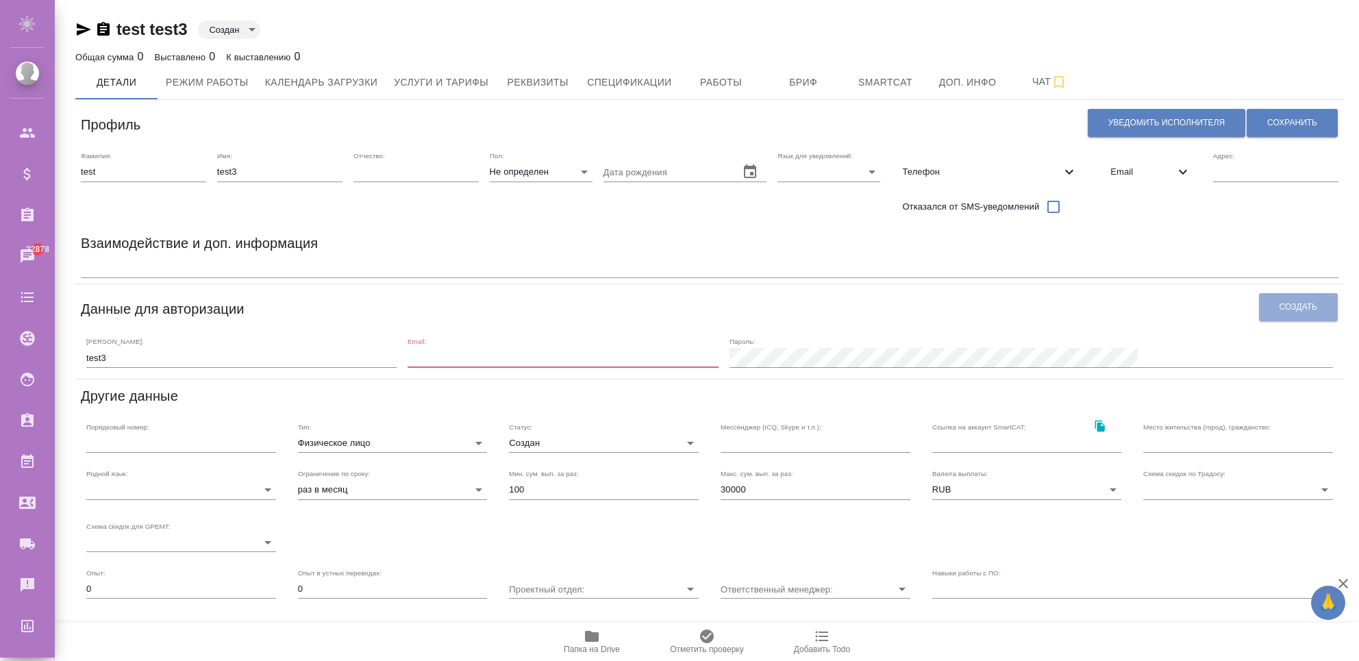
type input "[EMAIL_ADDRESS][DOMAIN_NAME]"
click at [592, 357] on input "[EMAIL_ADDRESS][DOMAIN_NAME]" at bounding box center [563, 357] width 310 height 19
click at [1132, 111] on button "Уведомить исполнителя" at bounding box center [1167, 123] width 158 height 28
type textarea "Добрый день, test3! Ознакомиться с подробной информацией по выполненным работам…"
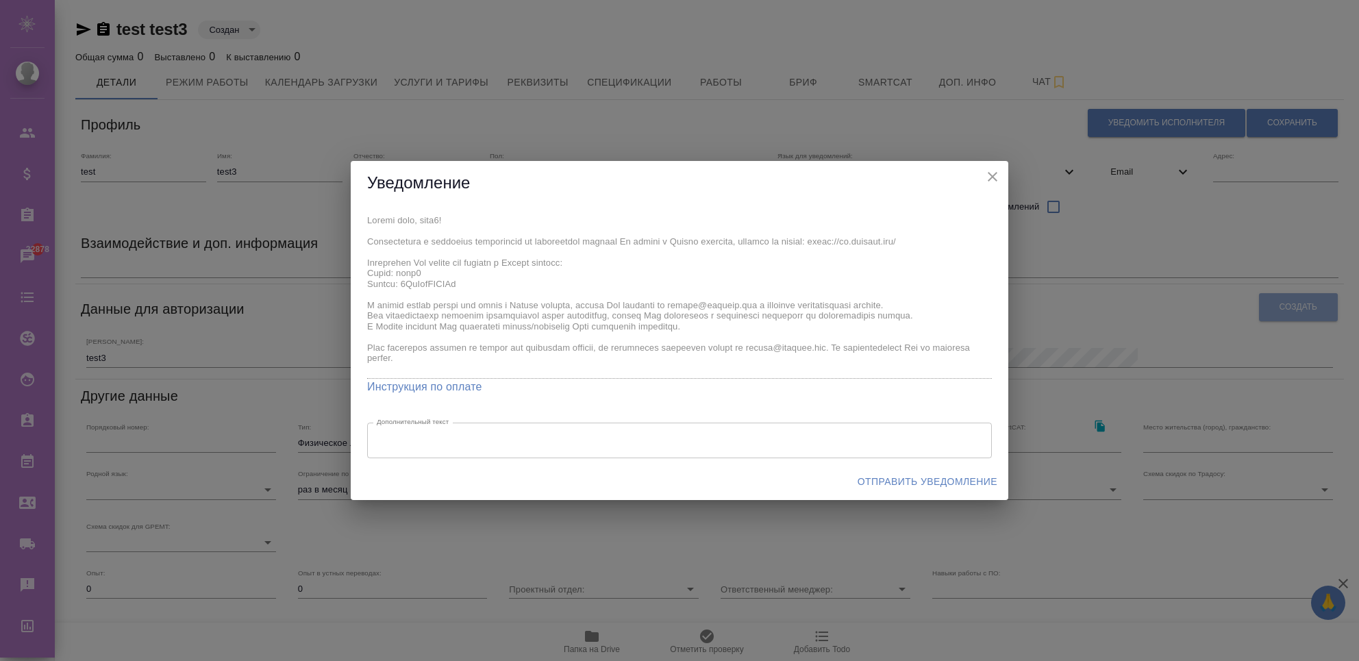
click at [966, 470] on button "Отправить уведомление" at bounding box center [927, 481] width 151 height 25
click at [1109, 353] on div "Уведомление x Инструкция по оплате Дополнительный текст x Дополнительный текст …" at bounding box center [679, 330] width 1359 height 661
click at [1088, 362] on div "Уведомление x Инструкция по оплате Дополнительный текст x Дополнительный текст …" at bounding box center [679, 330] width 1359 height 661
click at [999, 190] on div "Уведомление" at bounding box center [680, 183] width 658 height 45
click at [994, 184] on icon "close" at bounding box center [992, 176] width 16 height 16
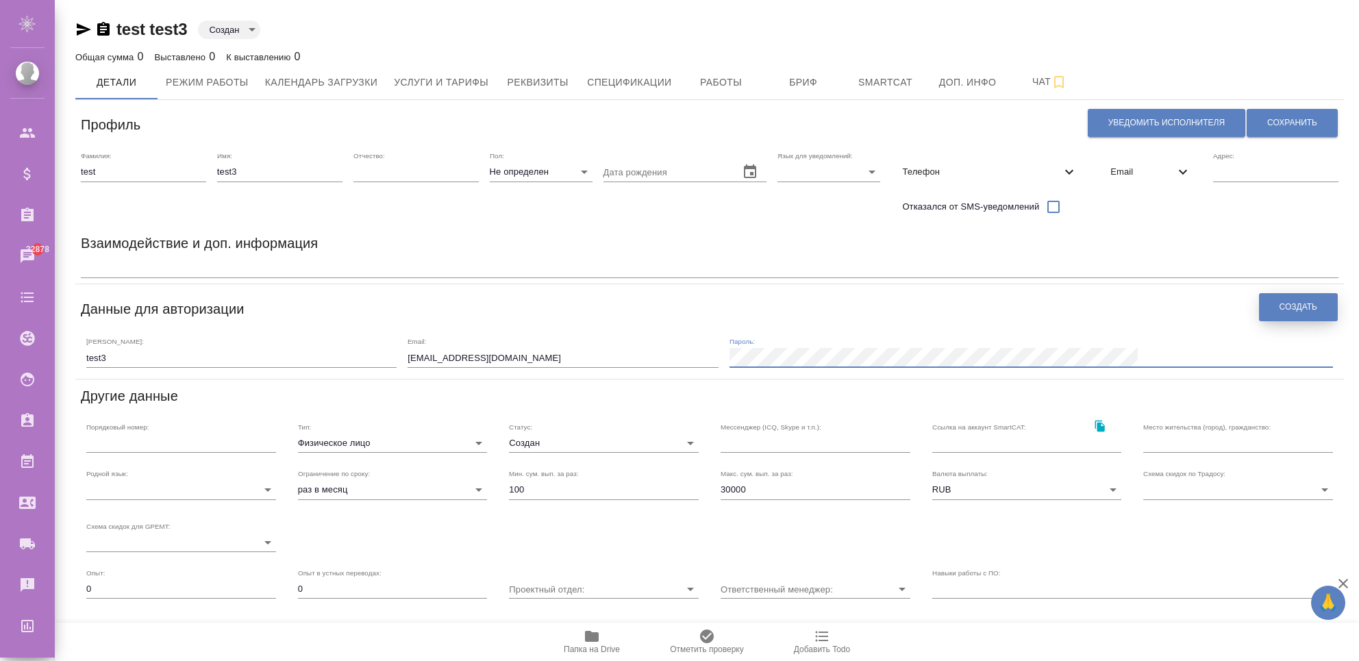
click at [1279, 305] on span "Создать" at bounding box center [1298, 307] width 38 height 12
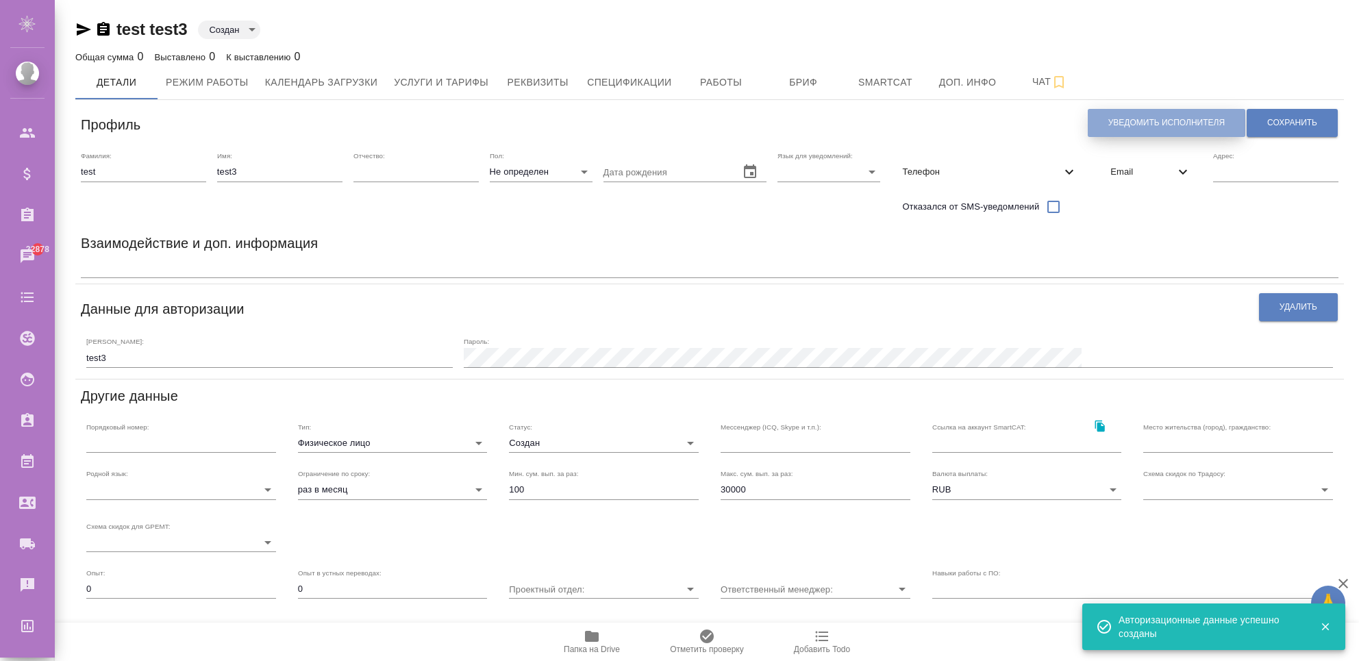
click at [1126, 129] on button "Уведомить исполнителя" at bounding box center [1167, 123] width 158 height 28
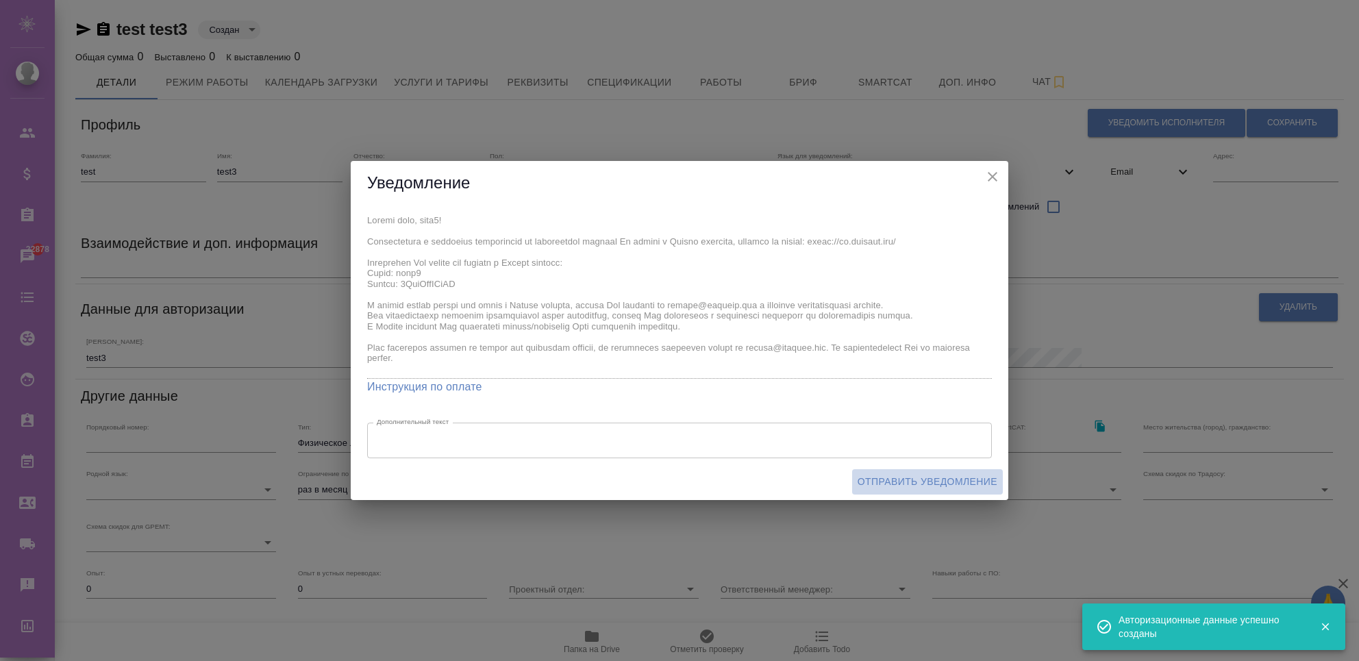
click at [888, 477] on span "Отправить уведомление" at bounding box center [928, 481] width 140 height 17
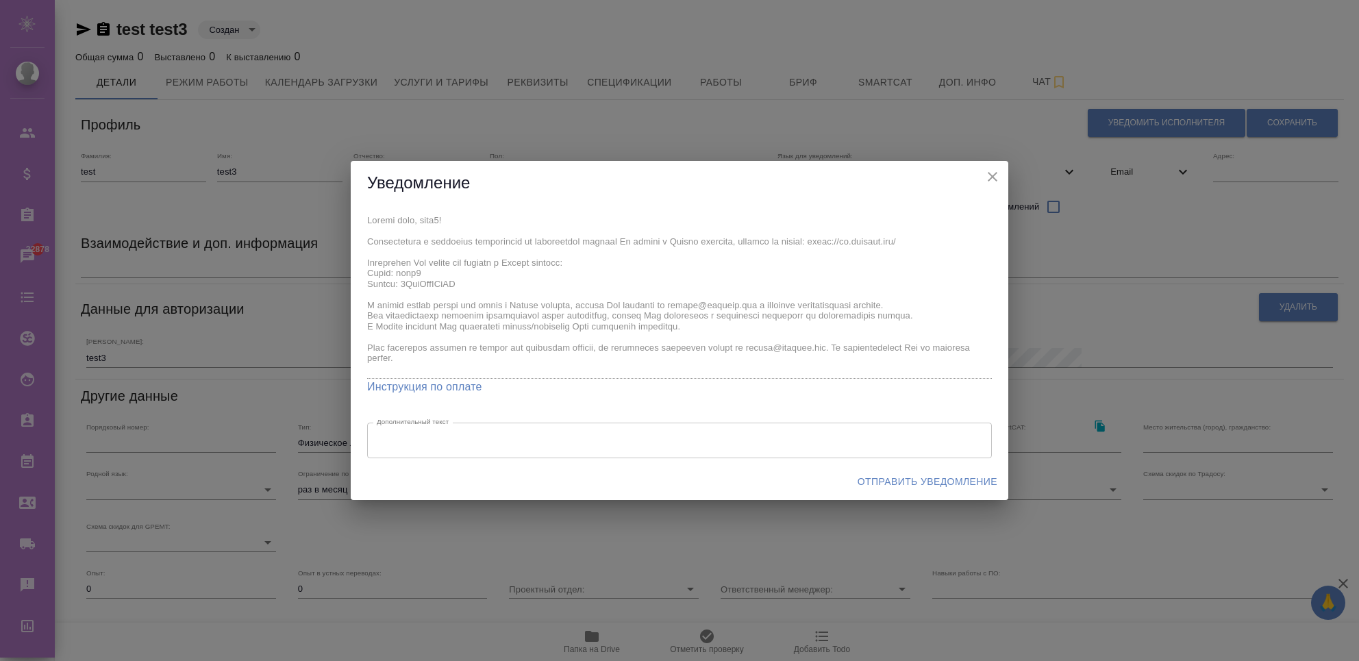
click at [992, 181] on icon "close" at bounding box center [992, 176] width 16 height 16
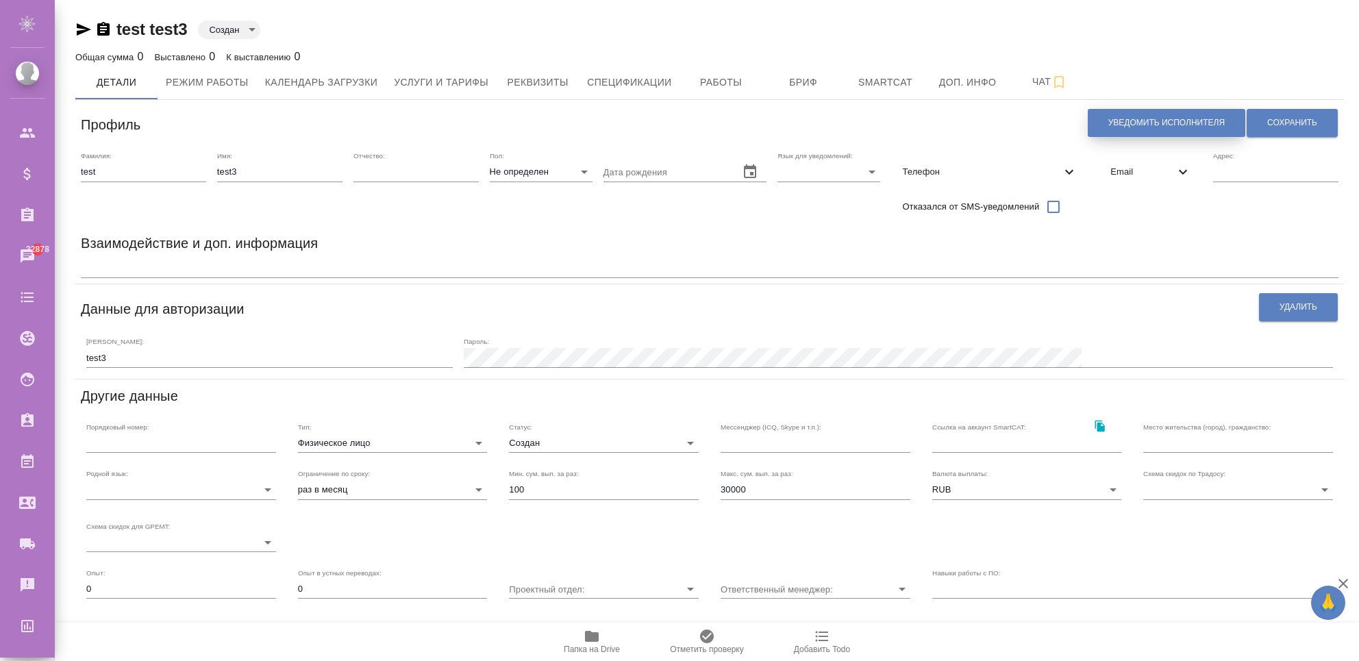
click at [1130, 111] on button "Уведомить исполнителя" at bounding box center [1167, 123] width 158 height 28
type textarea "Добрый день, test3! Ознакомиться с подробной информацией по выполненным работам…"
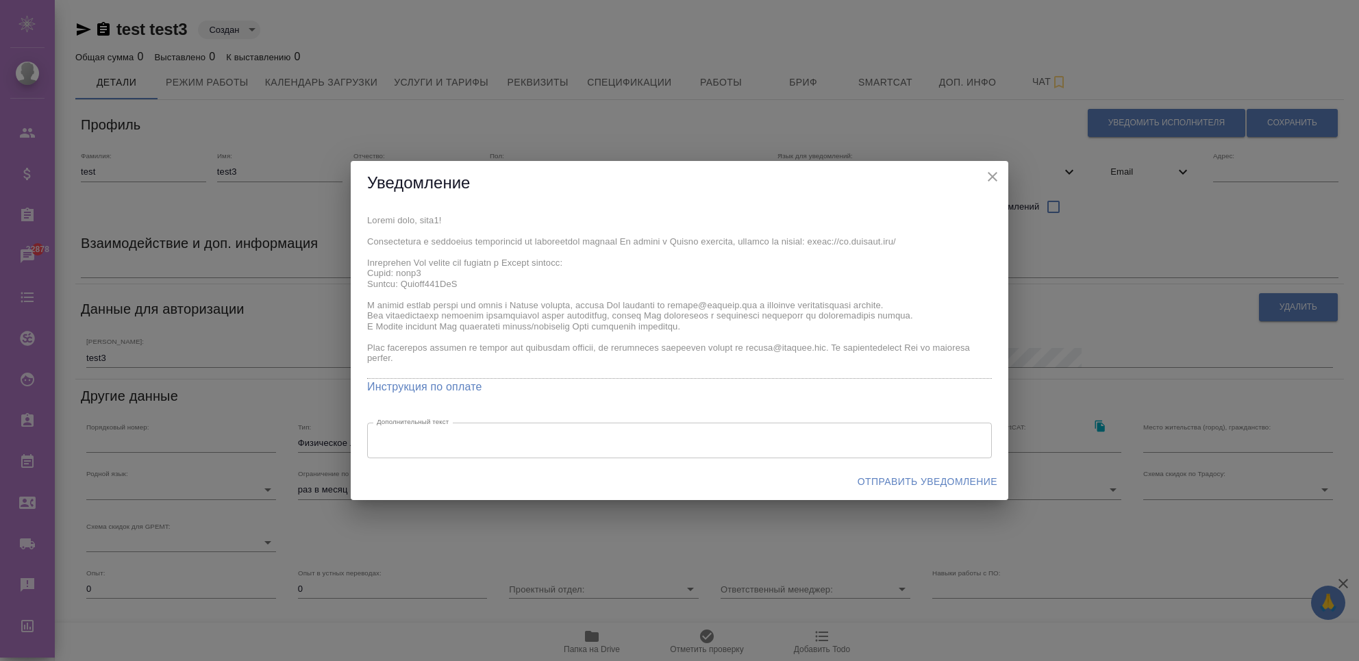
click at [659, 430] on div "x Дополнительный текст" at bounding box center [679, 441] width 625 height 36
click at [866, 483] on span "Отправить уведомление" at bounding box center [928, 481] width 140 height 17
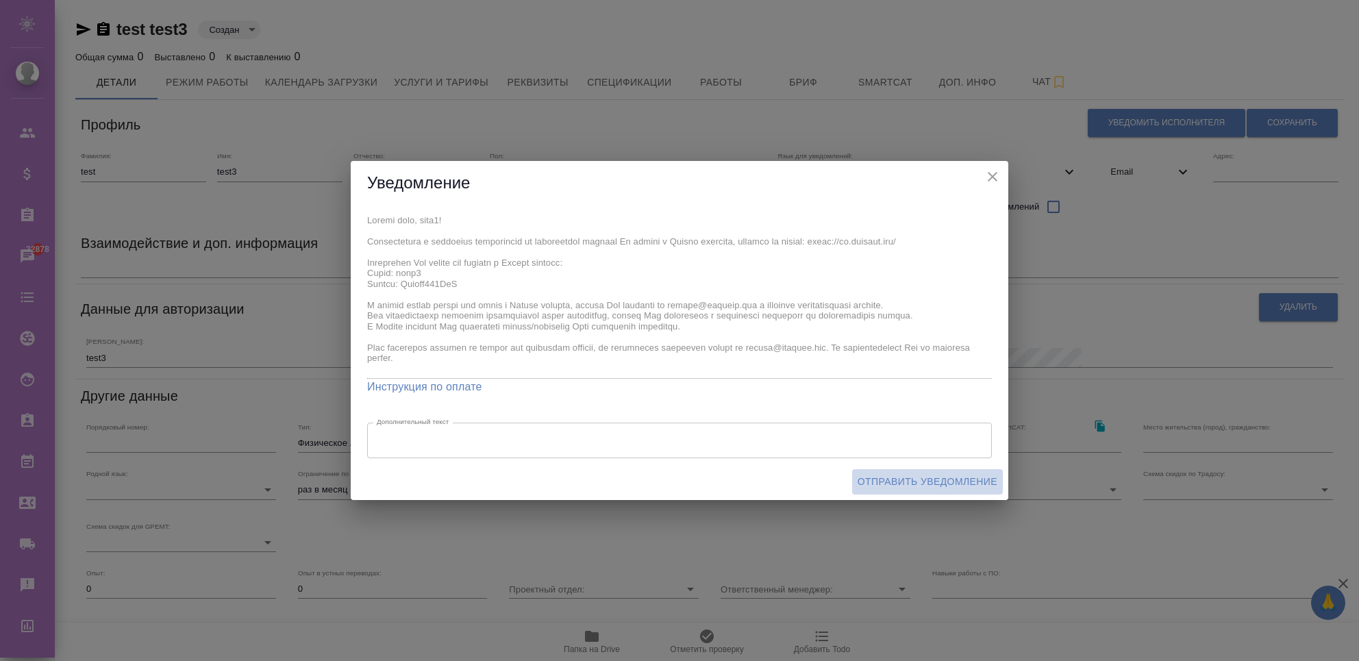
click at [866, 483] on span "Отправить уведомление" at bounding box center [928, 481] width 140 height 17
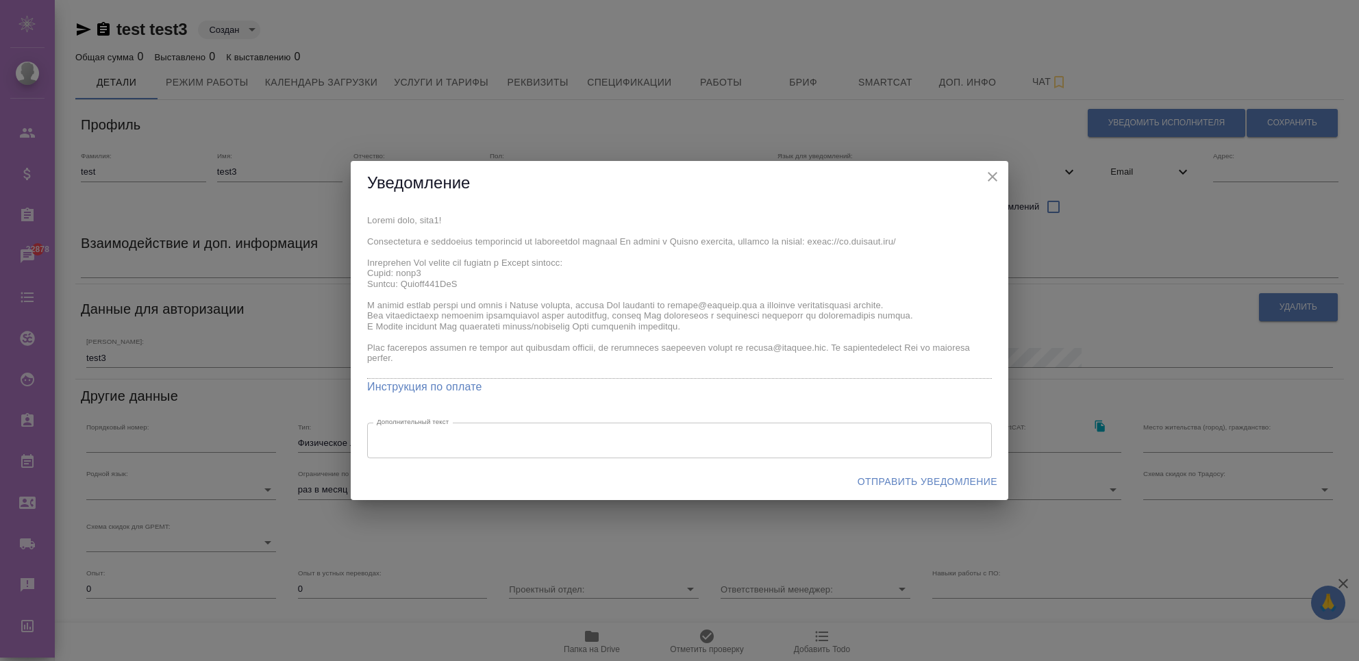
click at [866, 483] on span "Отправить уведомление" at bounding box center [928, 481] width 140 height 17
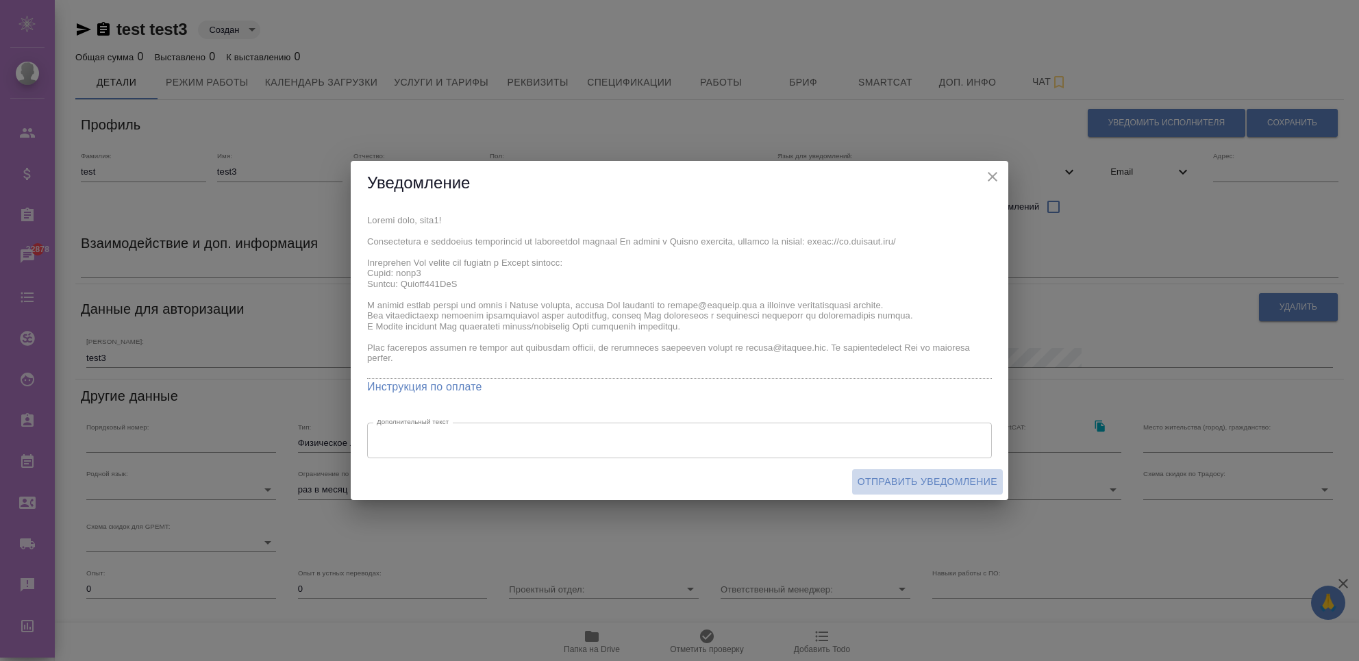
click at [866, 483] on span "Отправить уведомление" at bounding box center [928, 481] width 140 height 17
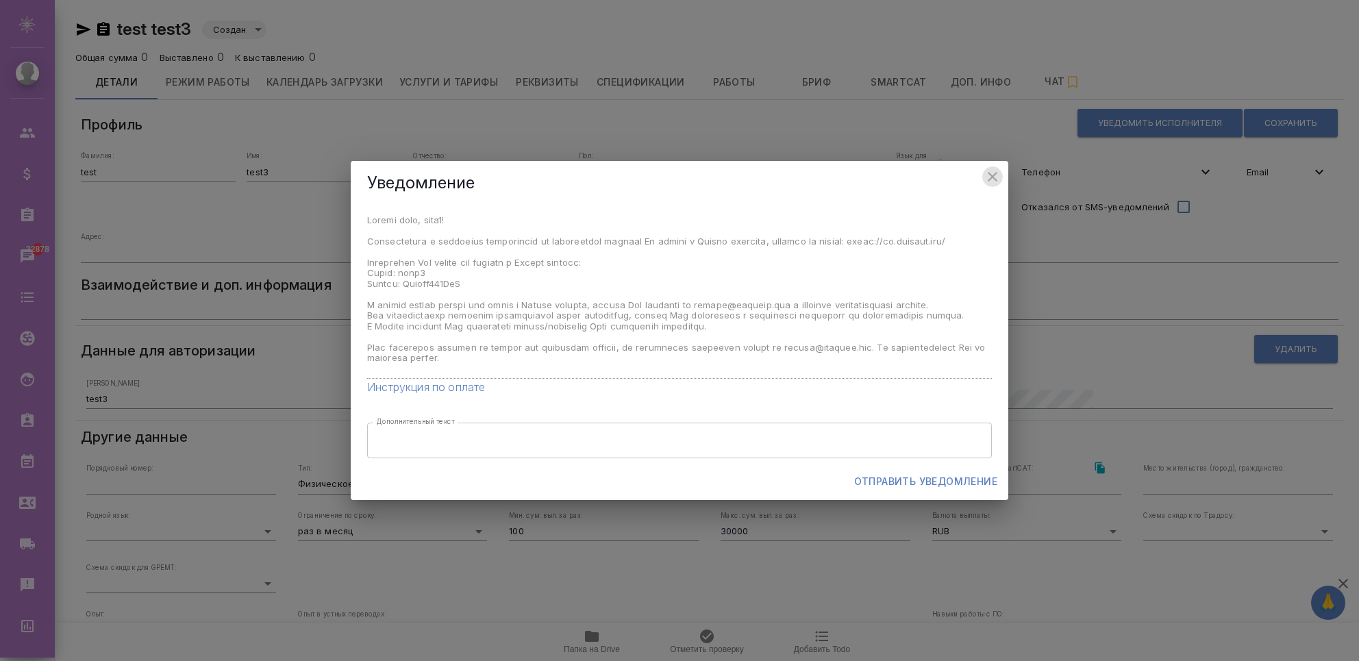
click at [983, 178] on button "close" at bounding box center [992, 176] width 21 height 21
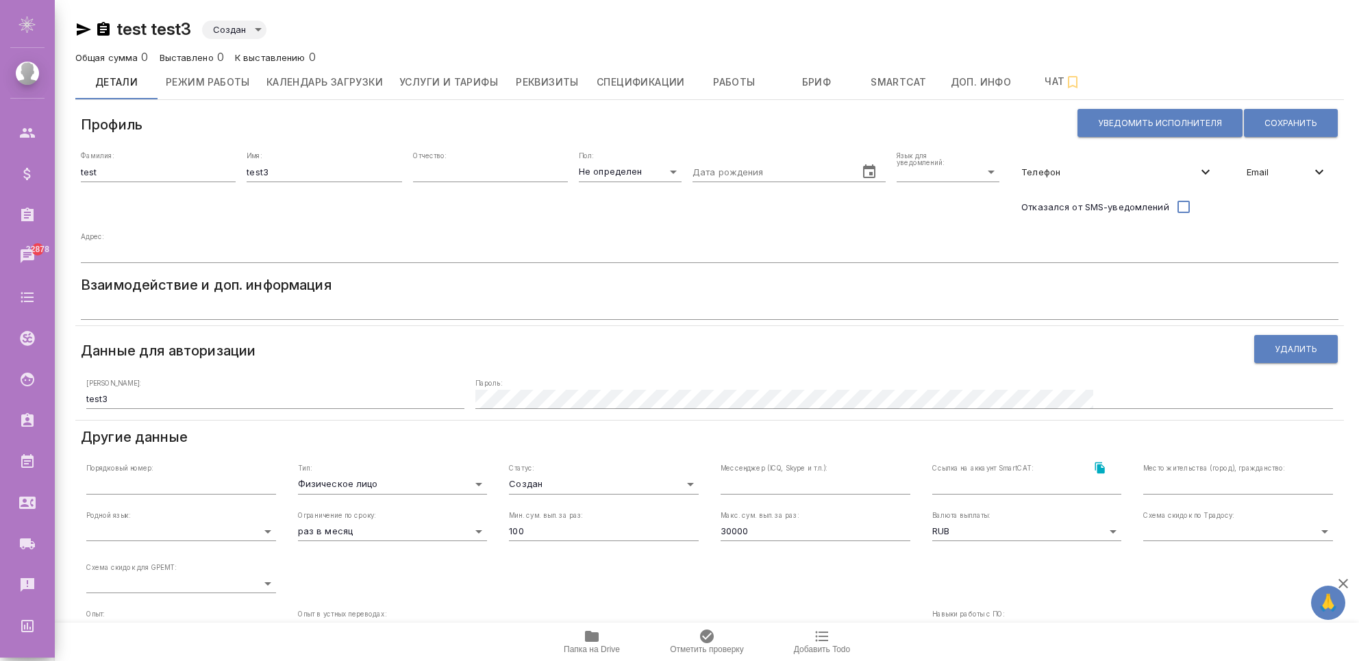
click at [1089, 180] on div "Телефон" at bounding box center [1117, 172] width 214 height 30
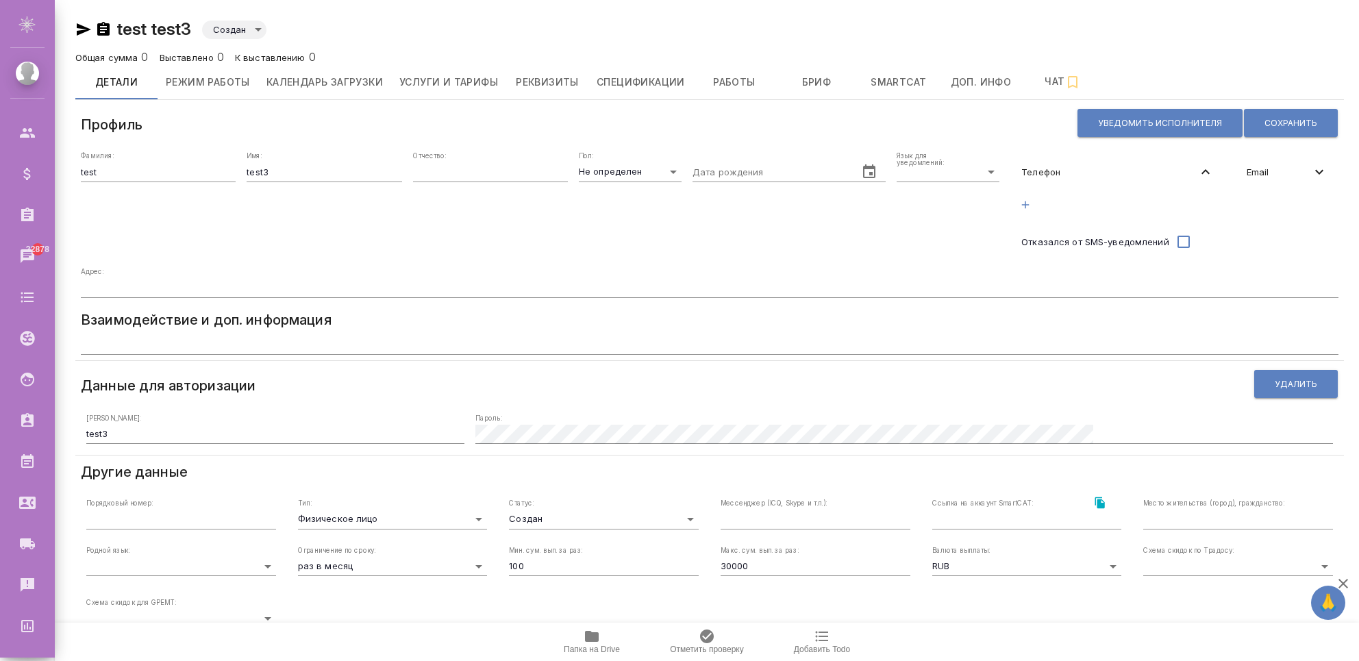
click at [1084, 210] on div at bounding box center [1117, 204] width 214 height 35
click at [1019, 202] on icon "button" at bounding box center [1025, 205] width 12 height 12
select select "RU"
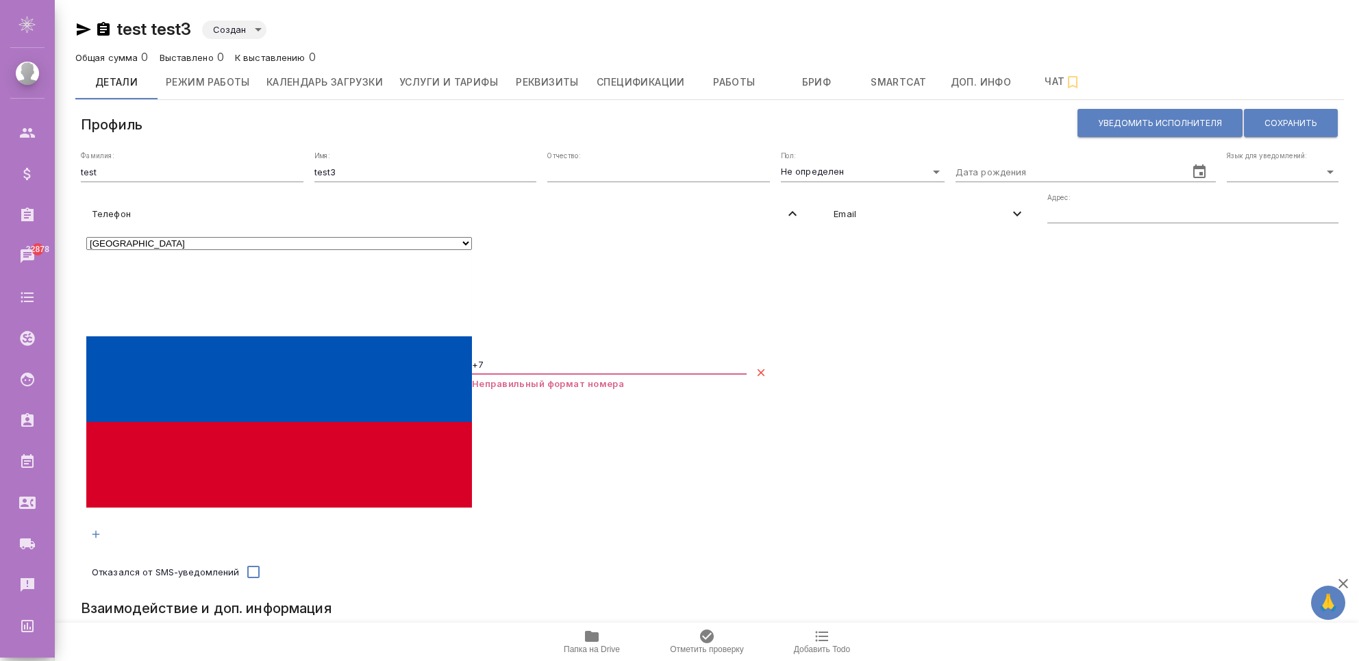
click at [801, 205] on icon at bounding box center [792, 213] width 16 height 16
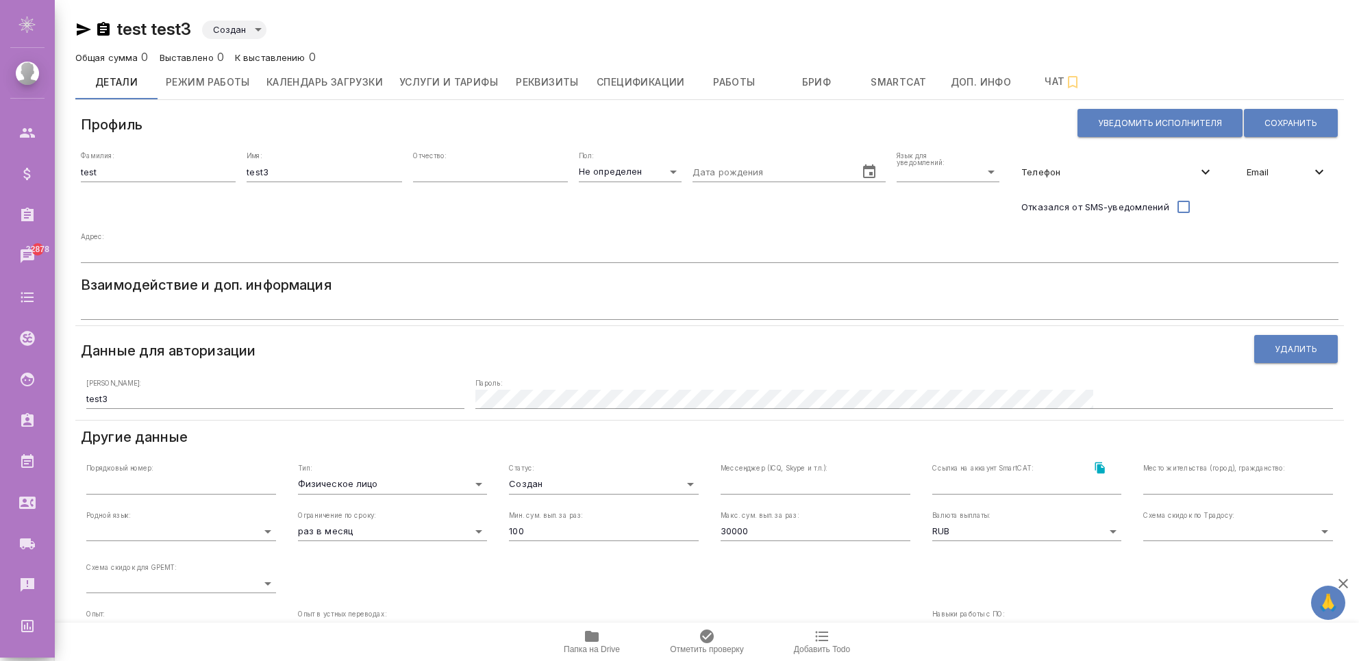
click at [1256, 177] on span "Email" at bounding box center [1279, 172] width 64 height 14
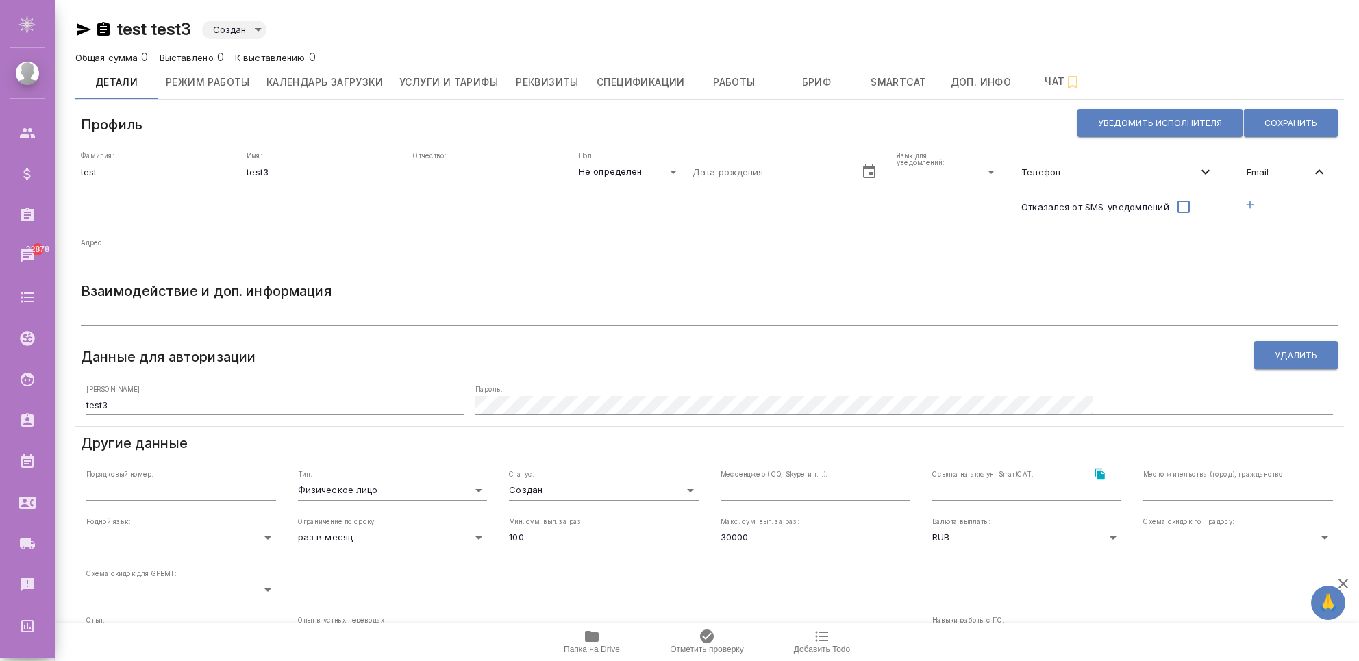
click at [1247, 206] on icon "button" at bounding box center [1250, 205] width 12 height 12
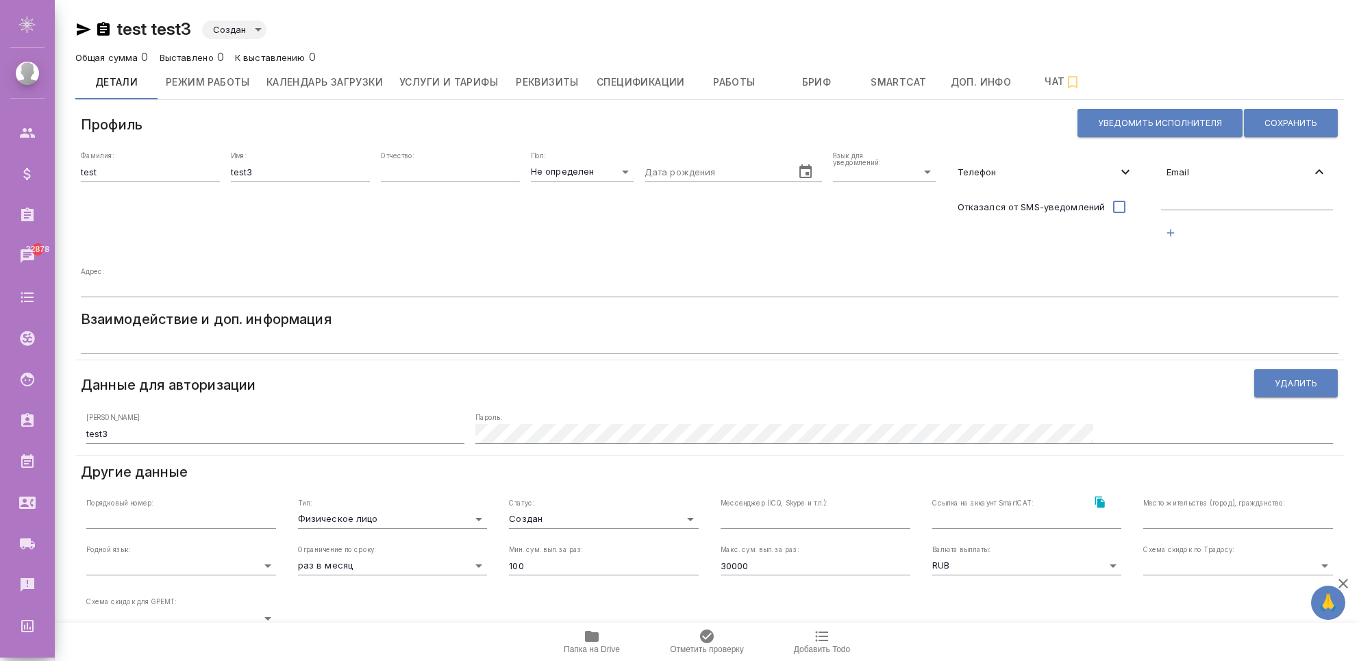
click at [1190, 203] on input "text" at bounding box center [1247, 200] width 172 height 17
type input "[EMAIL_ADDRESS][DOMAIN_NAME]"
click at [1307, 119] on span "Сохранить" at bounding box center [1290, 123] width 53 height 12
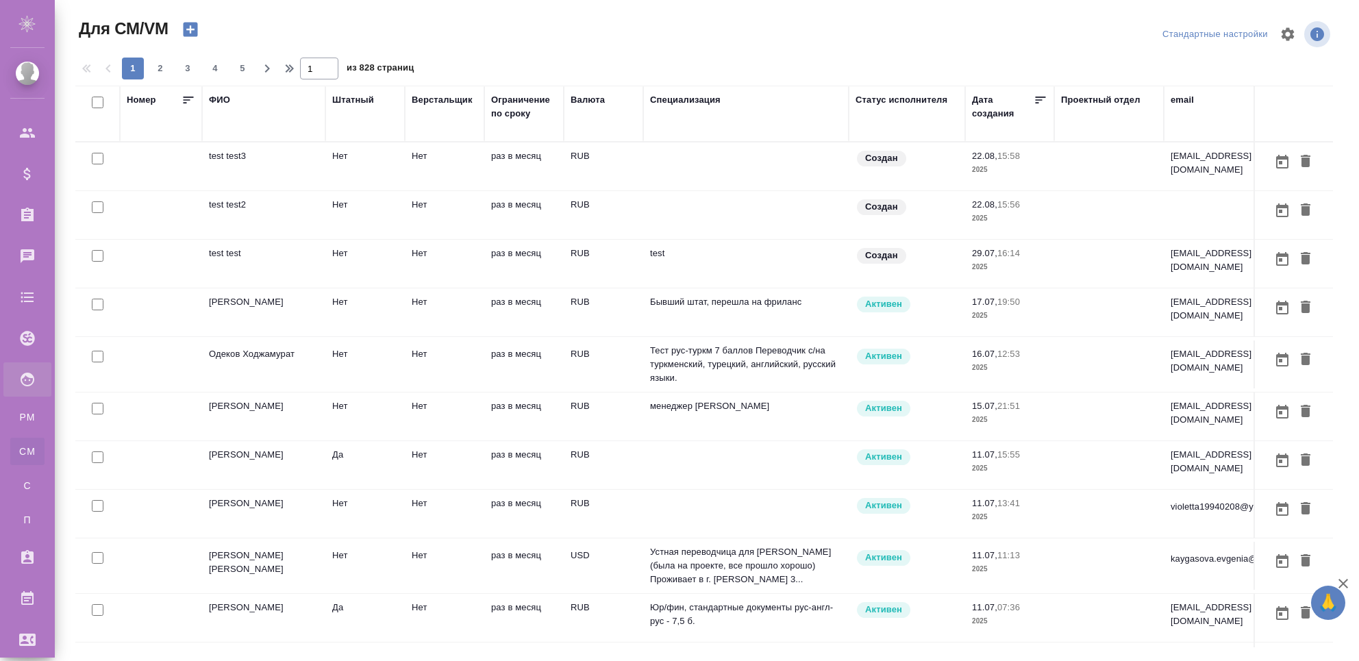
click at [373, 190] on td "Нет" at bounding box center [364, 166] width 79 height 48
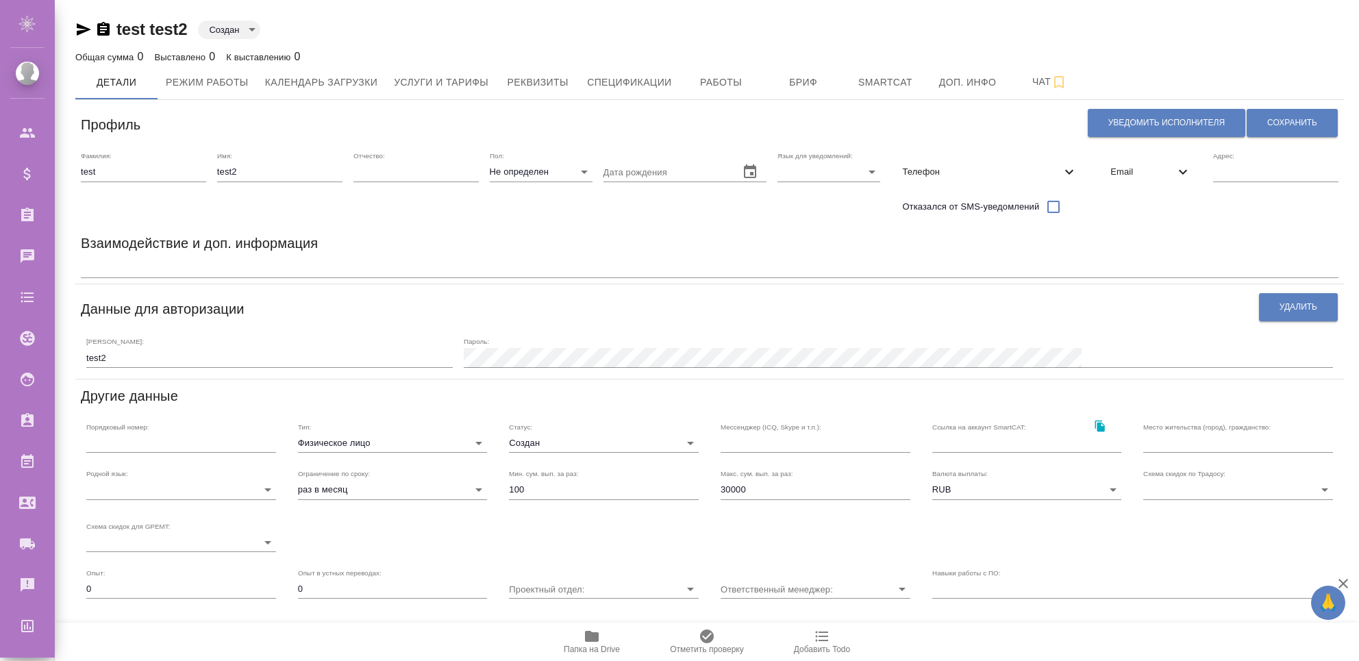
click at [1158, 173] on span "Email" at bounding box center [1142, 172] width 64 height 14
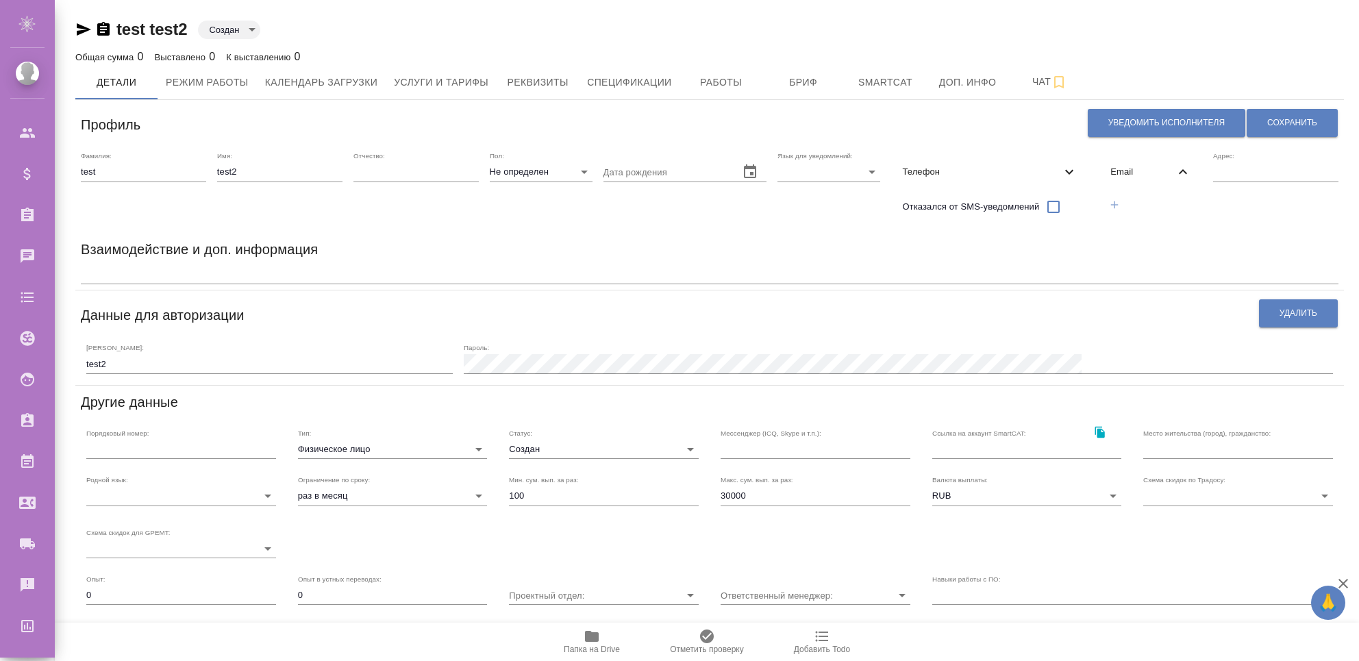
click at [1118, 205] on icon "button" at bounding box center [1114, 205] width 12 height 12
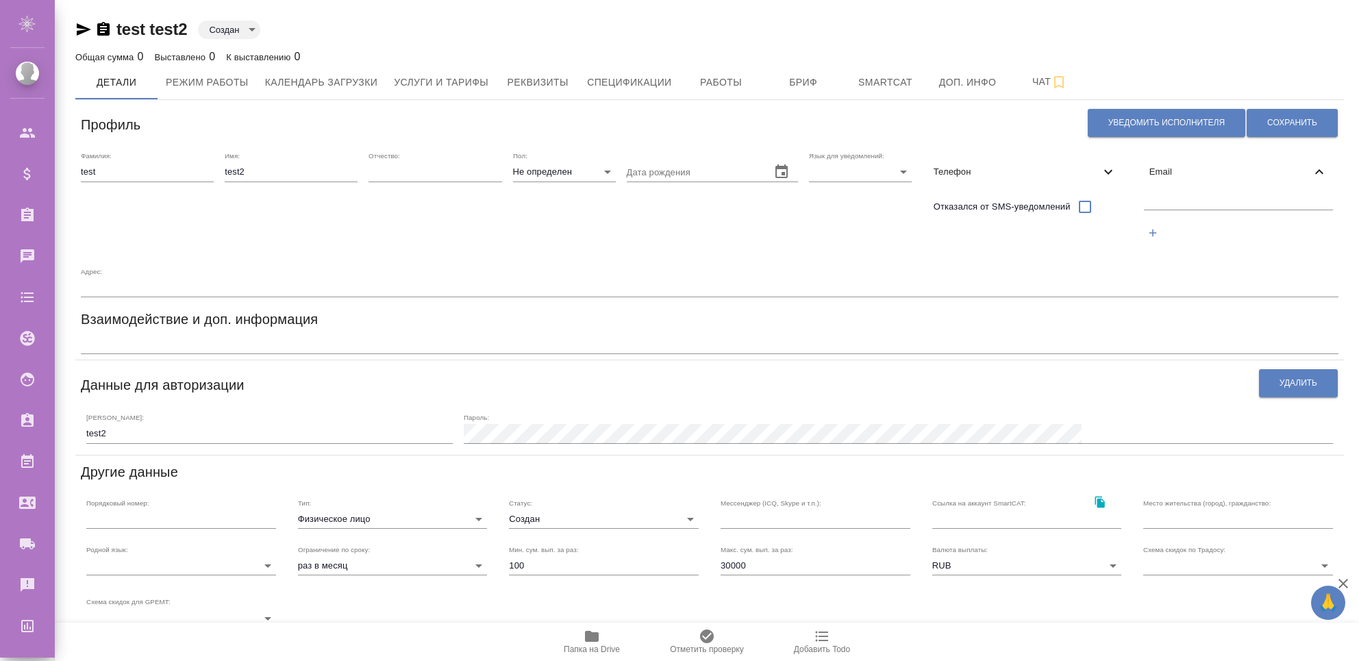
click at [1144, 201] on input "text" at bounding box center [1238, 200] width 189 height 17
paste input "[URL][DOMAIN_NAME]"
type input "[URL][DOMAIN_NAME]"
click at [1144, 201] on input "[URL][DOMAIN_NAME]" at bounding box center [1238, 200] width 189 height 17
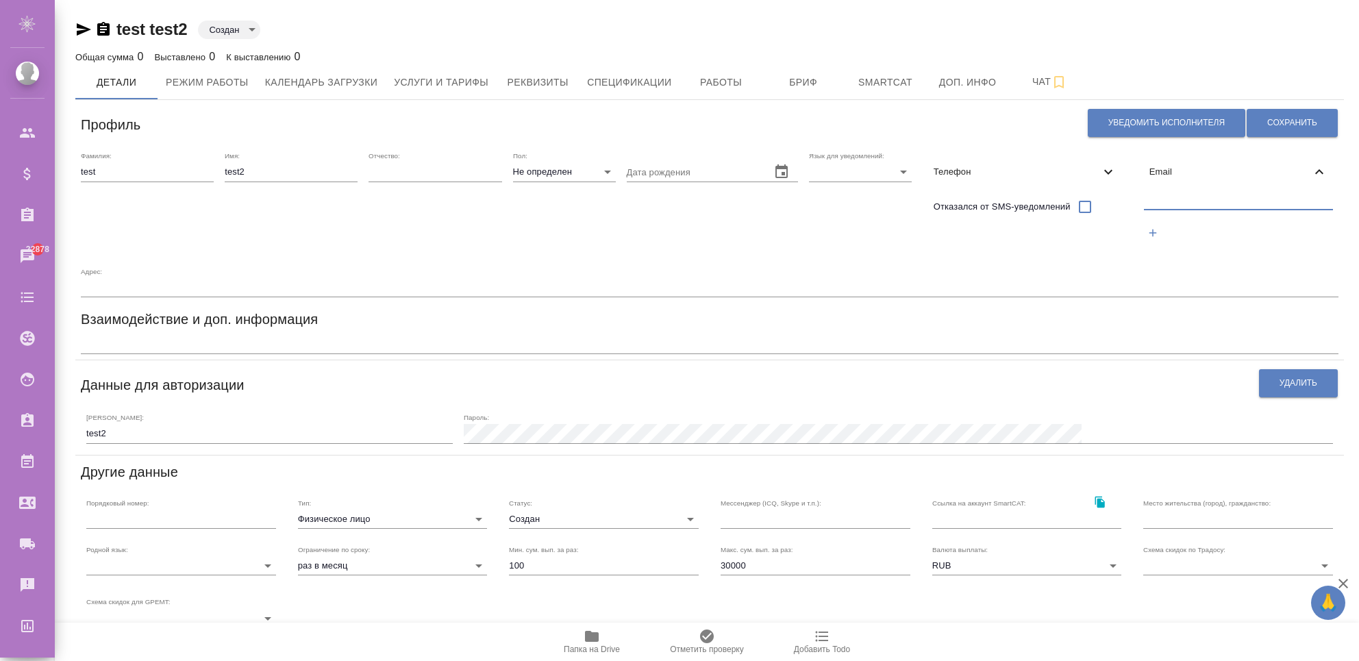
scroll to position [0, 0]
click at [1144, 197] on input "text" at bounding box center [1238, 200] width 189 height 17
type input "[EMAIL_ADDRESS][DOMAIN_NAME]"
click at [1307, 123] on span "Сохранить" at bounding box center [1292, 123] width 50 height 12
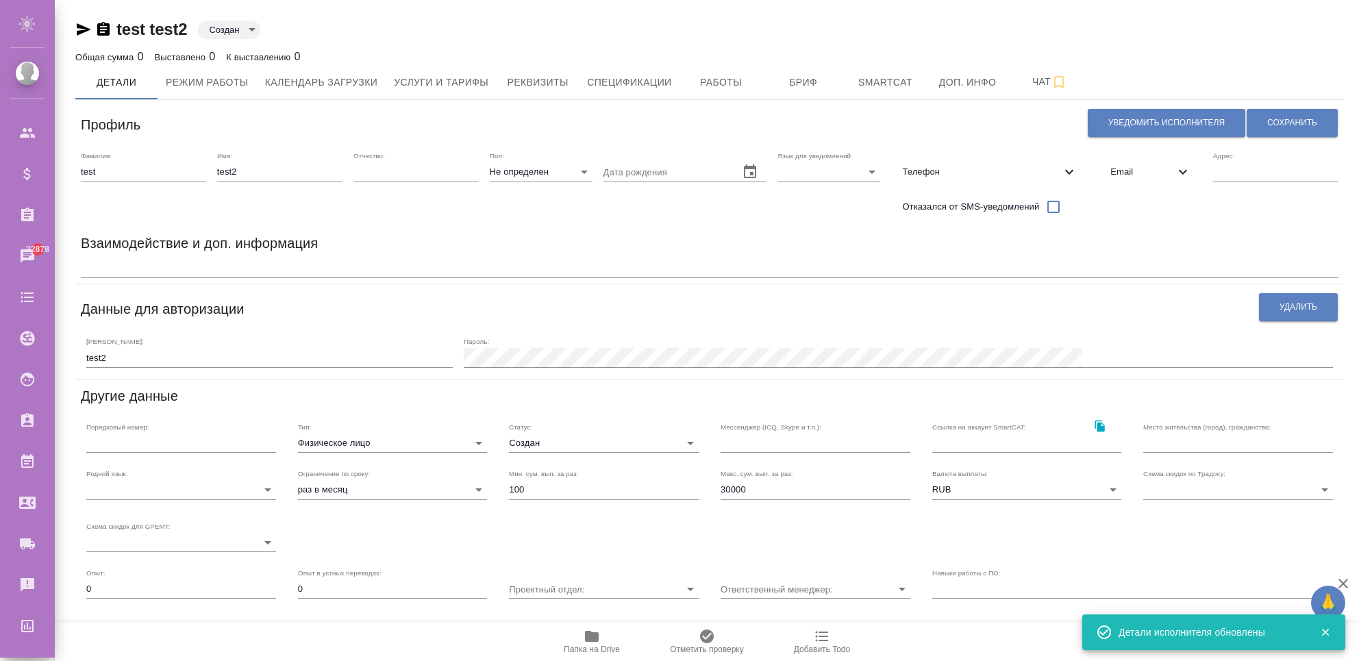
click at [1153, 172] on span "Email" at bounding box center [1142, 172] width 64 height 14
